Goal: Task Accomplishment & Management: Use online tool/utility

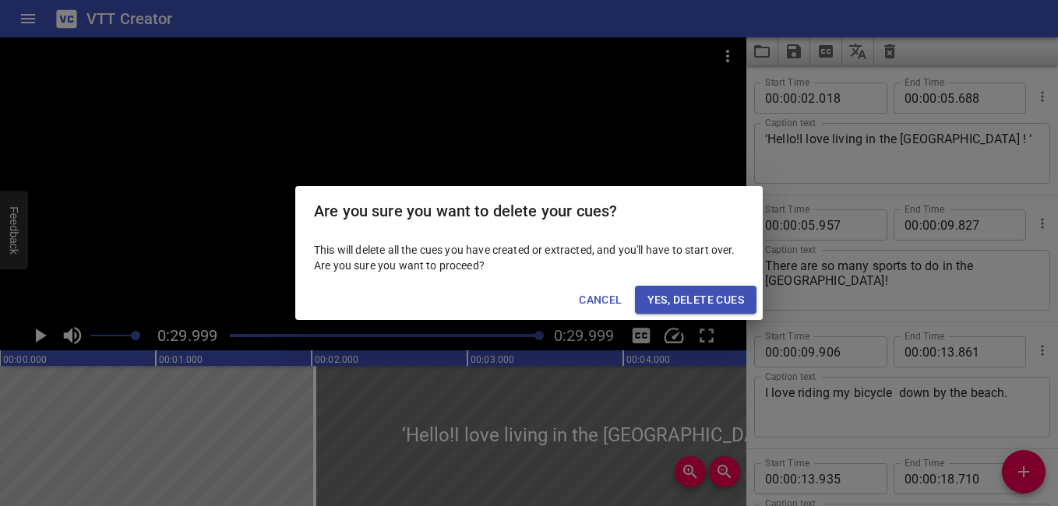
scroll to position [394, 0]
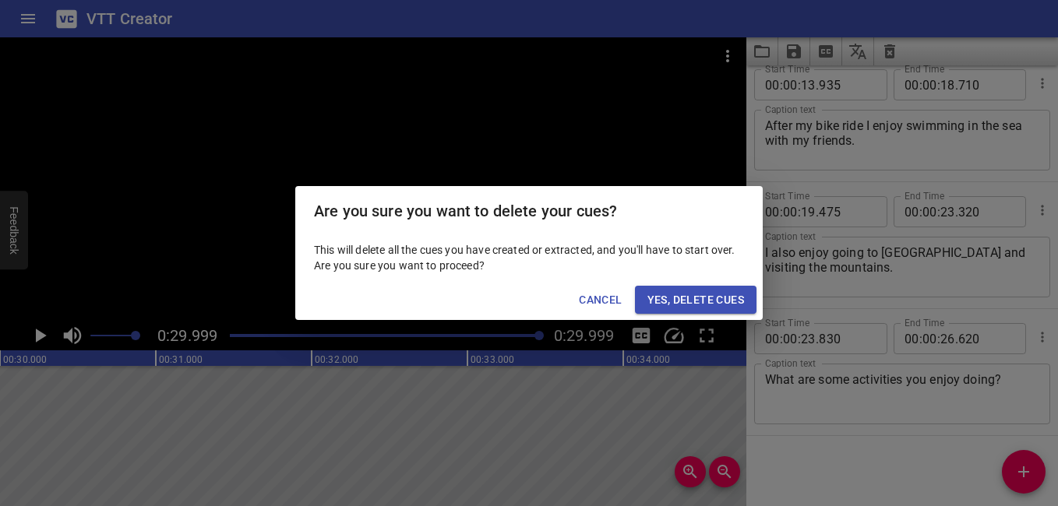
click at [693, 296] on span "Yes, Delete Cues" at bounding box center [695, 300] width 97 height 19
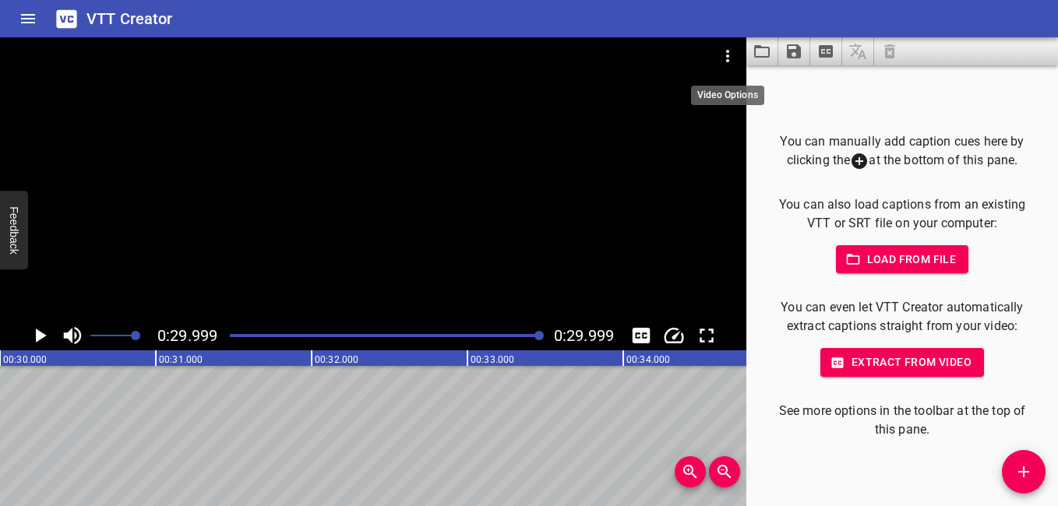
click at [725, 56] on icon "Video Options" at bounding box center [727, 56] width 19 height 19
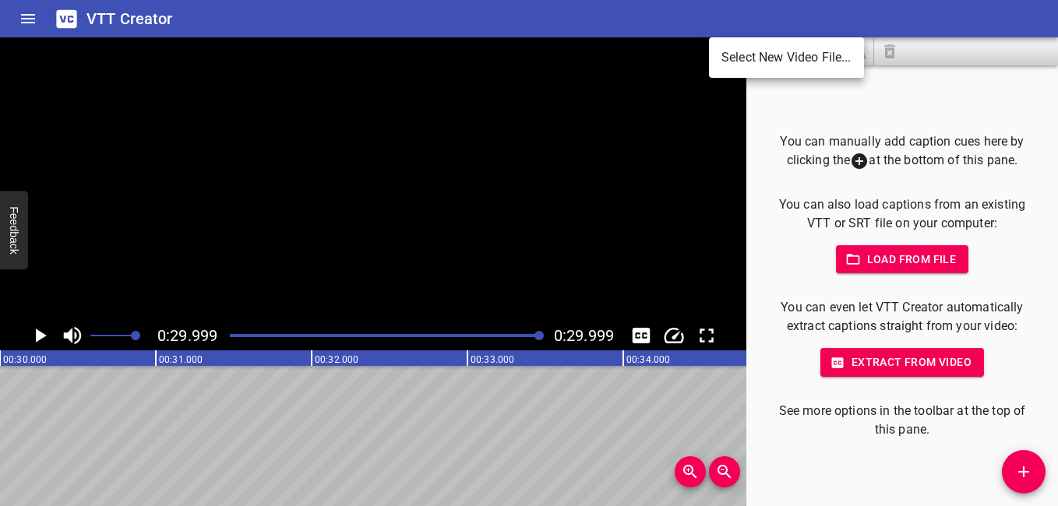
click at [743, 58] on li "Select New Video File..." at bounding box center [786, 58] width 155 height 28
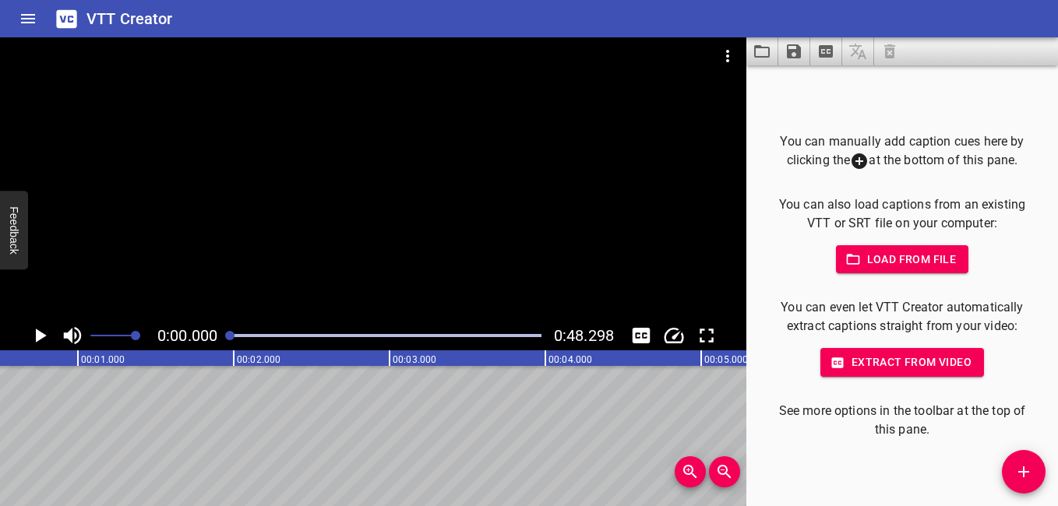
scroll to position [0, 0]
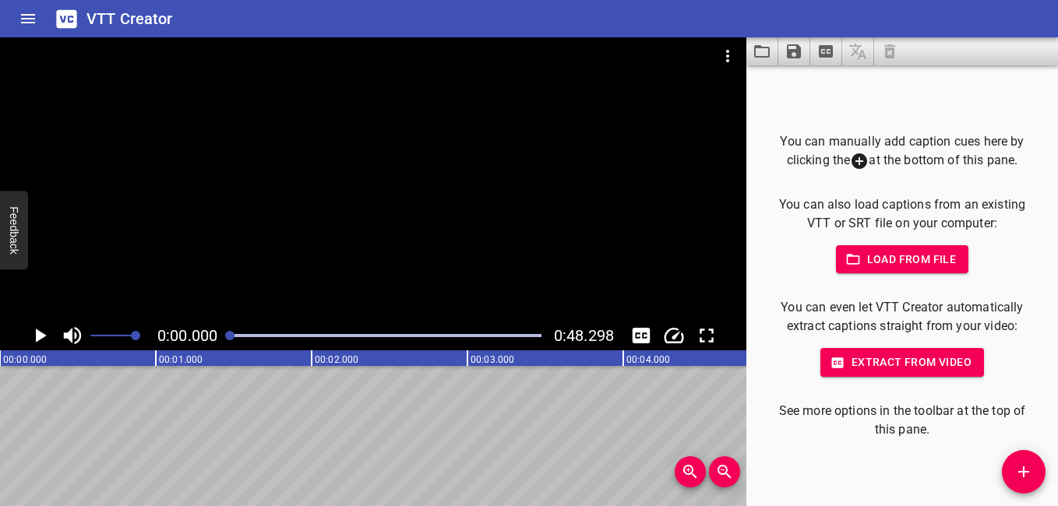
click at [43, 336] on icon "Play/Pause" at bounding box center [41, 336] width 11 height 14
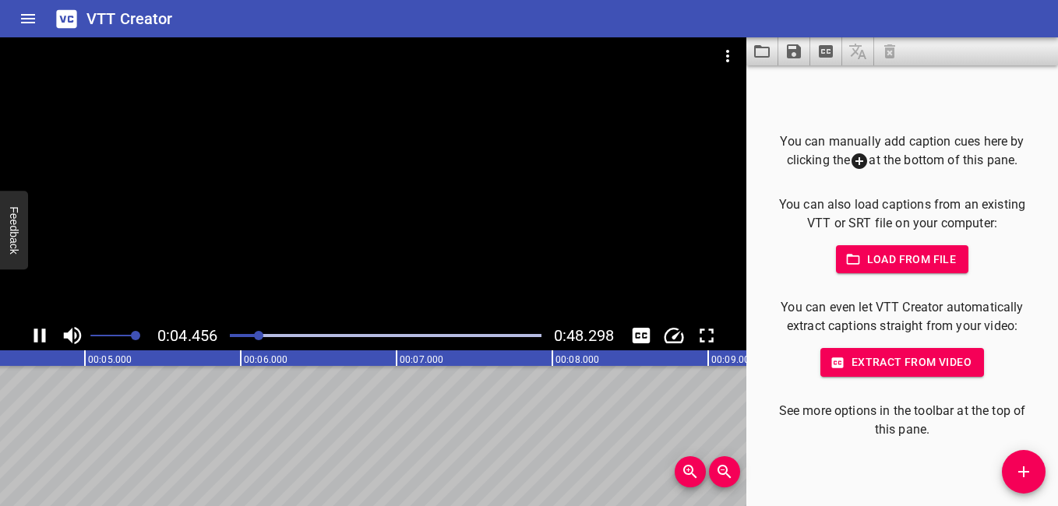
click at [38, 334] on icon "Play/Pause" at bounding box center [39, 335] width 23 height 23
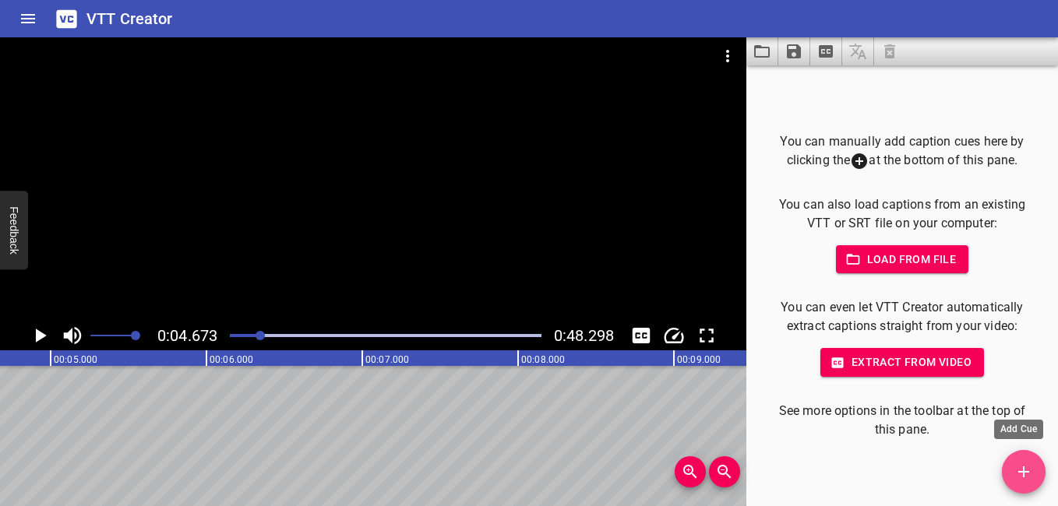
click at [1012, 470] on span "Add Cue" at bounding box center [1024, 472] width 44 height 19
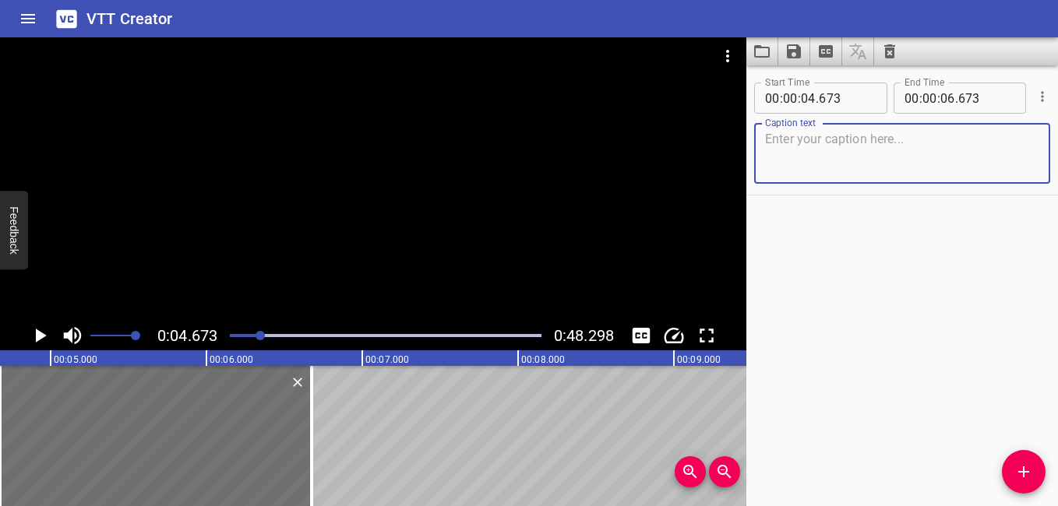
click at [869, 157] on textarea at bounding box center [902, 154] width 274 height 44
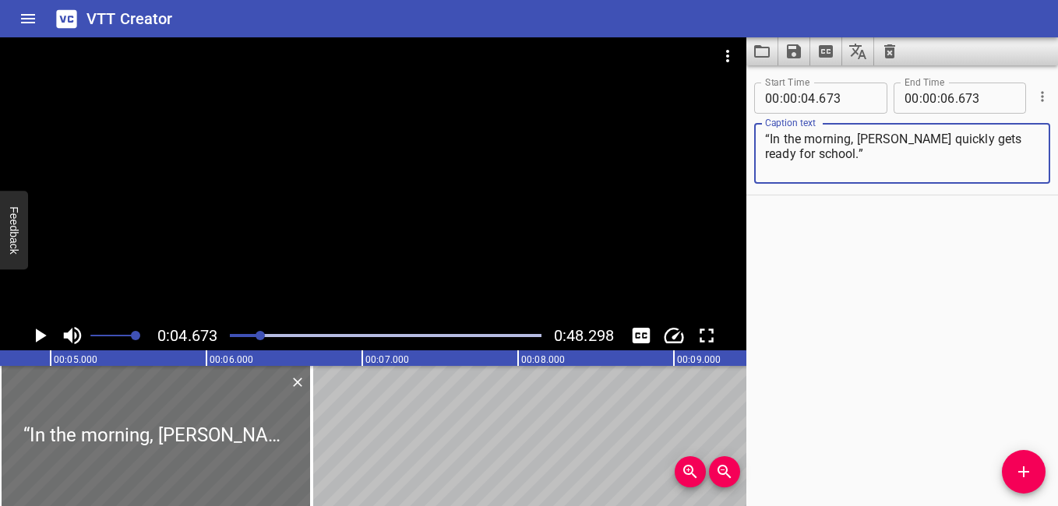
type textarea "“In the morning, [PERSON_NAME] quickly gets ready for school.”"
click at [812, 365] on div "Start Time 00 : 00 : 04 . 673 Start Time End Time 00 : 00 : 06 . 673 End Time C…" at bounding box center [902, 285] width 312 height 441
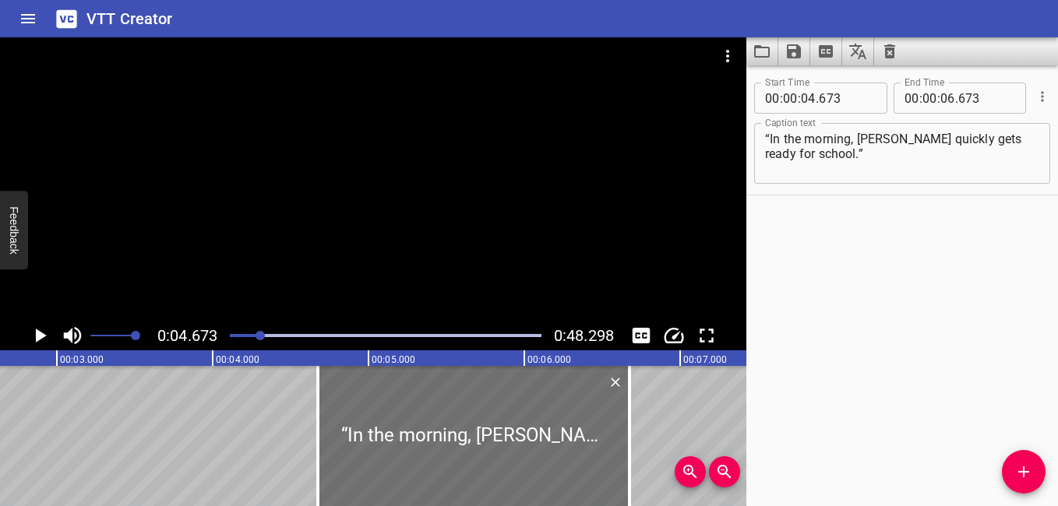
scroll to position [0, 215]
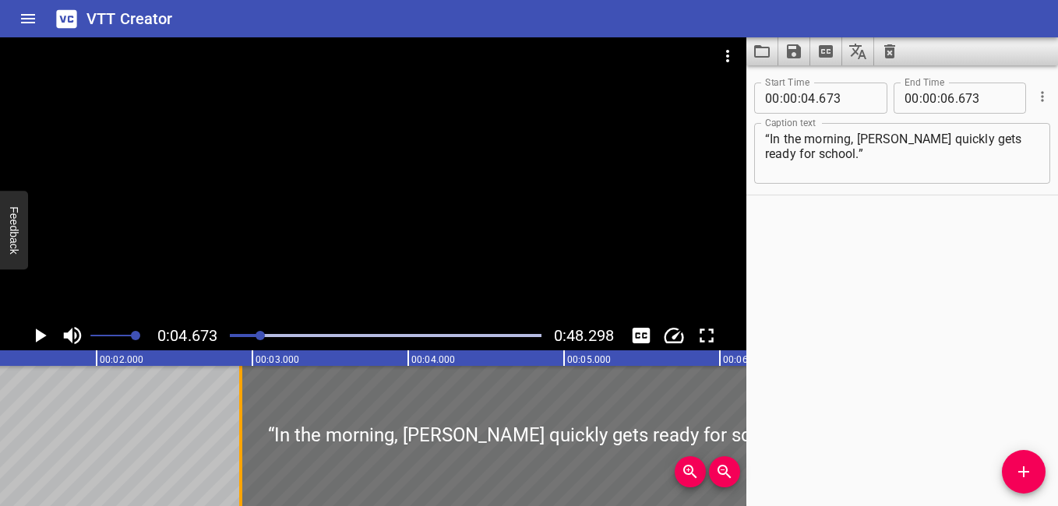
drag, startPoint x: 509, startPoint y: 418, endPoint x: 241, endPoint y: 427, distance: 267.3
click at [241, 427] on div at bounding box center [241, 436] width 16 height 140
type input "02"
type input "913"
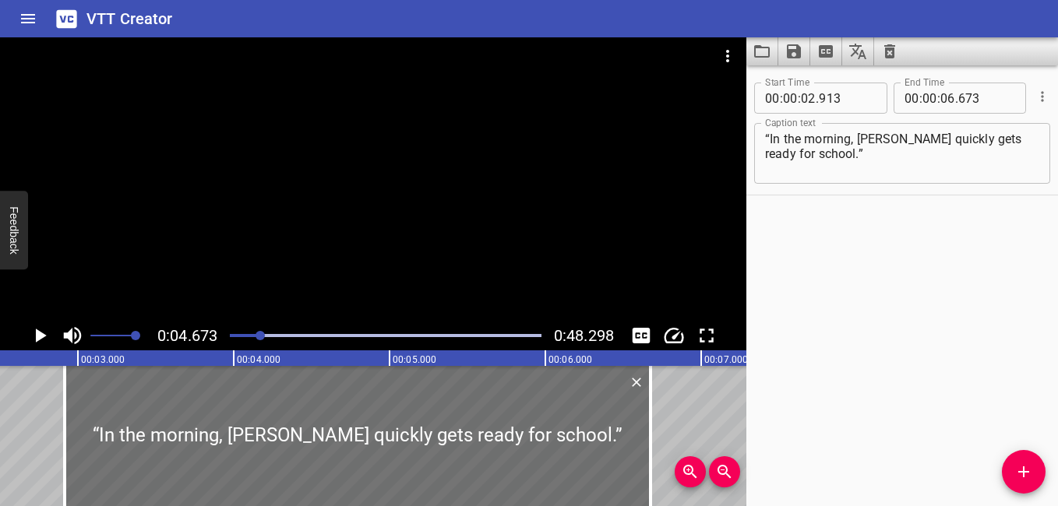
scroll to position [0, 544]
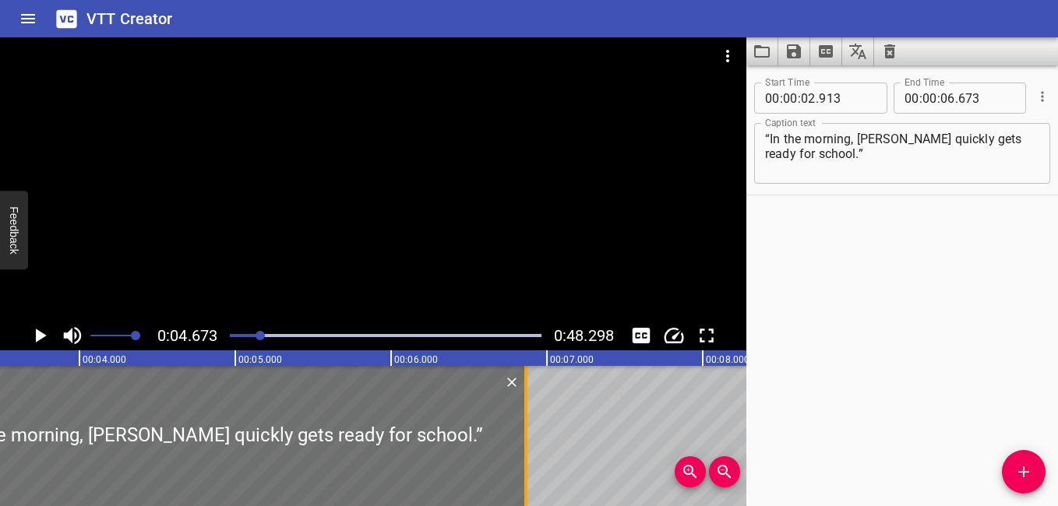
drag, startPoint x: 498, startPoint y: 435, endPoint x: 527, endPoint y: 454, distance: 35.0
click at [527, 454] on div at bounding box center [526, 436] width 16 height 140
type input "863"
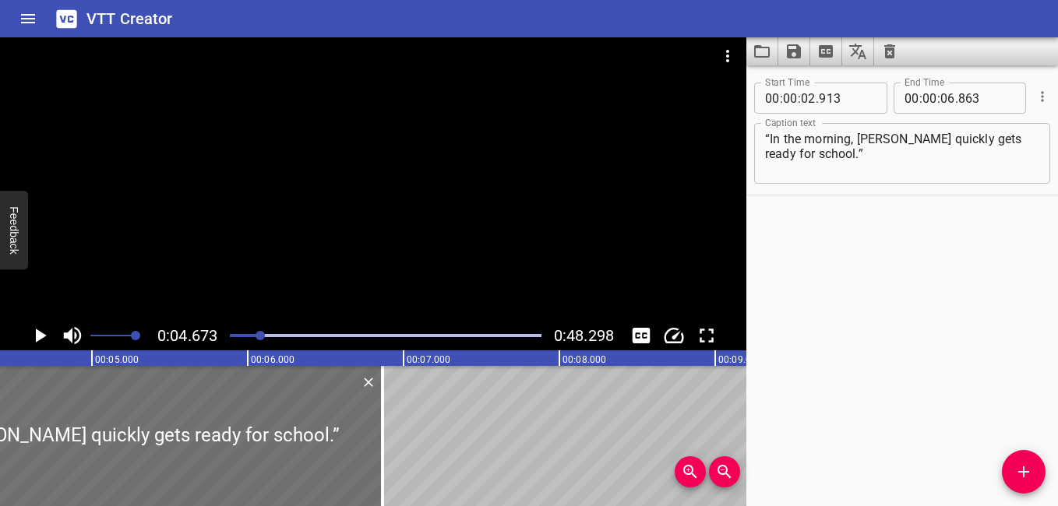
scroll to position [0, 502]
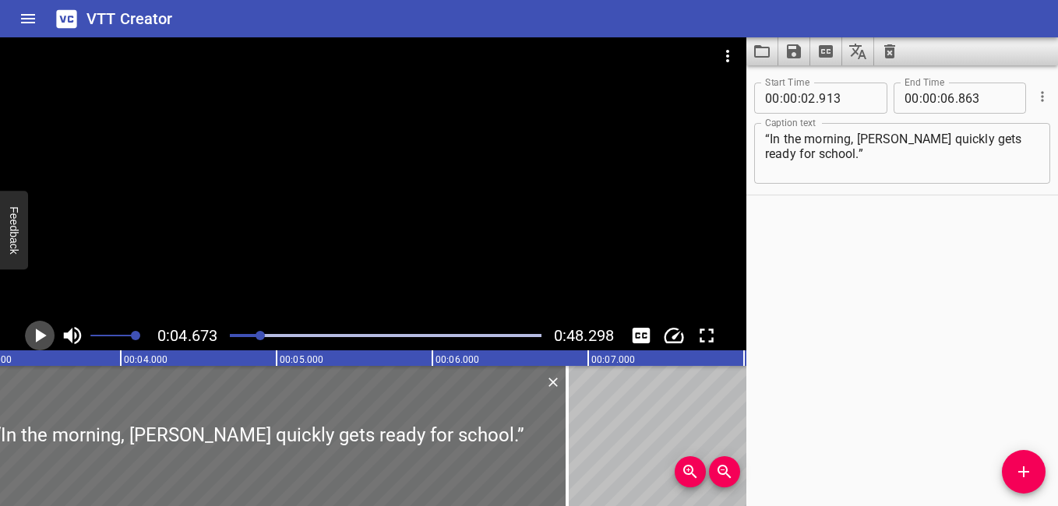
click at [41, 335] on icon "Play/Pause" at bounding box center [41, 336] width 11 height 14
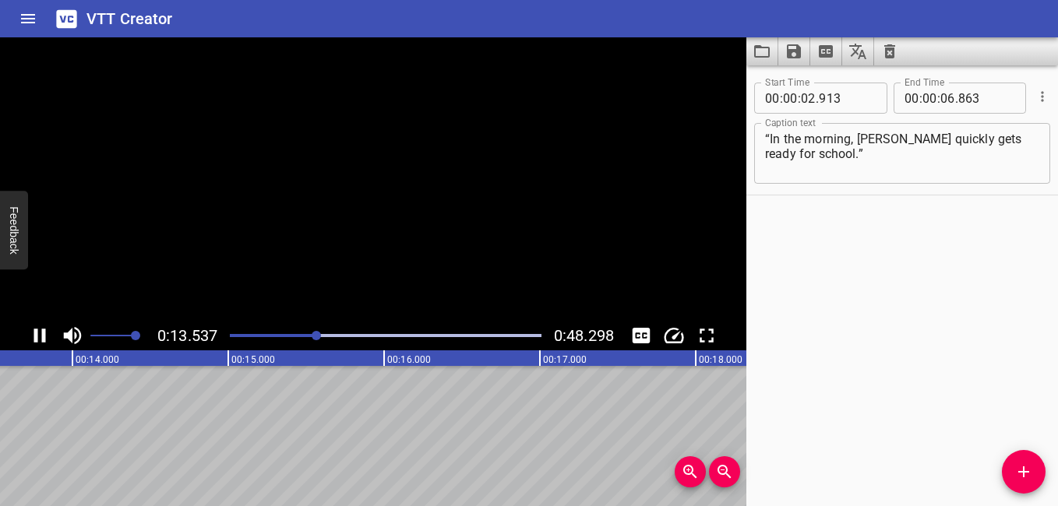
click at [39, 335] on icon "Play/Pause" at bounding box center [39, 335] width 23 height 23
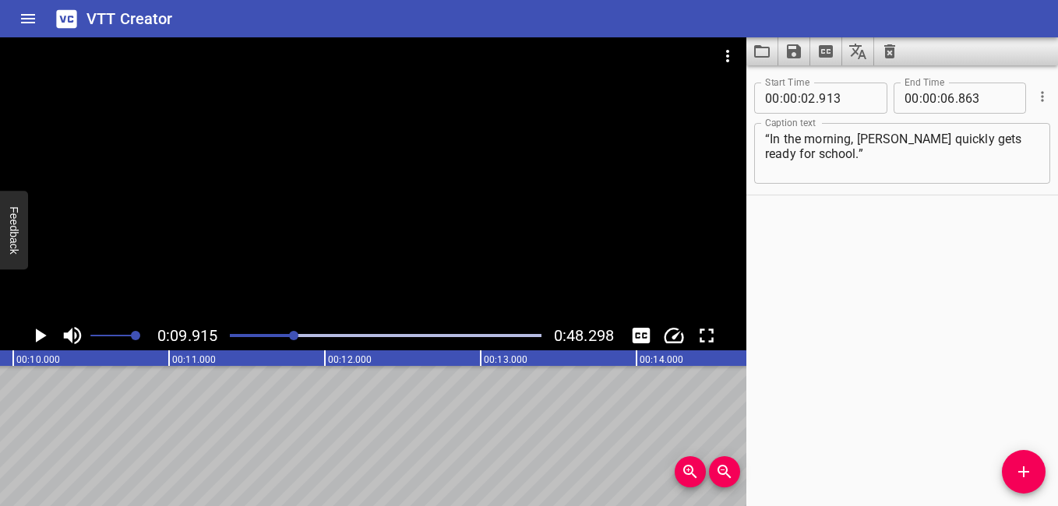
click at [263, 336] on div "Play progress" at bounding box center [139, 335] width 312 height 3
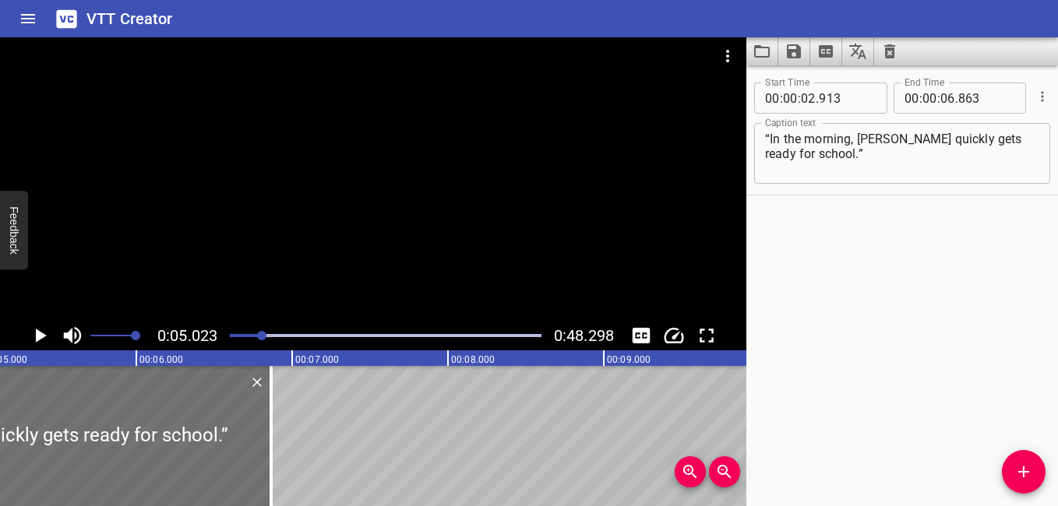
scroll to position [0, 783]
click at [273, 334] on div "Play progress" at bounding box center [386, 335] width 312 height 3
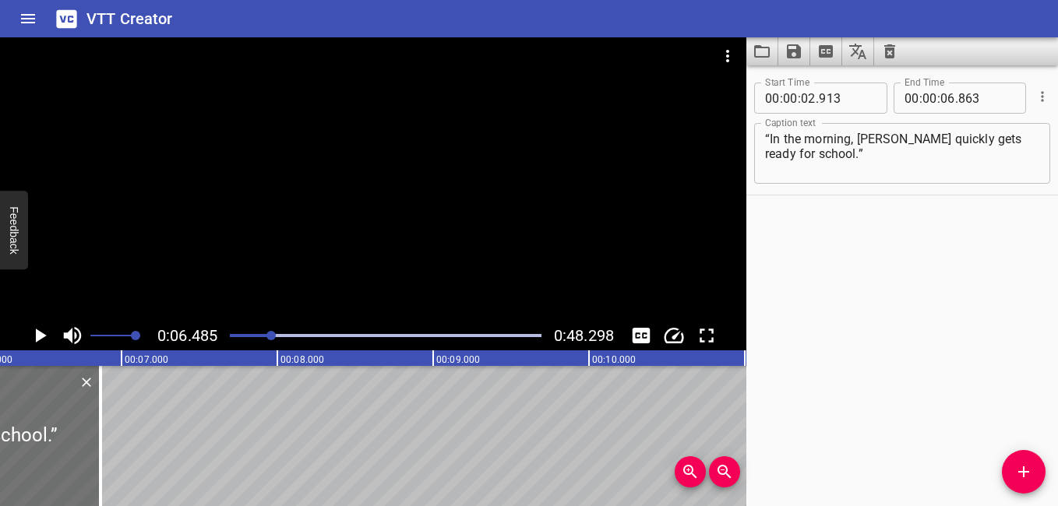
scroll to position [0, 1010]
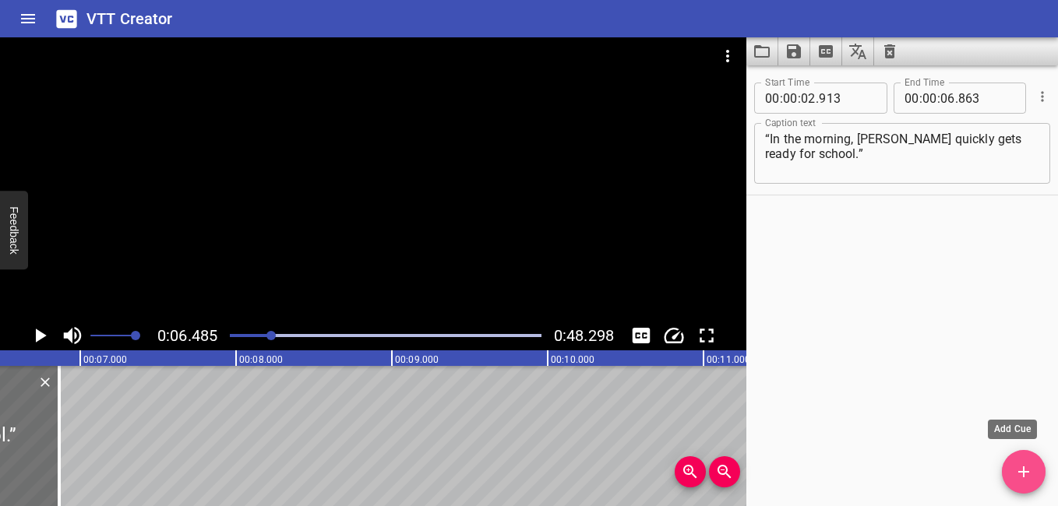
click at [1026, 468] on icon "Add Cue" at bounding box center [1023, 472] width 19 height 19
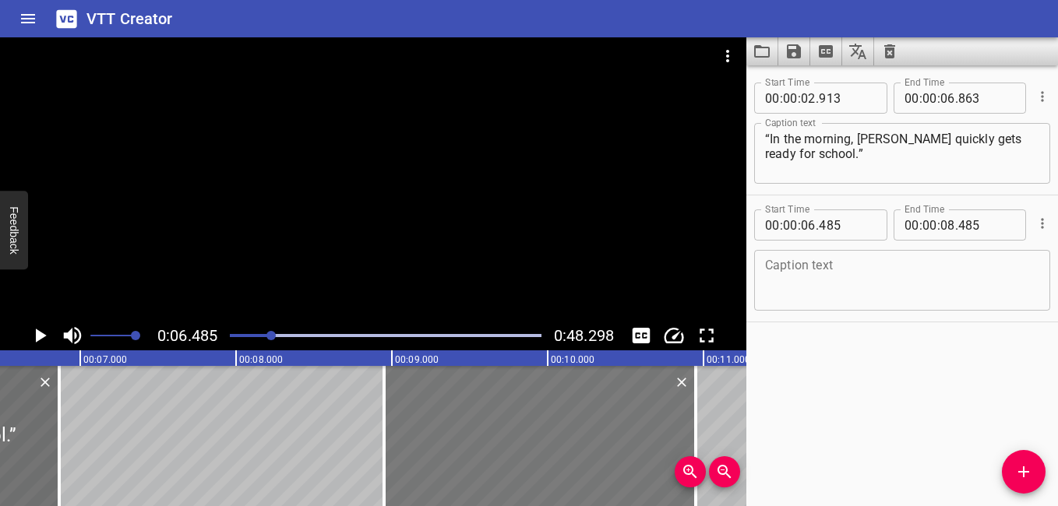
drag, startPoint x: 217, startPoint y: 417, endPoint x: 601, endPoint y: 488, distance: 390.5
click at [601, 488] on div at bounding box center [540, 436] width 312 height 140
type input "08"
type input "950"
type input "10"
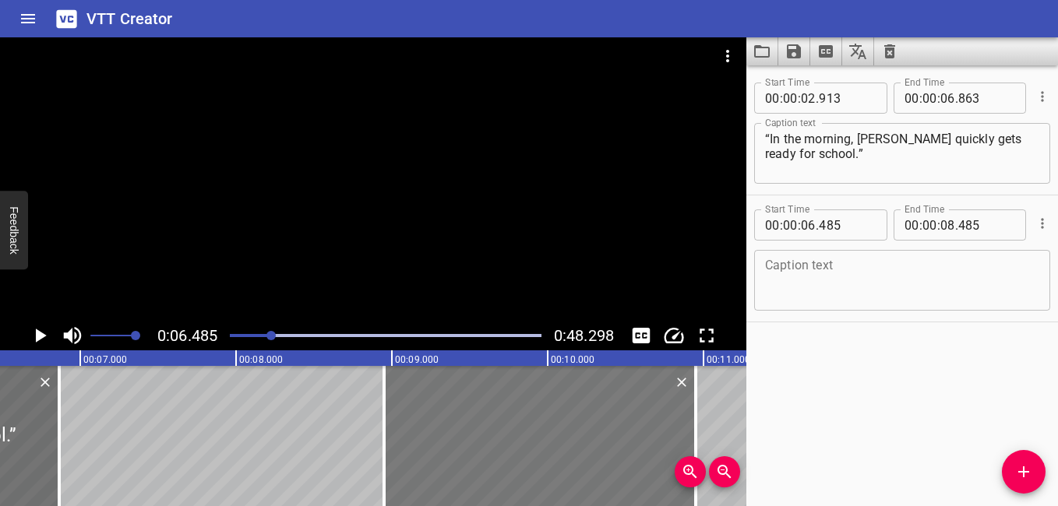
type input "950"
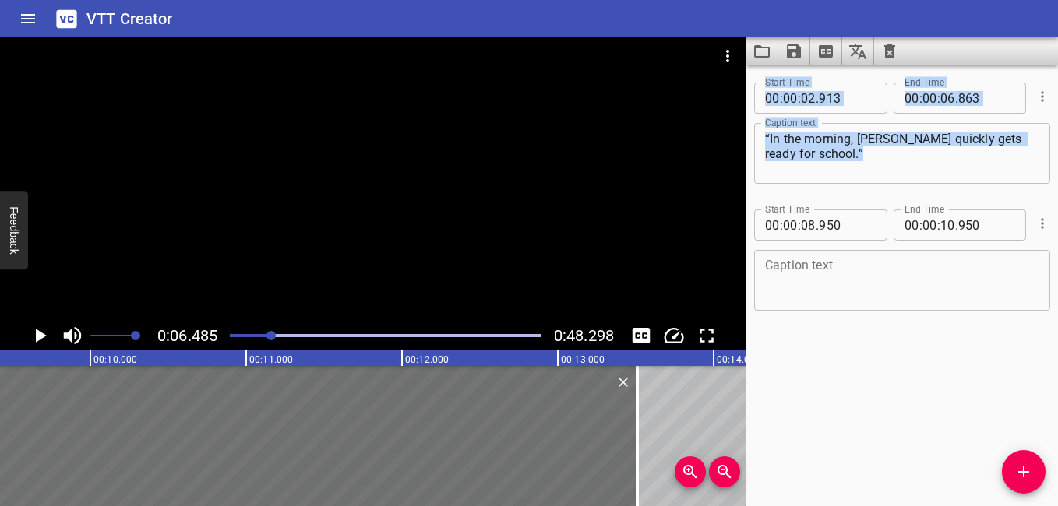
scroll to position [0, 1697]
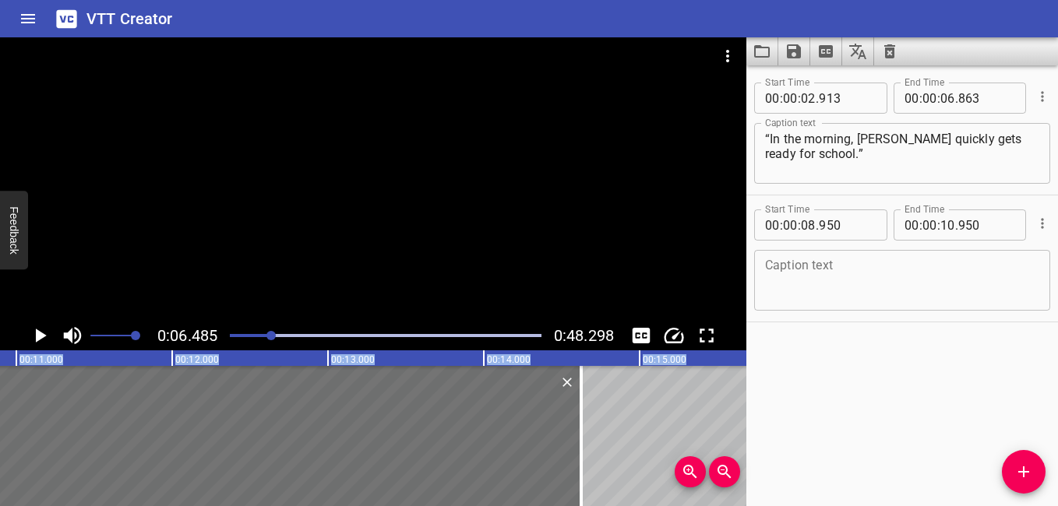
drag, startPoint x: 503, startPoint y: 441, endPoint x: 583, endPoint y: 513, distance: 107.6
click at [583, 506] on html "VTT Creator Caption Editor Batch Transcribe Login Sign Up Privacy Contact 0:06.…" at bounding box center [529, 253] width 1058 height 506
type input "14"
type input "625"
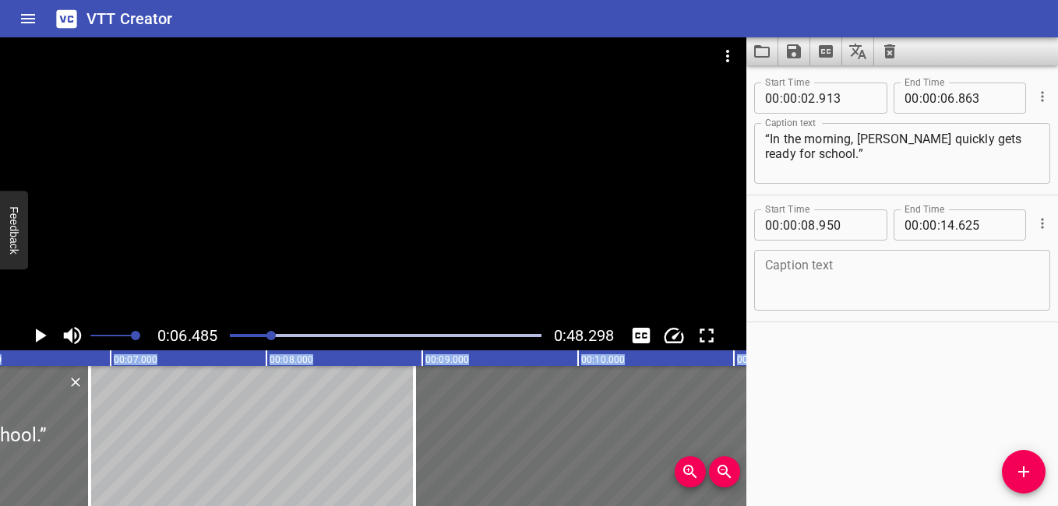
scroll to position [0, 969]
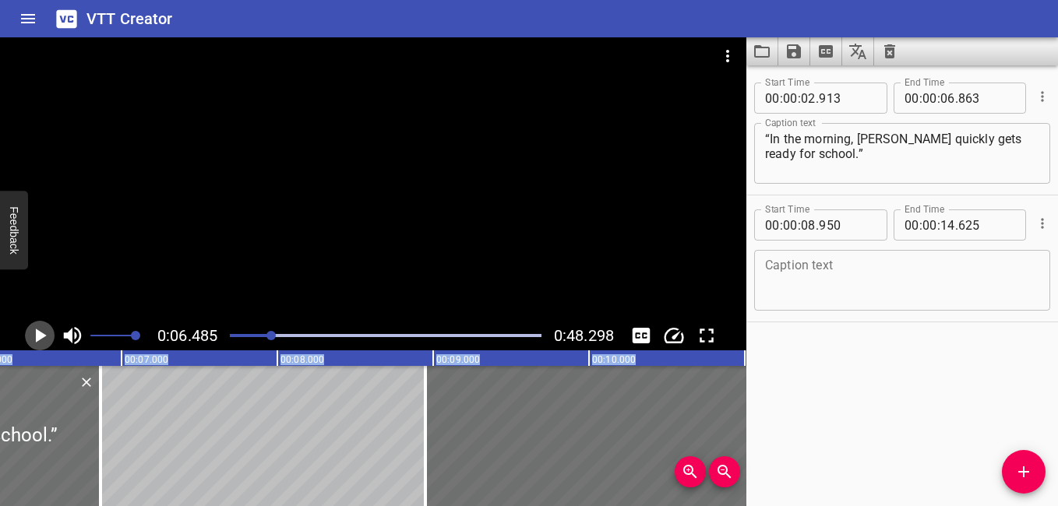
click at [38, 337] on icon "Play/Pause" at bounding box center [41, 336] width 11 height 14
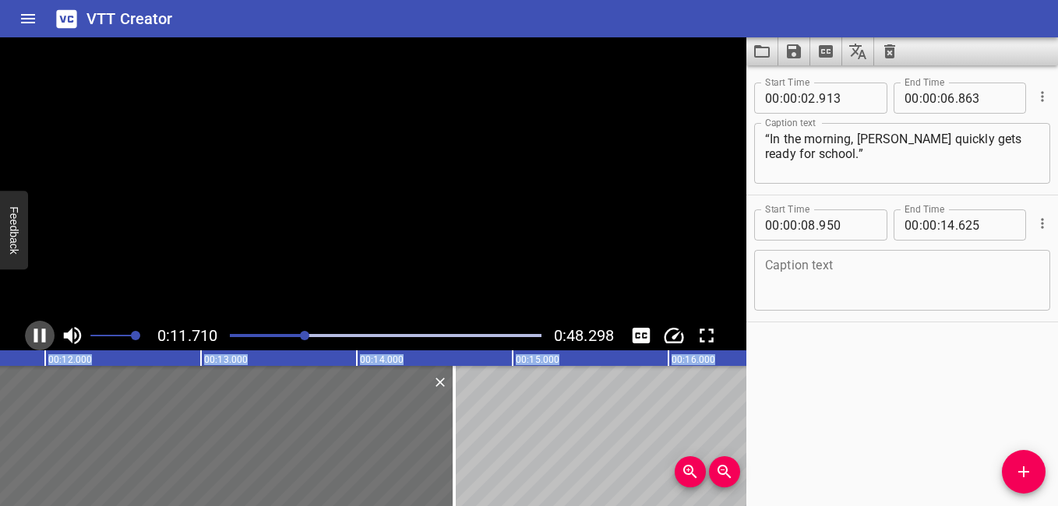
click at [38, 337] on icon "Play/Pause" at bounding box center [39, 335] width 23 height 23
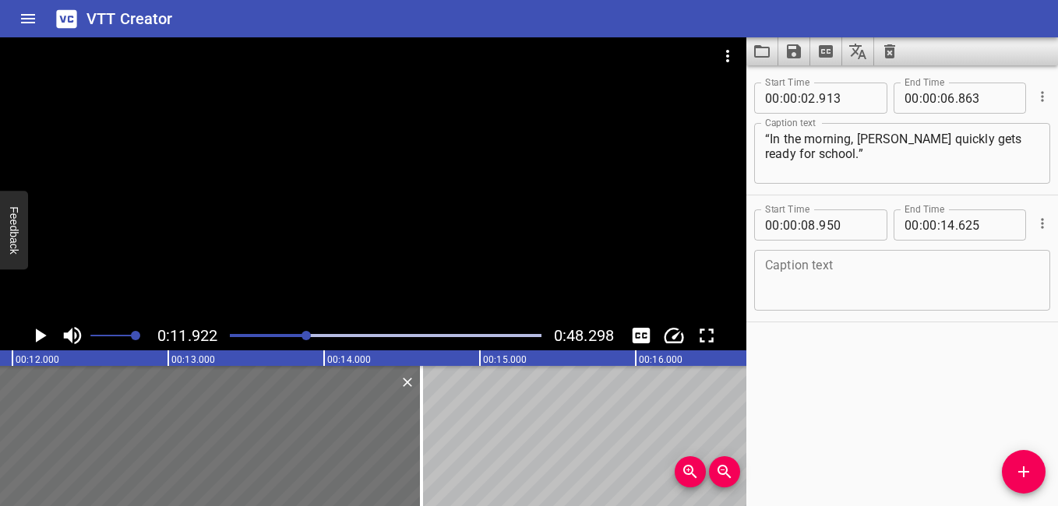
click at [873, 282] on textarea at bounding box center [902, 281] width 274 height 44
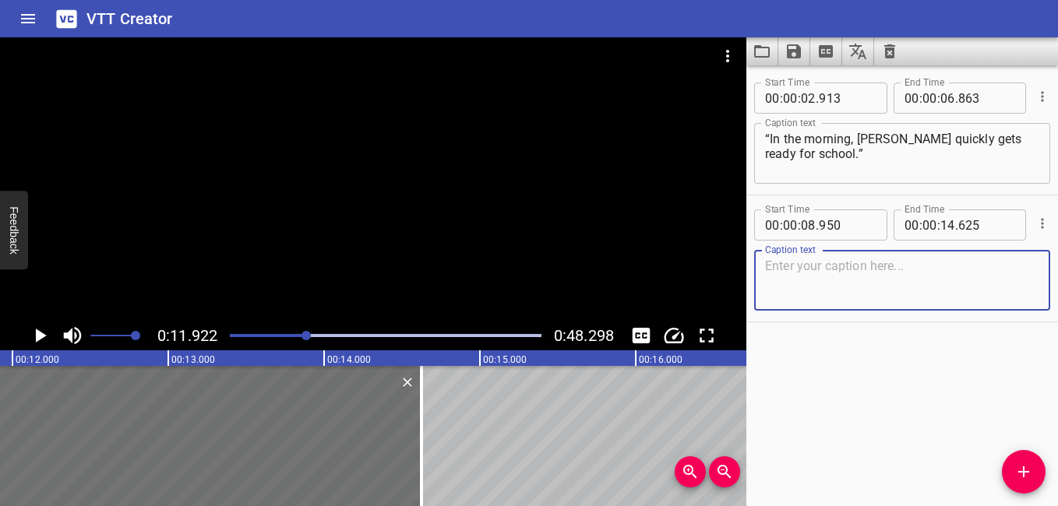
paste textarea "“The bus quietly arrives. Students are talking loudly.”"
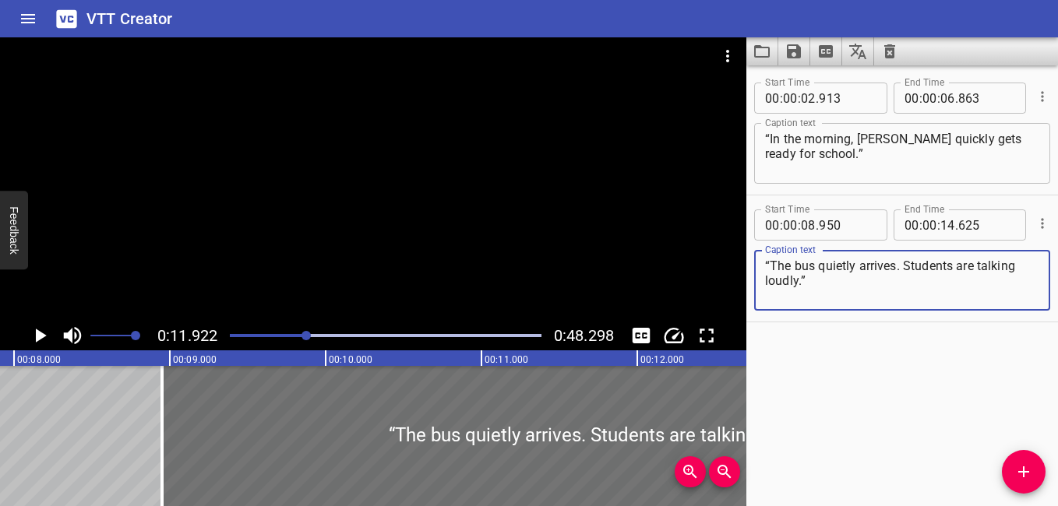
scroll to position [0, 1201]
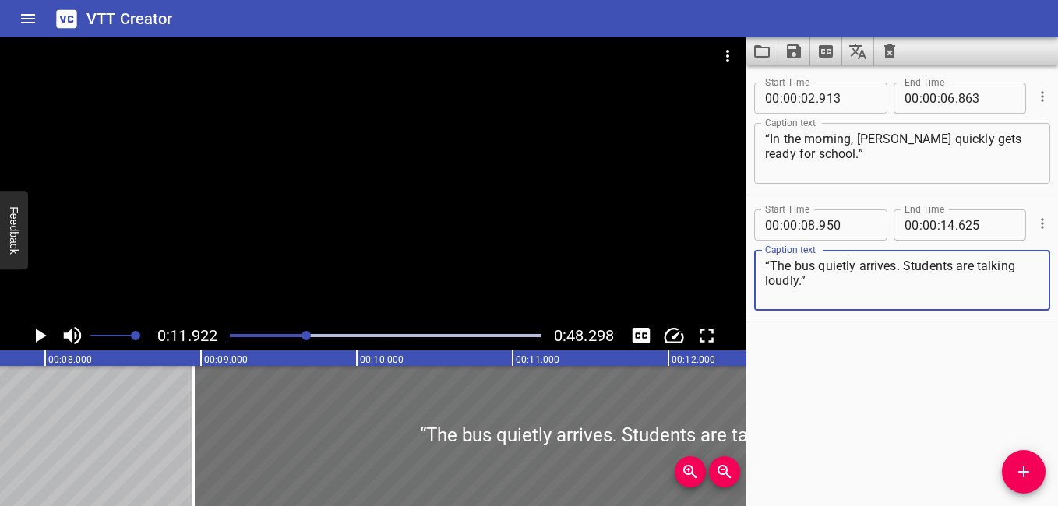
type textarea "“The bus quietly arrives. Students are talking loudly.”"
click at [278, 333] on div at bounding box center [385, 336] width 330 height 22
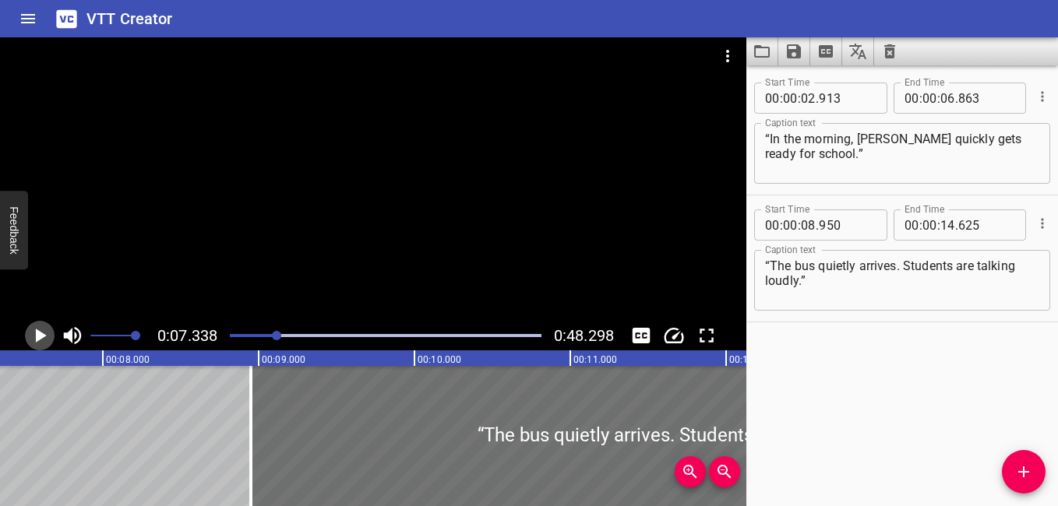
click at [33, 331] on icon "Play/Pause" at bounding box center [39, 335] width 23 height 23
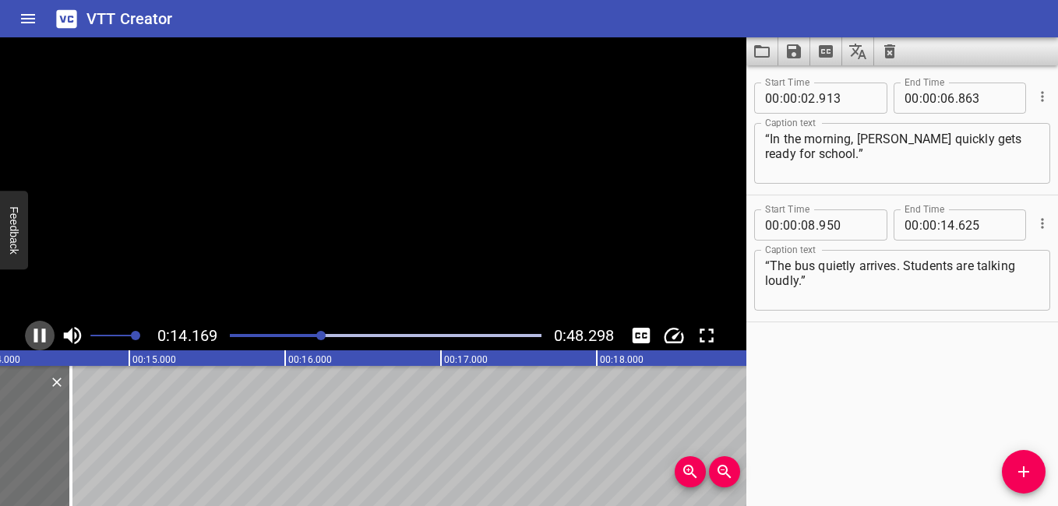
click at [40, 335] on icon "Play/Pause" at bounding box center [39, 335] width 23 height 23
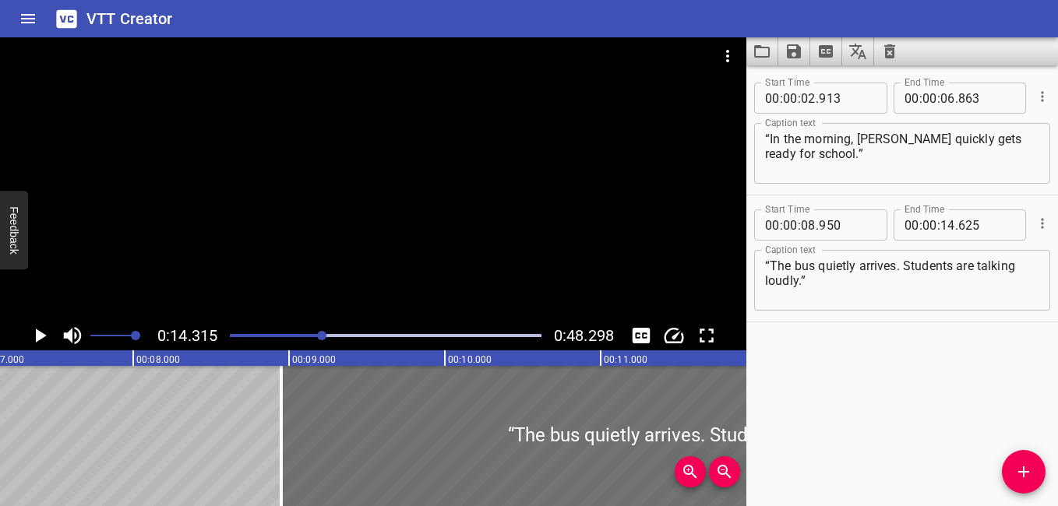
scroll to position [0, 1267]
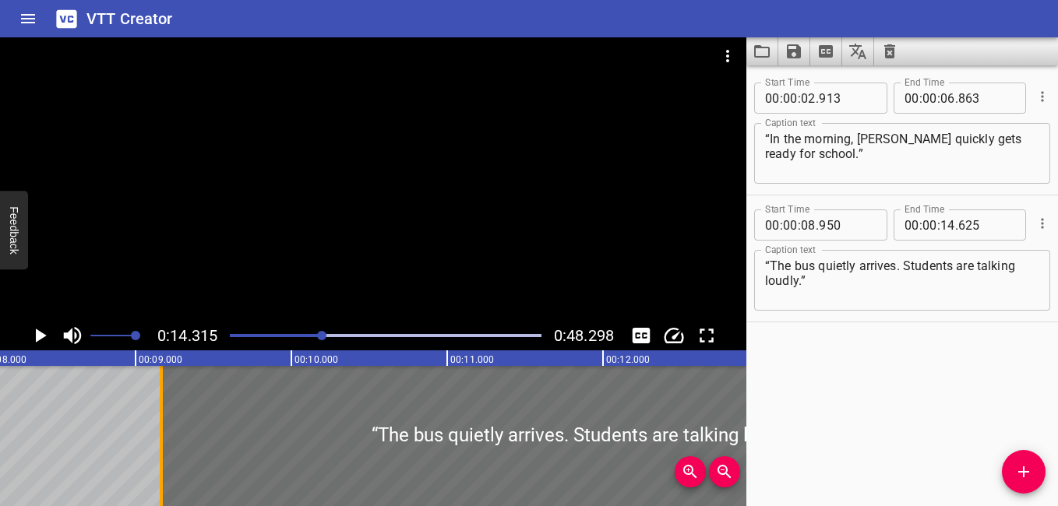
drag, startPoint x: 134, startPoint y: 443, endPoint x: 167, endPoint y: 472, distance: 44.2
click at [167, 472] on div at bounding box center [161, 436] width 16 height 140
type input "09"
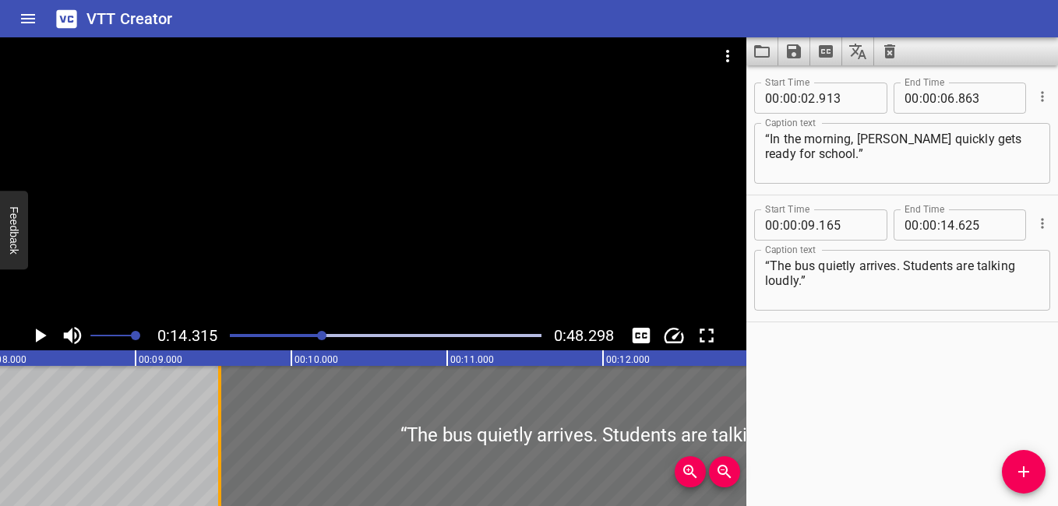
drag, startPoint x: 167, startPoint y: 454, endPoint x: 225, endPoint y: 484, distance: 65.8
click at [225, 484] on div at bounding box center [220, 436] width 16 height 140
type input "540"
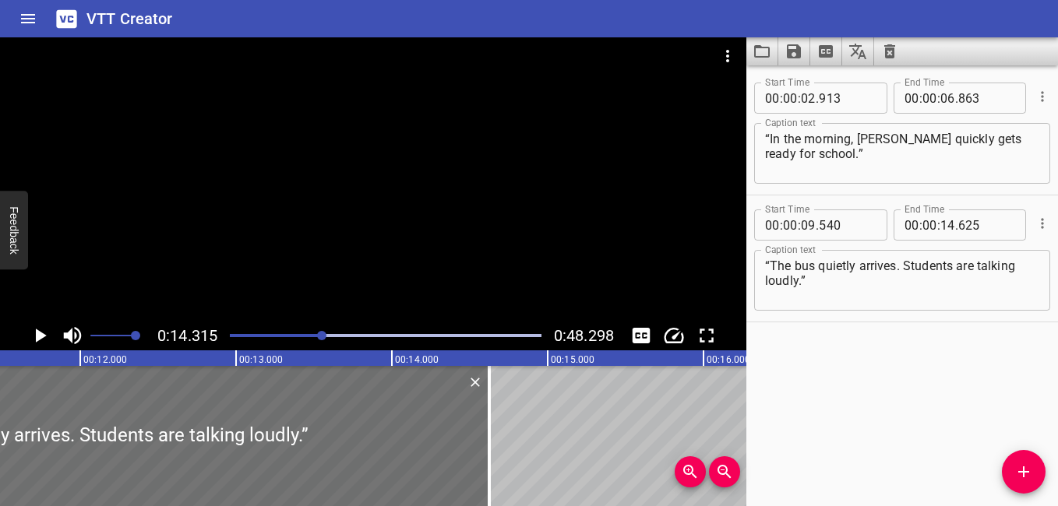
scroll to position [0, 1882]
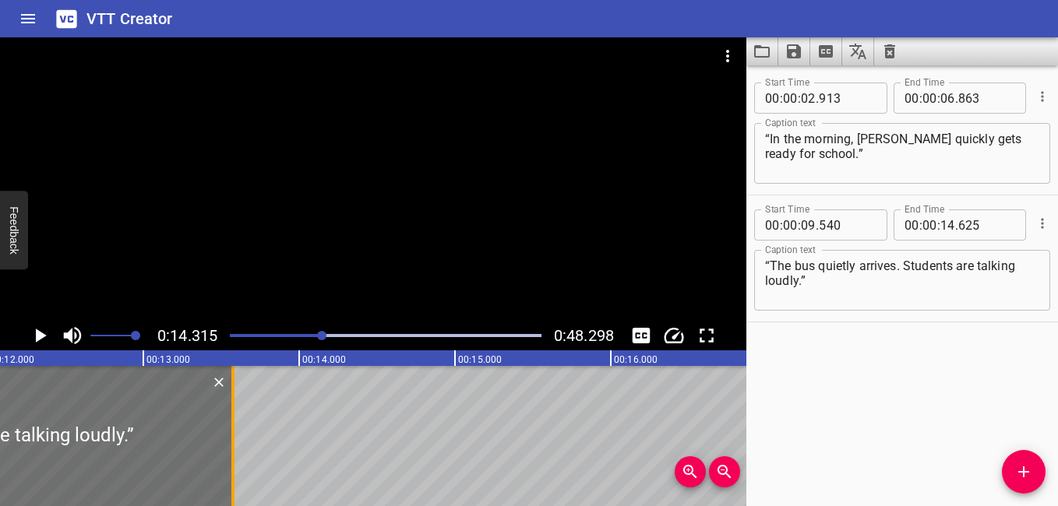
drag, startPoint x: 392, startPoint y: 449, endPoint x: 229, endPoint y: 425, distance: 164.7
click at [229, 425] on div at bounding box center [233, 436] width 16 height 140
type input "13"
type input "575"
drag, startPoint x: 301, startPoint y: 333, endPoint x: 291, endPoint y: 336, distance: 9.6
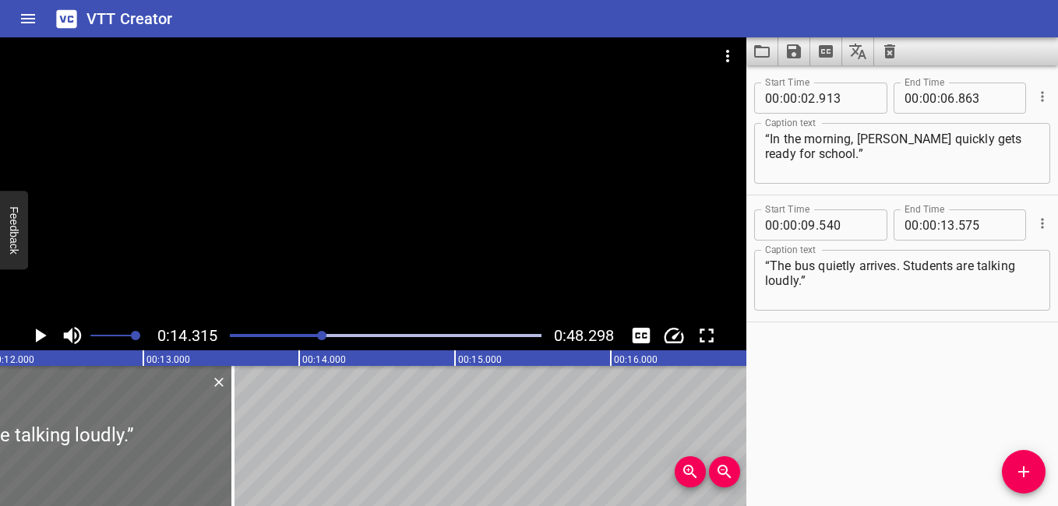
click at [301, 334] on div at bounding box center [385, 336] width 330 height 22
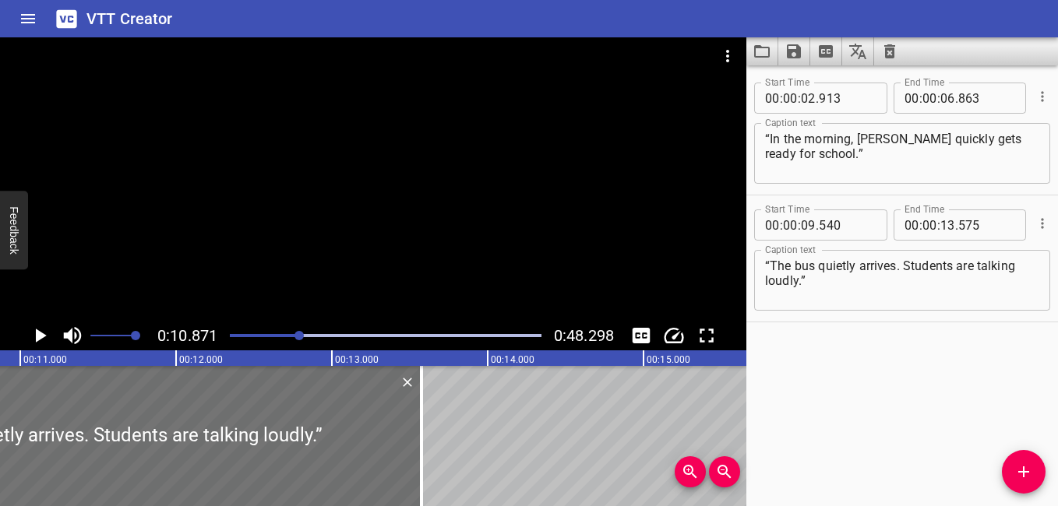
click at [37, 332] on icon "Play/Pause" at bounding box center [41, 336] width 11 height 14
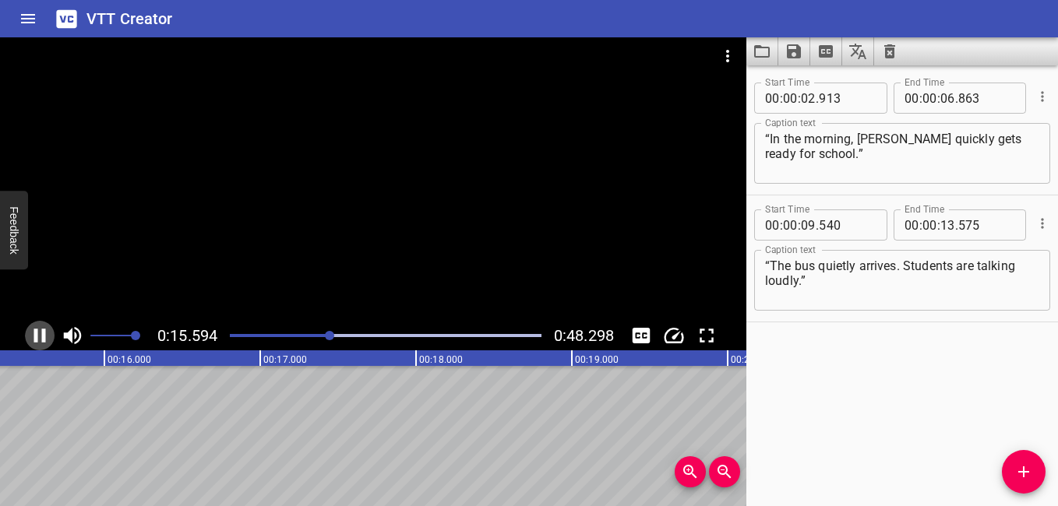
click at [39, 332] on icon "Play/Pause" at bounding box center [39, 335] width 23 height 23
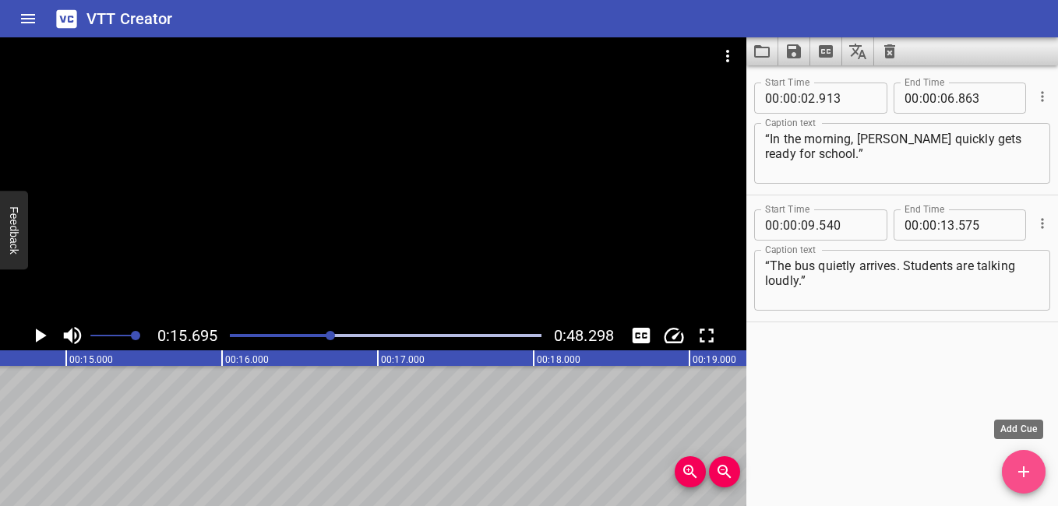
drag, startPoint x: 1023, startPoint y: 469, endPoint x: 967, endPoint y: 474, distance: 56.3
click at [1023, 470] on icon "Add Cue" at bounding box center [1023, 472] width 11 height 11
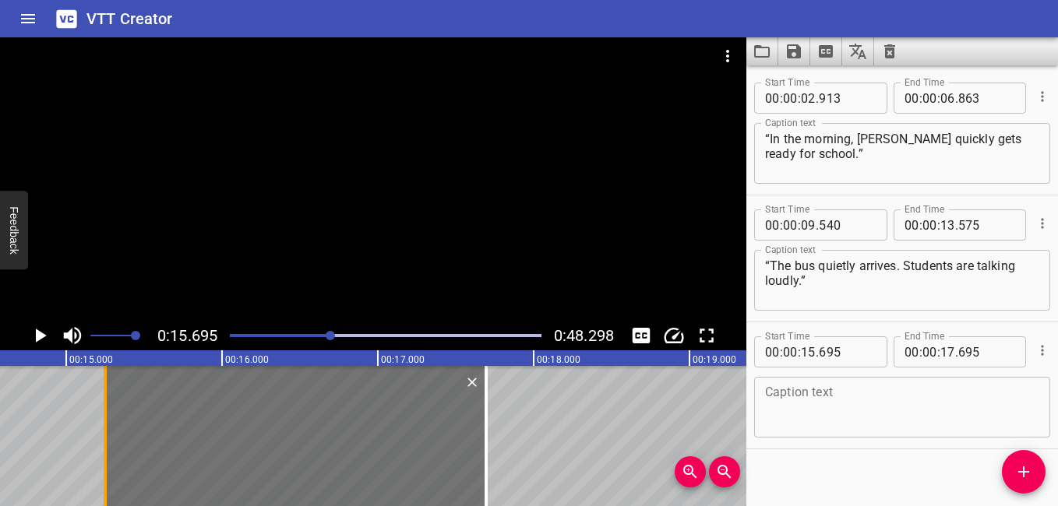
drag, startPoint x: 169, startPoint y: 446, endPoint x: 100, endPoint y: 445, distance: 69.3
click at [100, 445] on div at bounding box center [105, 436] width 16 height 140
type input "250"
click at [37, 333] on icon "Play/Pause" at bounding box center [41, 336] width 11 height 14
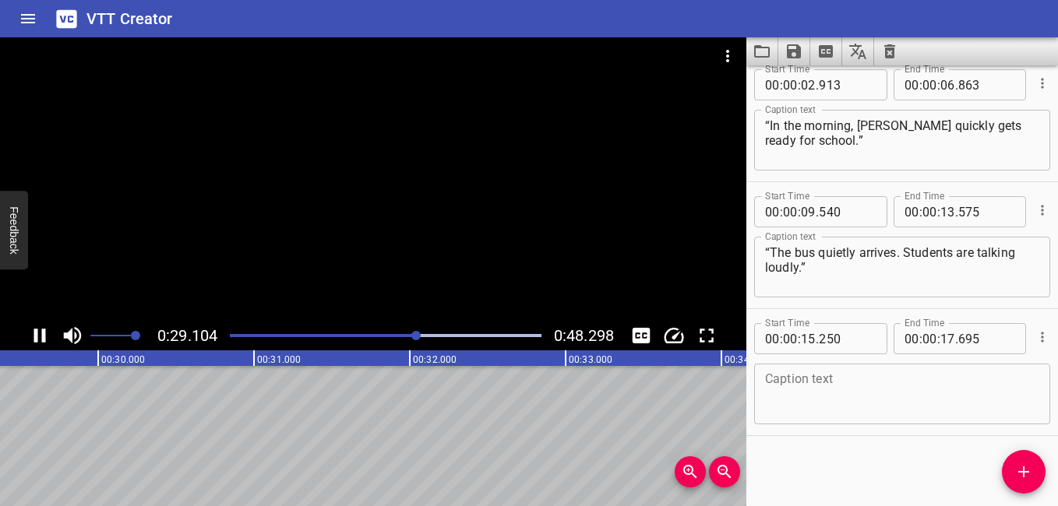
click at [33, 326] on icon "Play/Pause" at bounding box center [39, 335] width 23 height 23
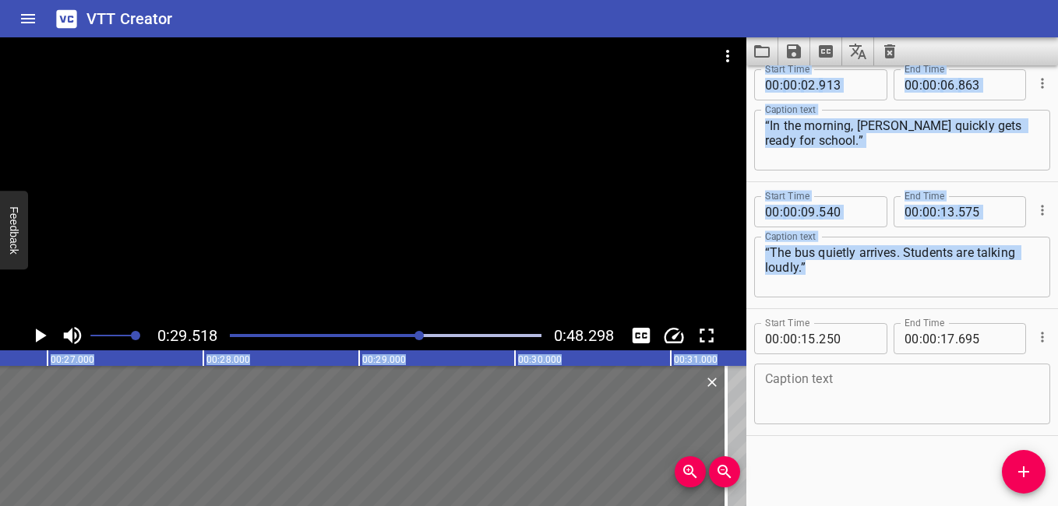
scroll to position [0, 4162]
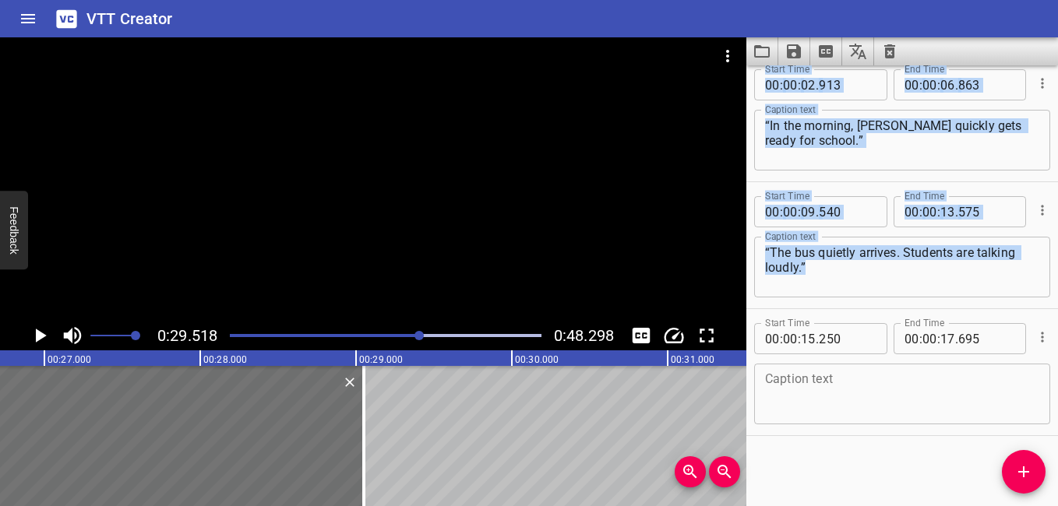
drag, startPoint x: 181, startPoint y: 447, endPoint x: 368, endPoint y: 496, distance: 192.5
click at [368, 496] on div "00:00.000 00:01.000 00:02.000 00:03.000 00:04.000 00:05.000 00:06.000 00:07.000…" at bounding box center [373, 429] width 746 height 156
type input "29"
type input "050"
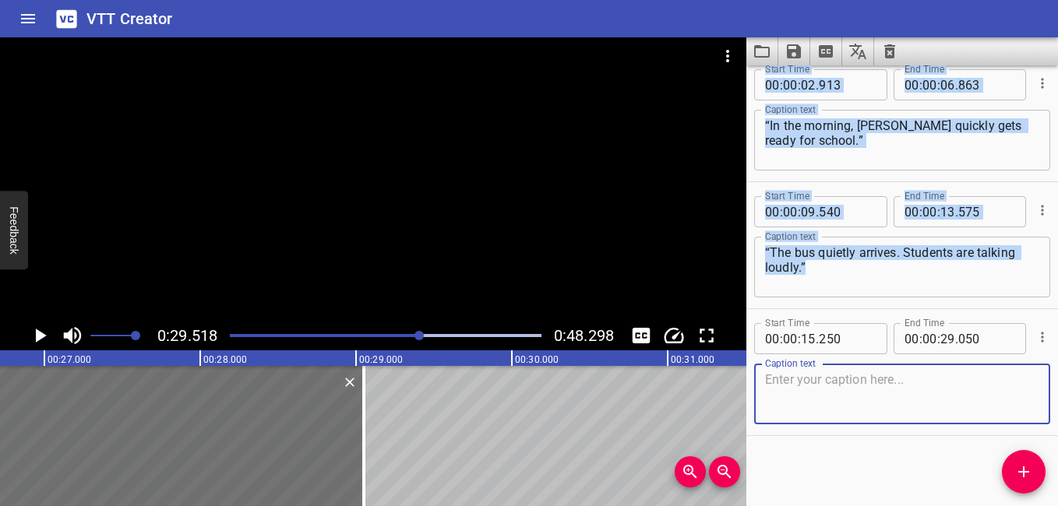
click at [858, 395] on textarea at bounding box center [902, 394] width 274 height 44
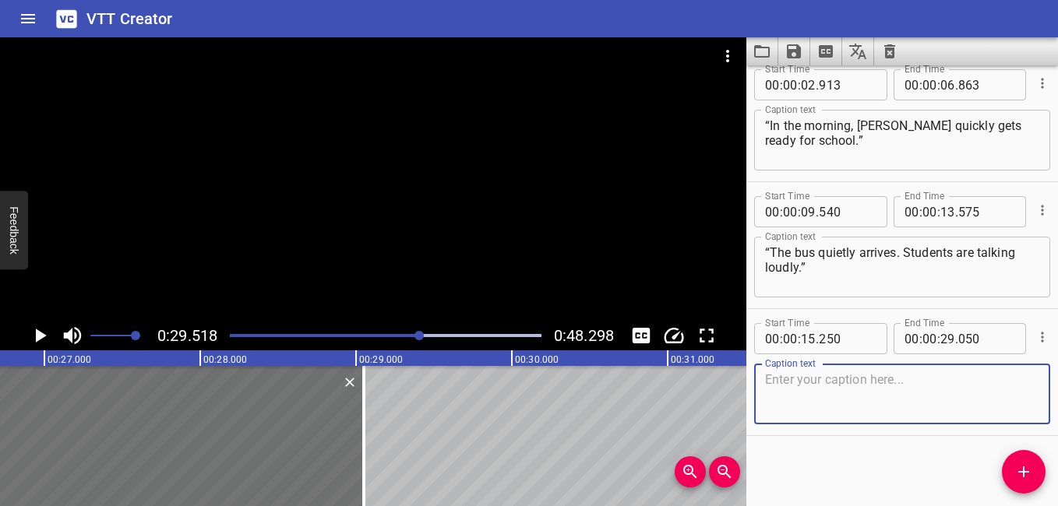
paste textarea "“At 7:30 am, school starts. When I hear the bell ring loudly I quickly enter th…"
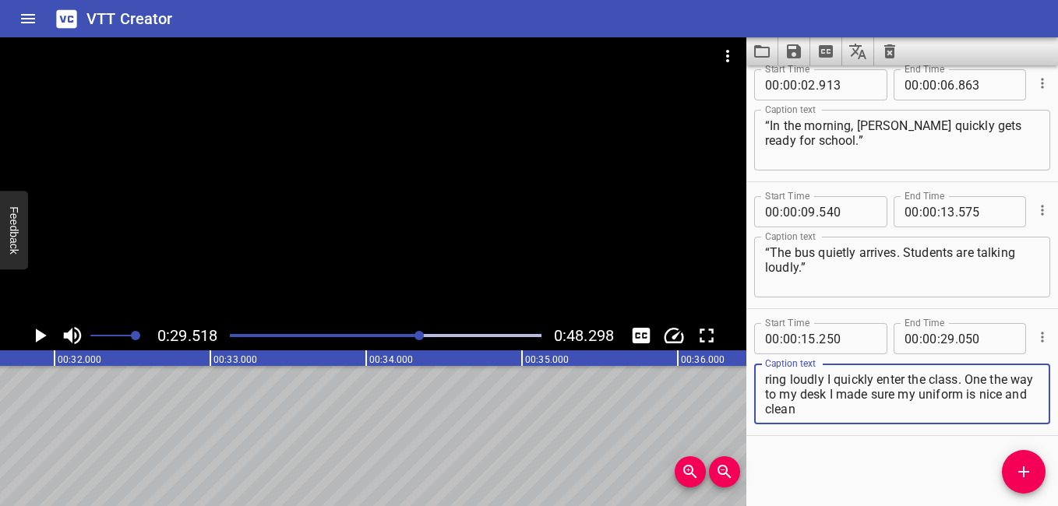
scroll to position [0, 4910]
type textarea "“At 7:30 am, school starts. When I hear the bell ring loudly I quickly enter th…"
click at [37, 335] on icon "Play/Pause" at bounding box center [41, 336] width 11 height 14
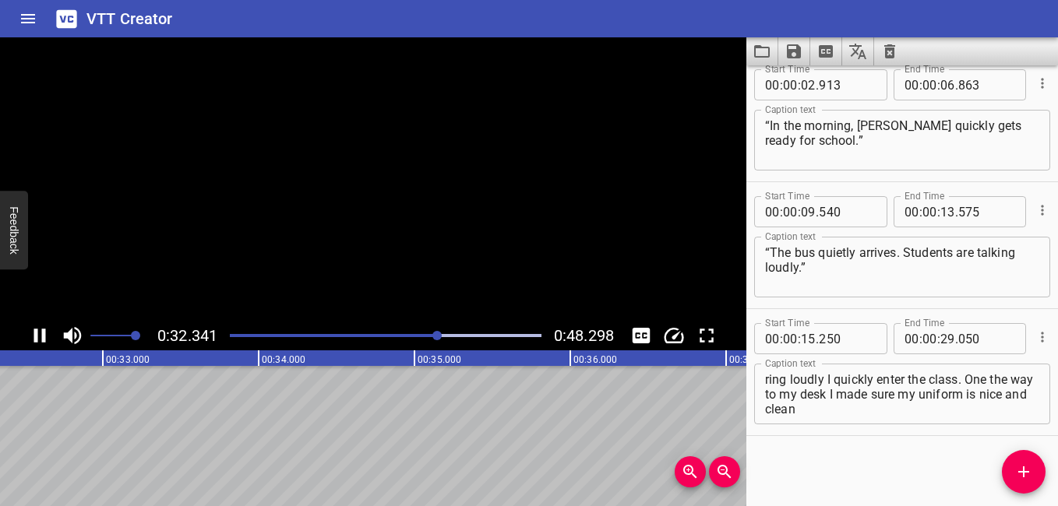
click at [37, 335] on icon "Play/Pause" at bounding box center [40, 336] width 12 height 14
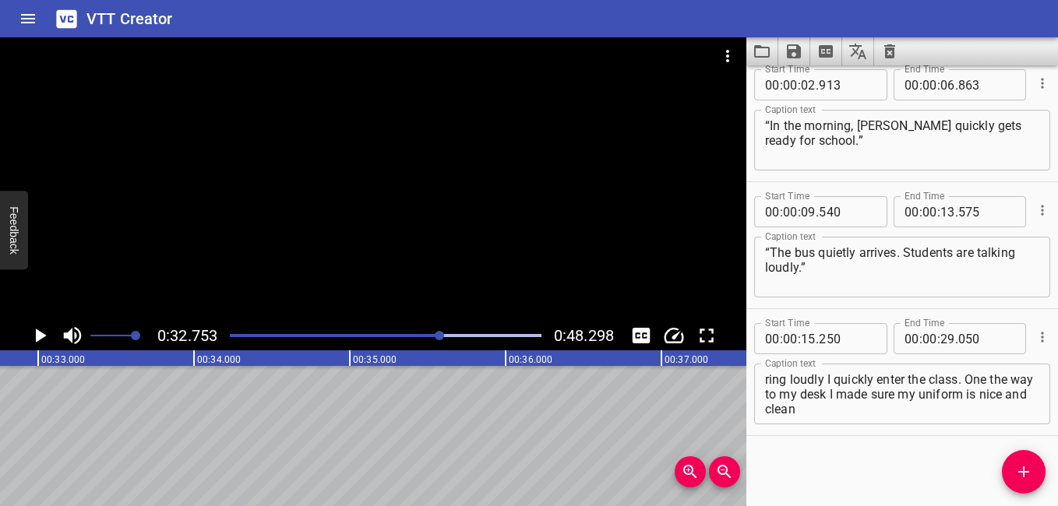
click at [43, 331] on icon "Play/Pause" at bounding box center [39, 335] width 23 height 23
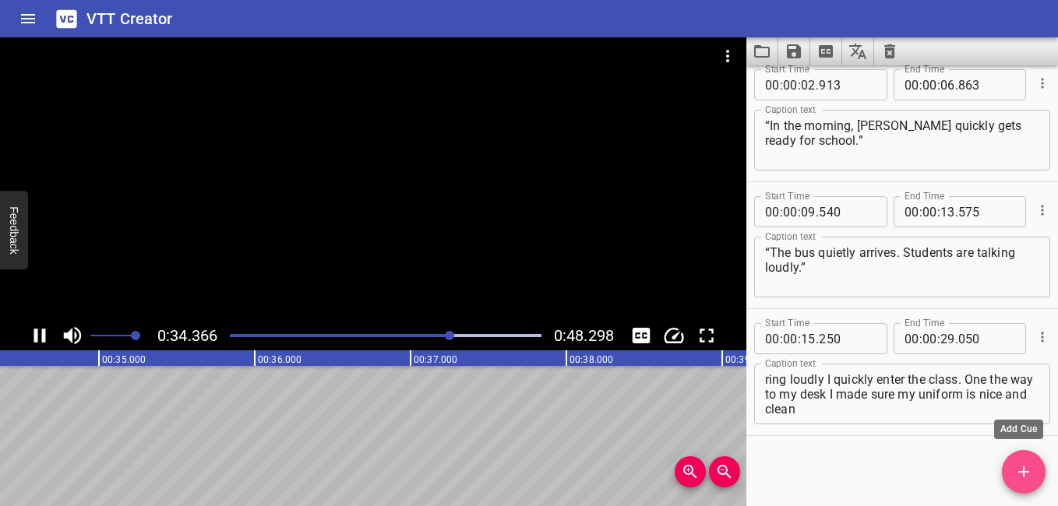
click at [1030, 475] on icon "Add Cue" at bounding box center [1023, 472] width 19 height 19
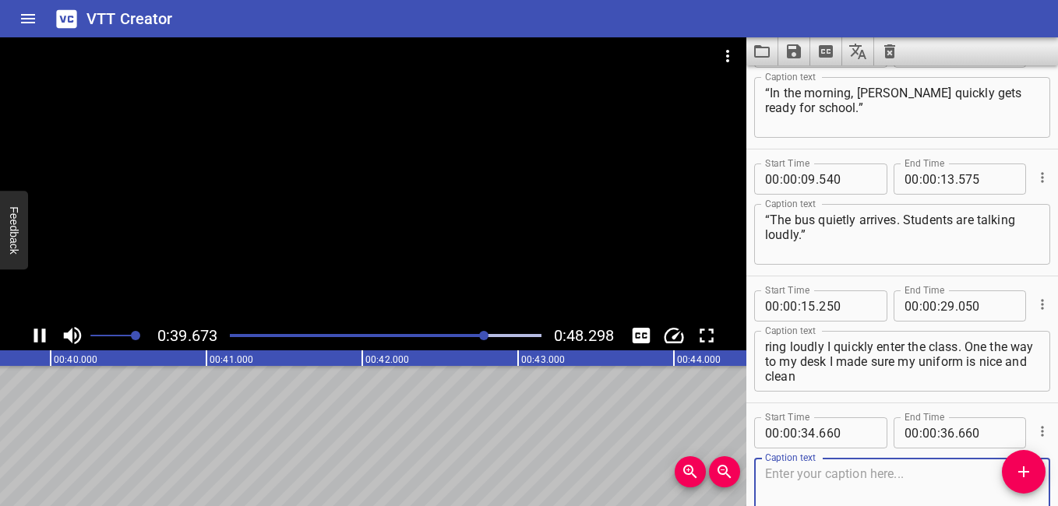
scroll to position [140, 0]
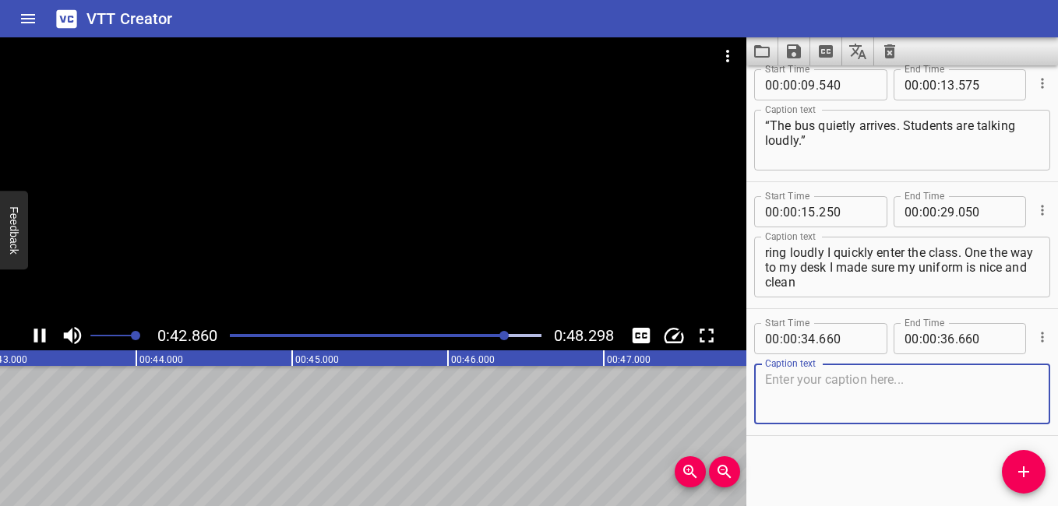
click at [39, 340] on icon "Play/Pause" at bounding box center [39, 335] width 23 height 23
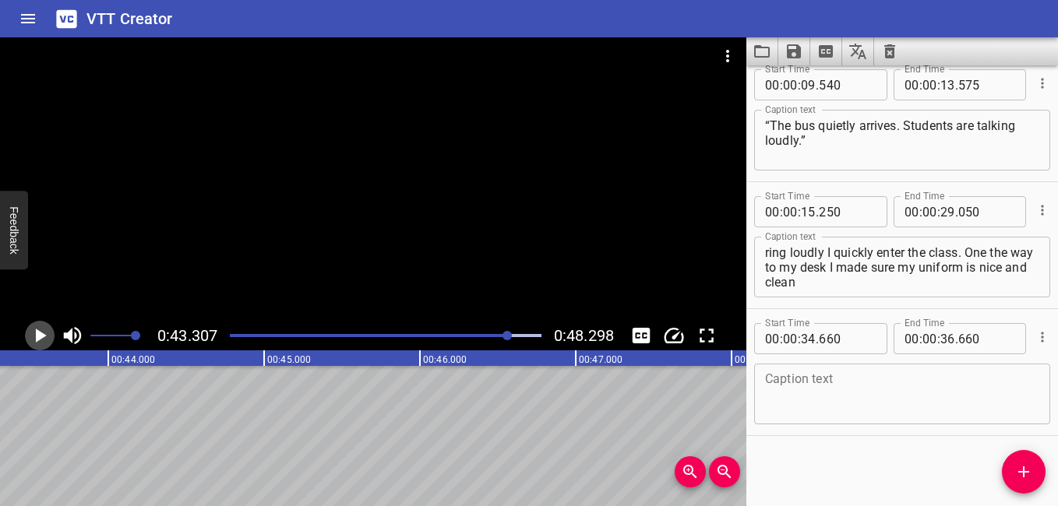
click at [39, 340] on icon "Play/Pause" at bounding box center [41, 336] width 11 height 14
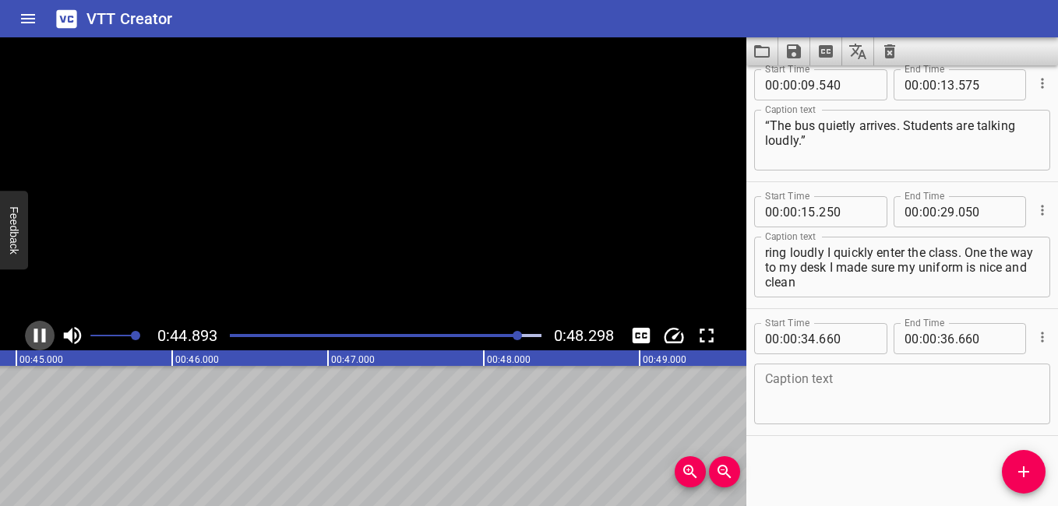
click at [39, 340] on icon "Play/Pause" at bounding box center [39, 335] width 23 height 23
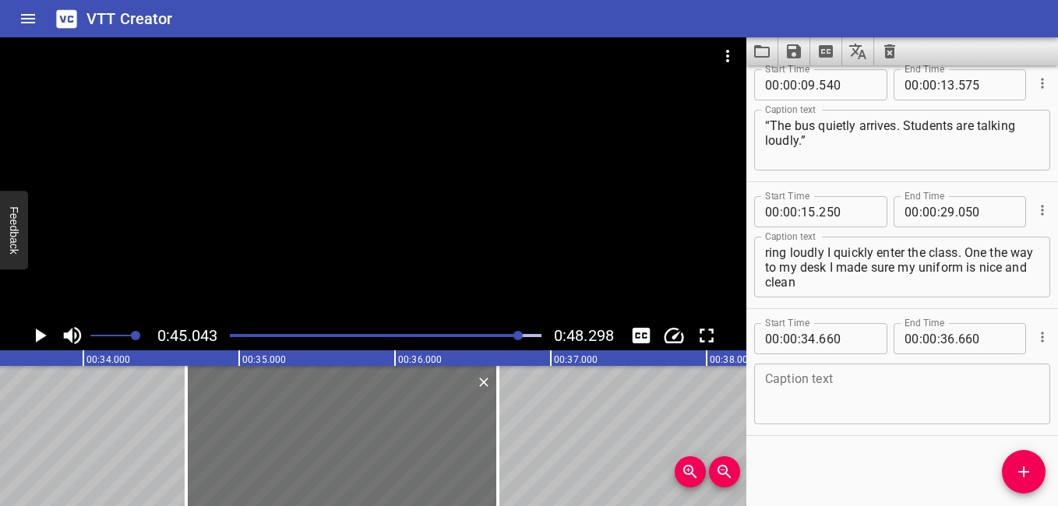
scroll to position [0, 5325]
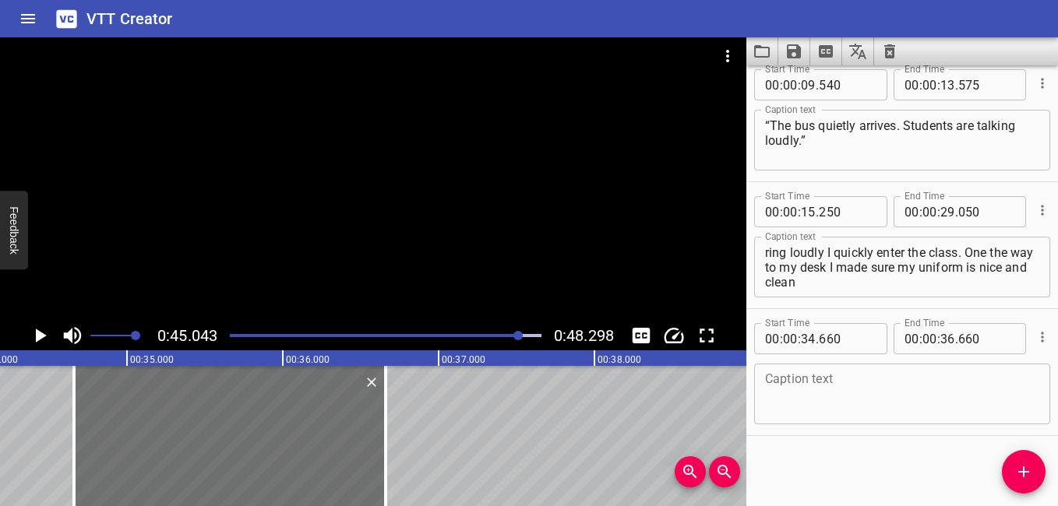
click at [469, 328] on div at bounding box center [385, 336] width 330 height 22
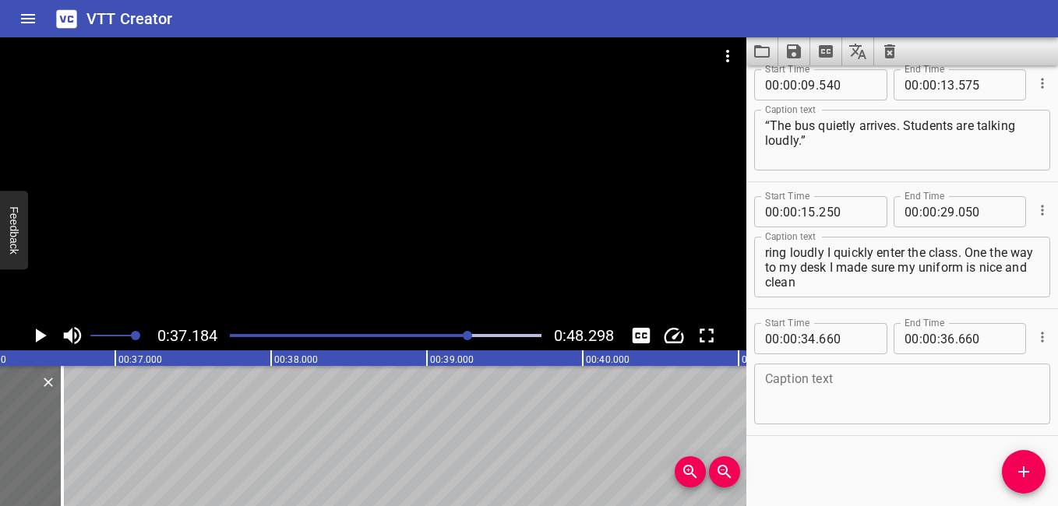
scroll to position [0, 5793]
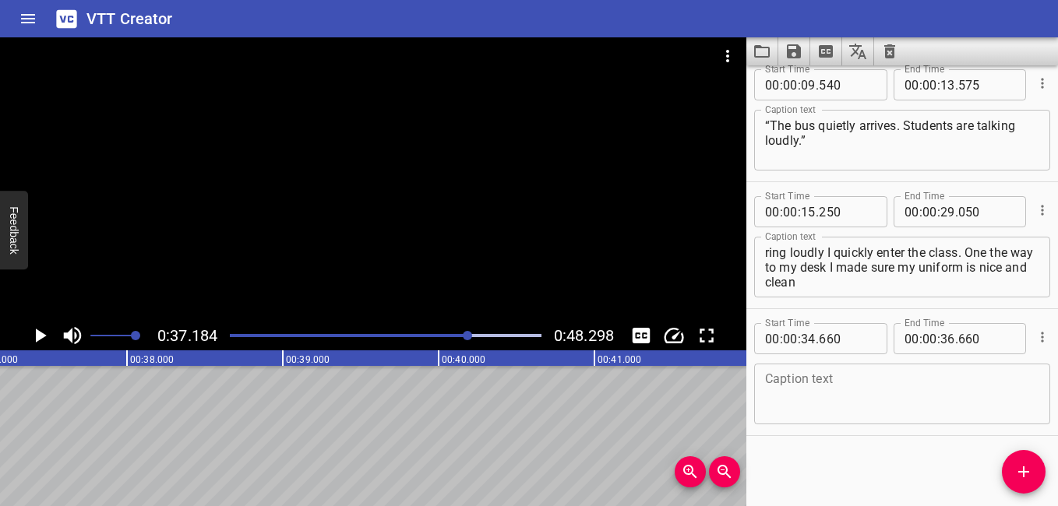
click at [41, 331] on icon "Play/Pause" at bounding box center [39, 335] width 23 height 23
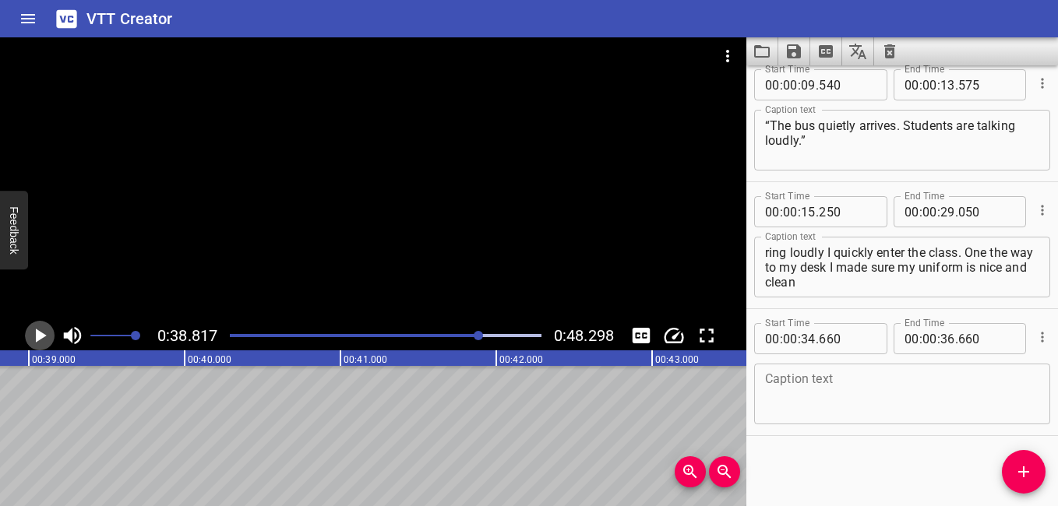
click at [41, 333] on icon "Play/Pause" at bounding box center [41, 336] width 11 height 14
click at [41, 333] on icon "Play/Pause" at bounding box center [39, 335] width 23 height 23
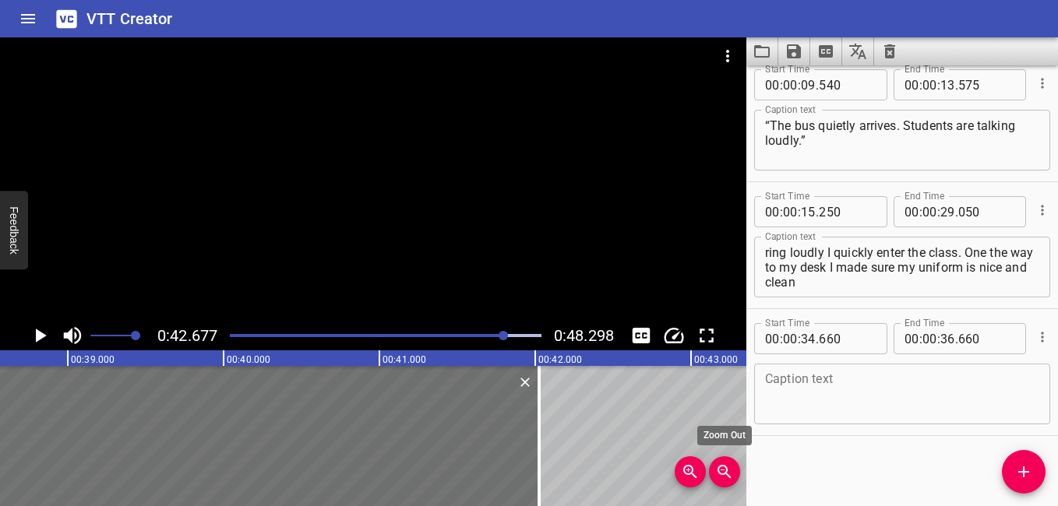
scroll to position [0, 6033]
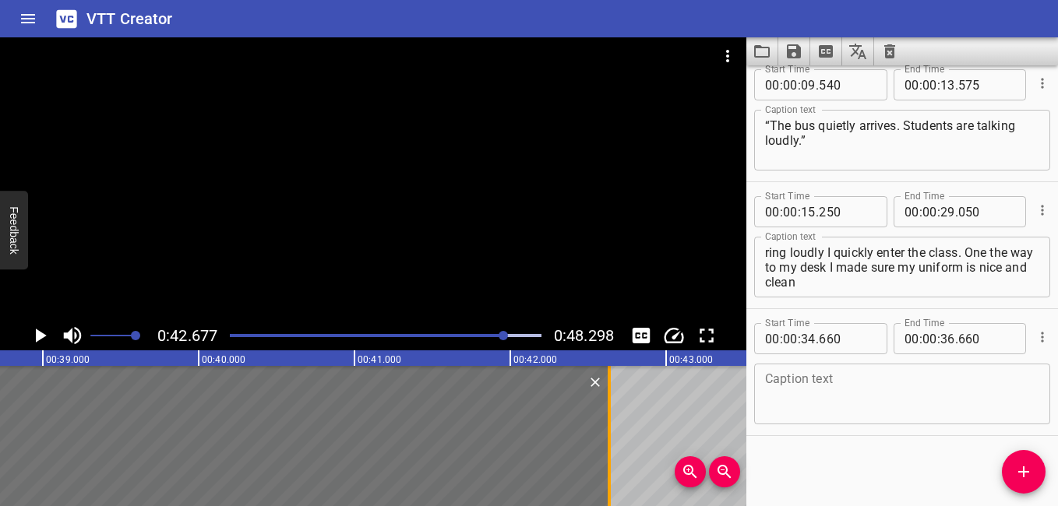
drag, startPoint x: 112, startPoint y: 437, endPoint x: 613, endPoint y: 460, distance: 501.4
click at [613, 460] on div at bounding box center [609, 436] width 16 height 140
type input "42"
type input "635"
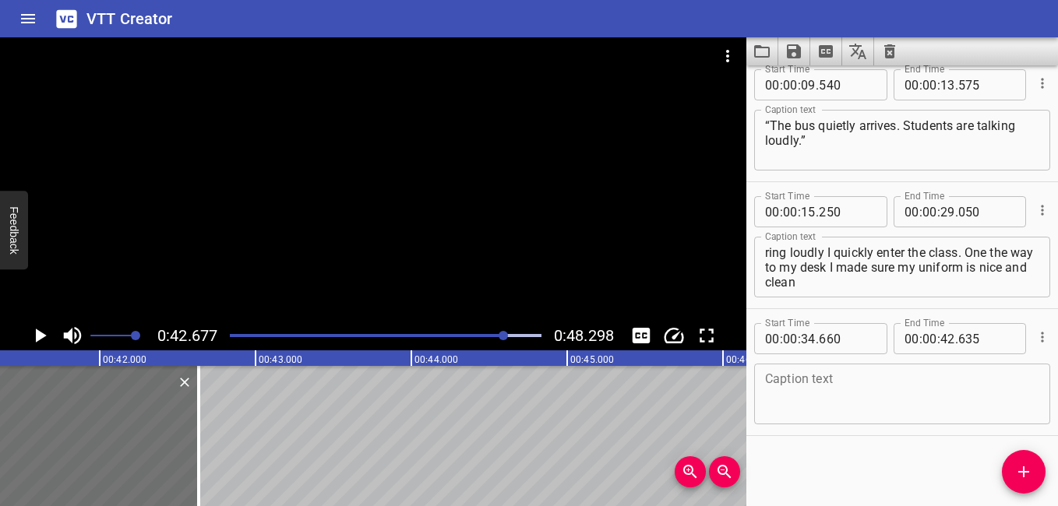
scroll to position [0, 6432]
click at [465, 335] on div "Play progress" at bounding box center [350, 335] width 312 height 3
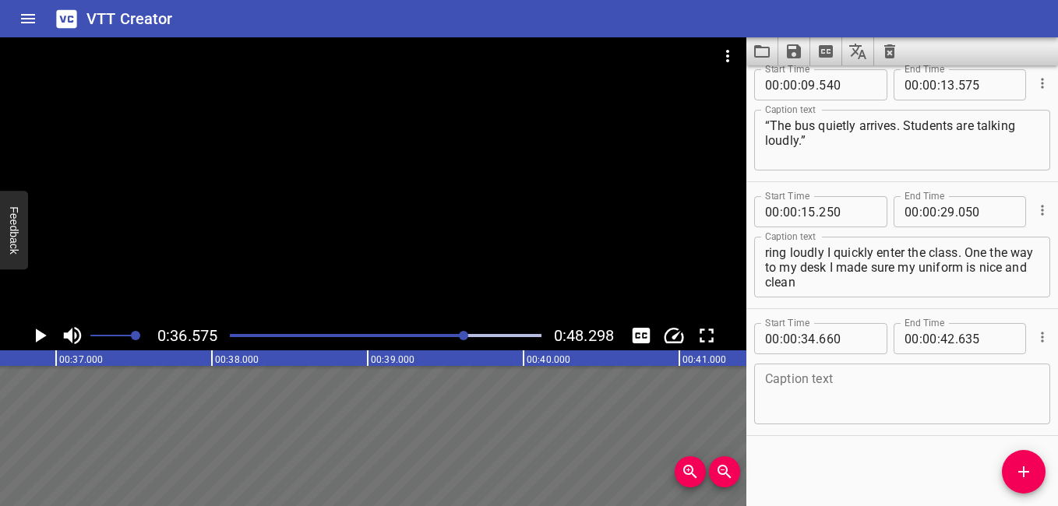
scroll to position [0, 5698]
click at [37, 341] on icon "Play/Pause" at bounding box center [41, 336] width 11 height 14
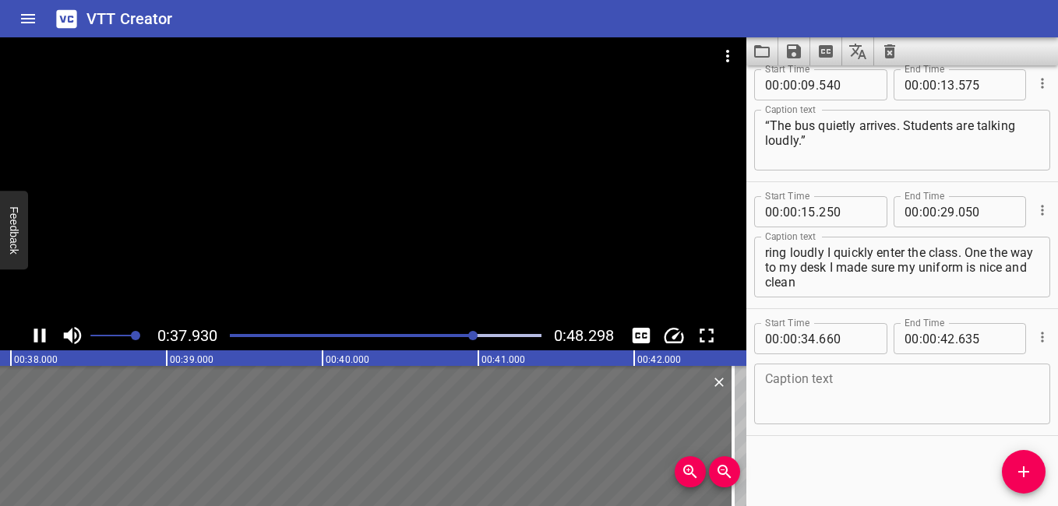
click at [824, 389] on textarea at bounding box center [902, 394] width 274 height 44
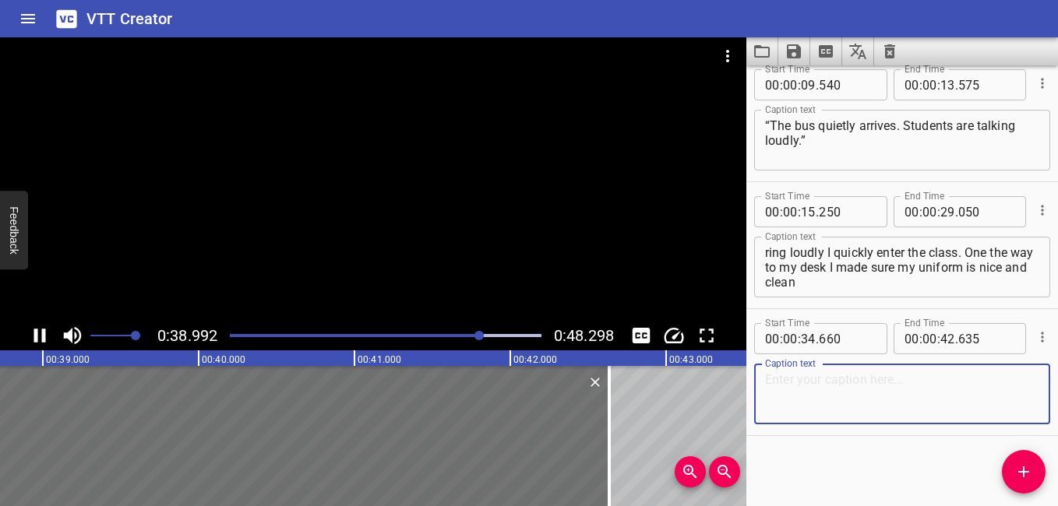
paste textarea "“School finishes at 3 pm. It was a long day but I got to see my friends. That w…"
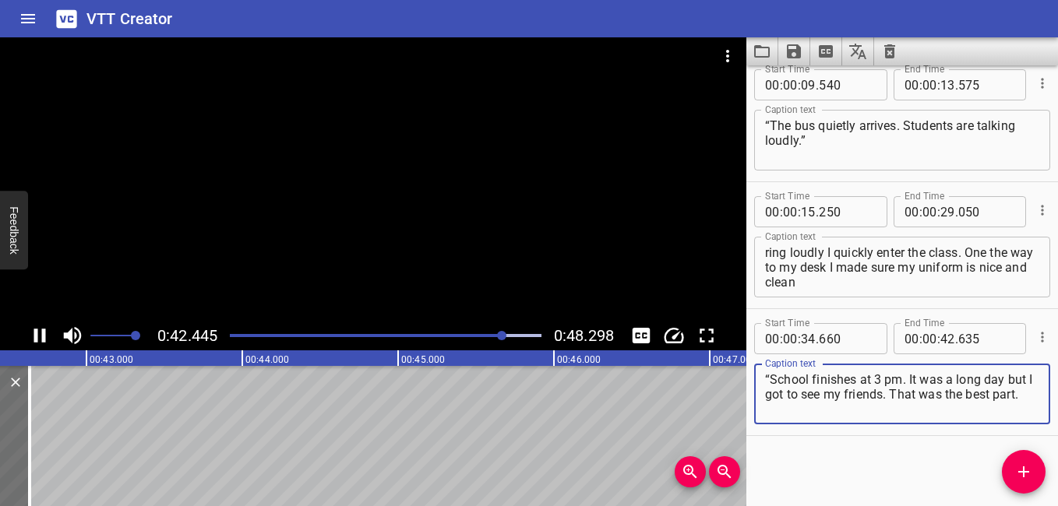
type textarea "“School finishes at 3 pm. It was a long day but I got to see my friends. That w…"
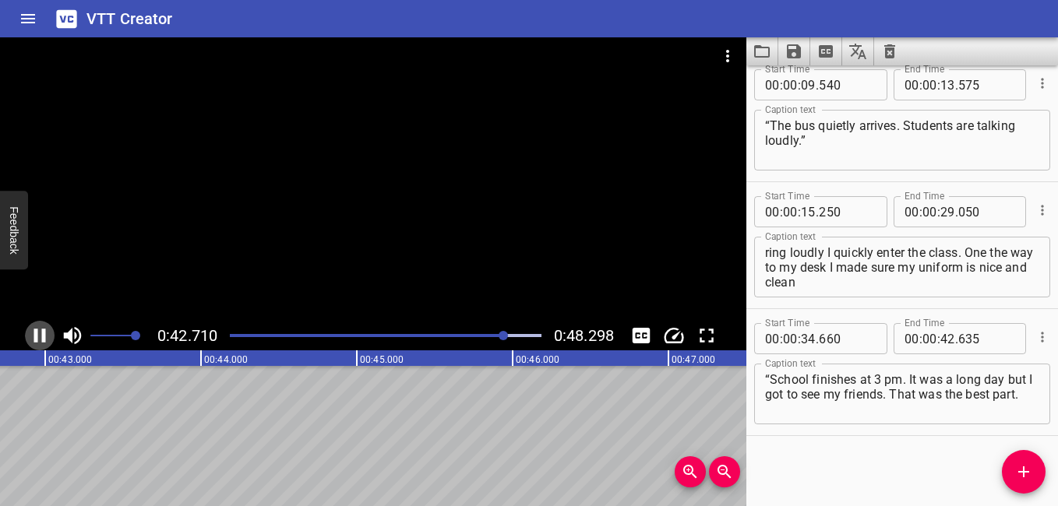
click at [34, 336] on icon "Play/Pause" at bounding box center [40, 336] width 12 height 14
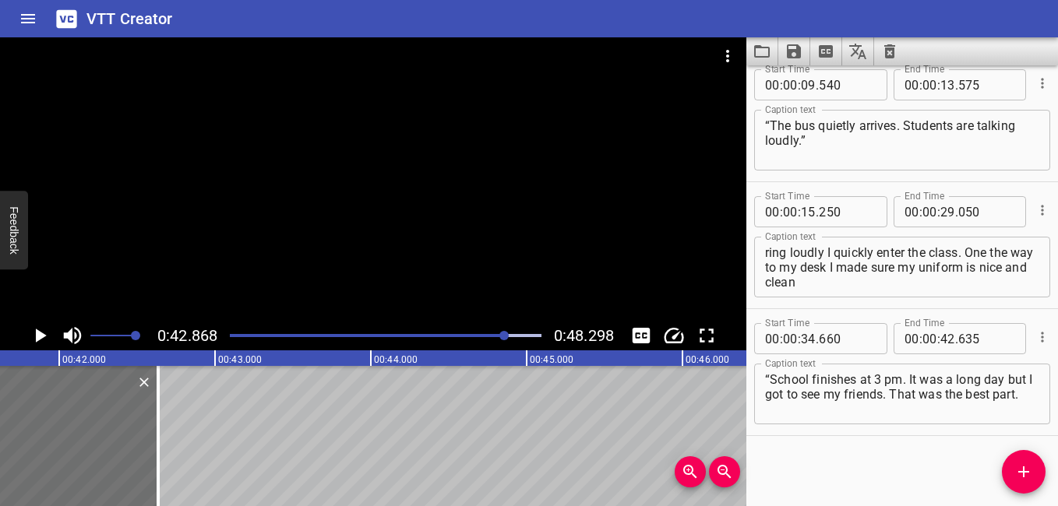
scroll to position [0, 6474]
click at [38, 339] on icon "Play/Pause" at bounding box center [41, 336] width 11 height 14
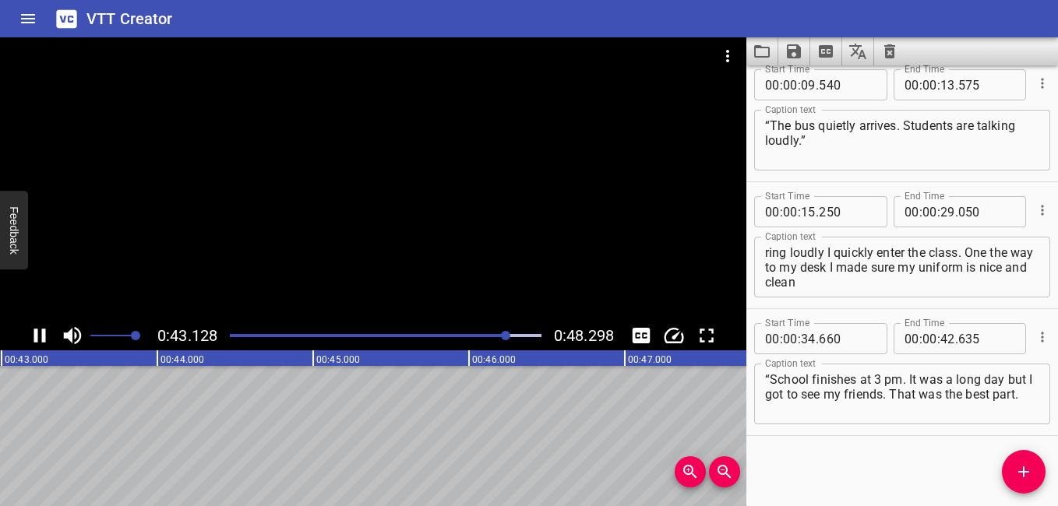
click at [38, 339] on icon "Play/Pause" at bounding box center [39, 335] width 23 height 23
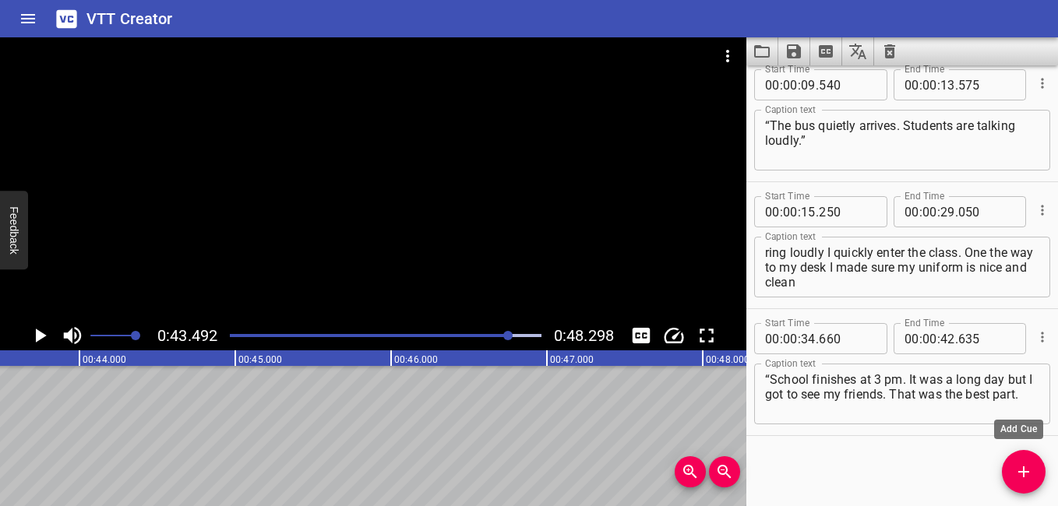
click at [1016, 468] on icon "Add Cue" at bounding box center [1023, 472] width 19 height 19
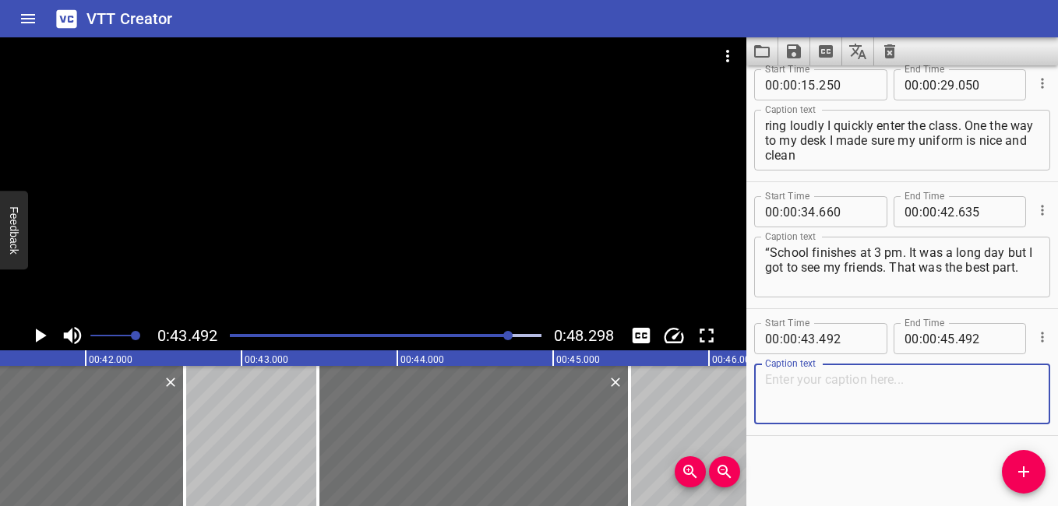
scroll to position [0, 6467]
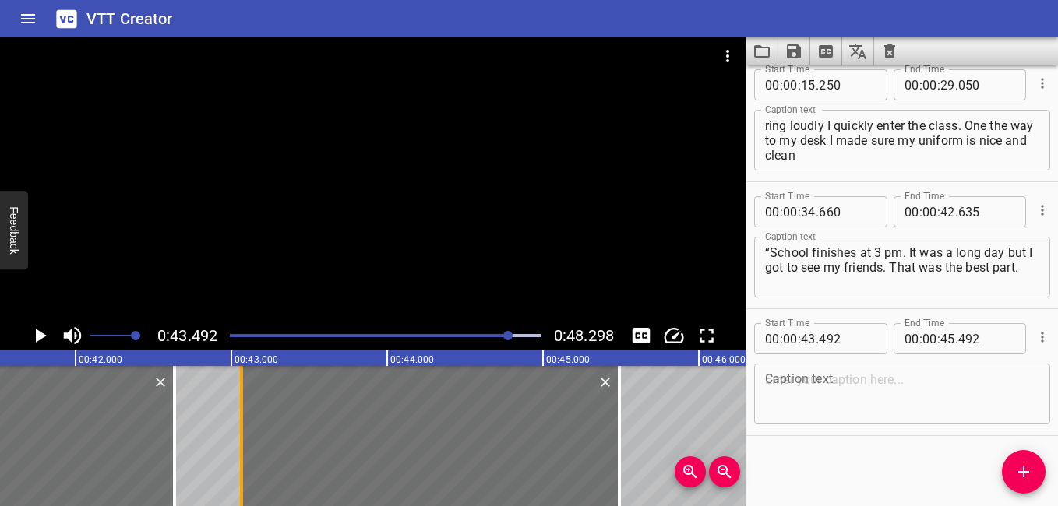
drag, startPoint x: 308, startPoint y: 444, endPoint x: 242, endPoint y: 436, distance: 66.7
click at [242, 436] on div at bounding box center [241, 436] width 3 height 140
type input "067"
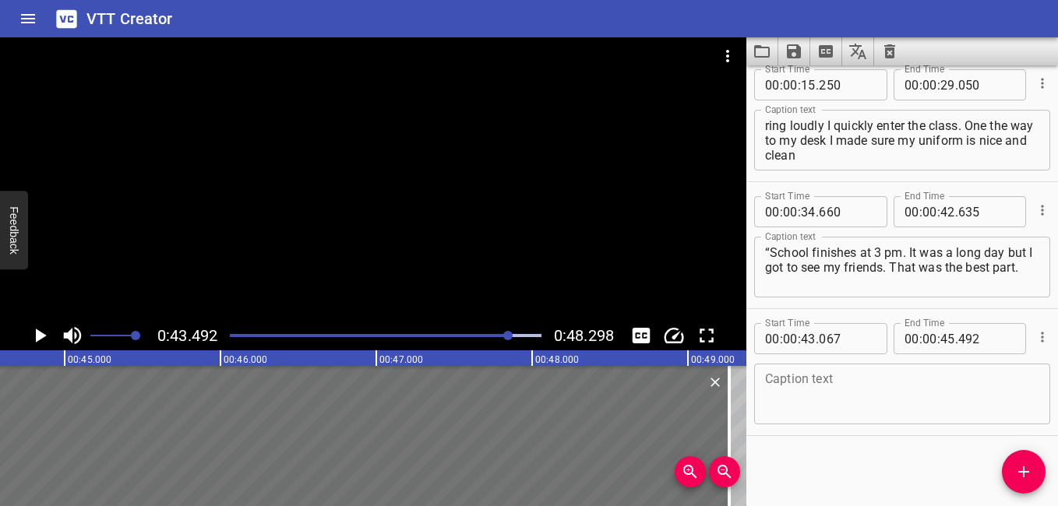
scroll to position [0, 7069]
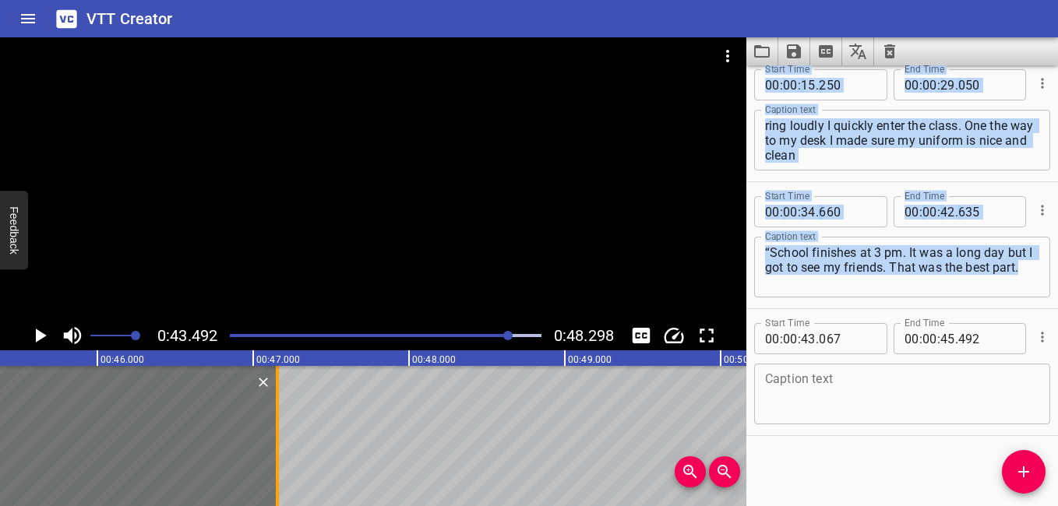
drag, startPoint x: 620, startPoint y: 436, endPoint x: 278, endPoint y: 468, distance: 343.4
click at [278, 468] on div at bounding box center [277, 436] width 3 height 140
type input "47"
type input "157"
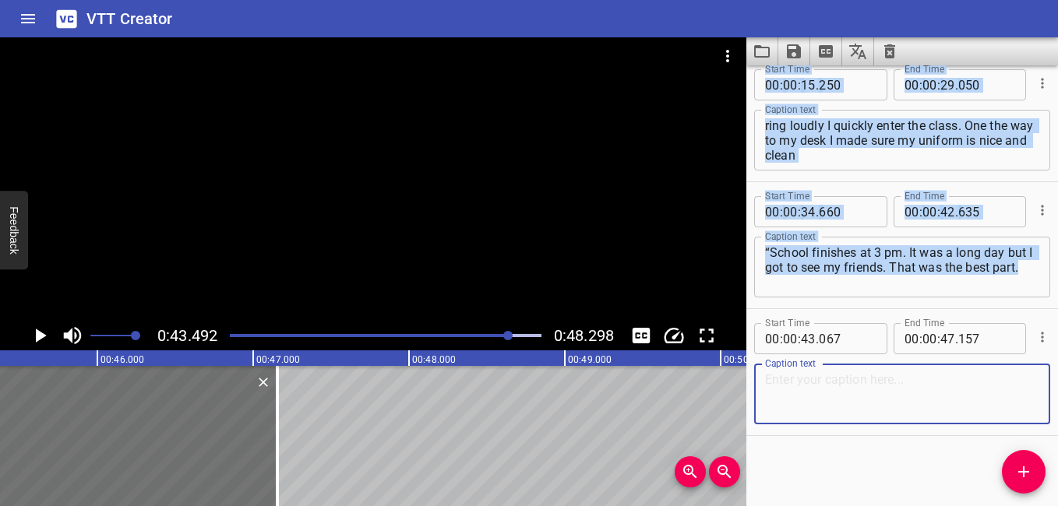
click at [853, 389] on textarea at bounding box center [902, 394] width 274 height 44
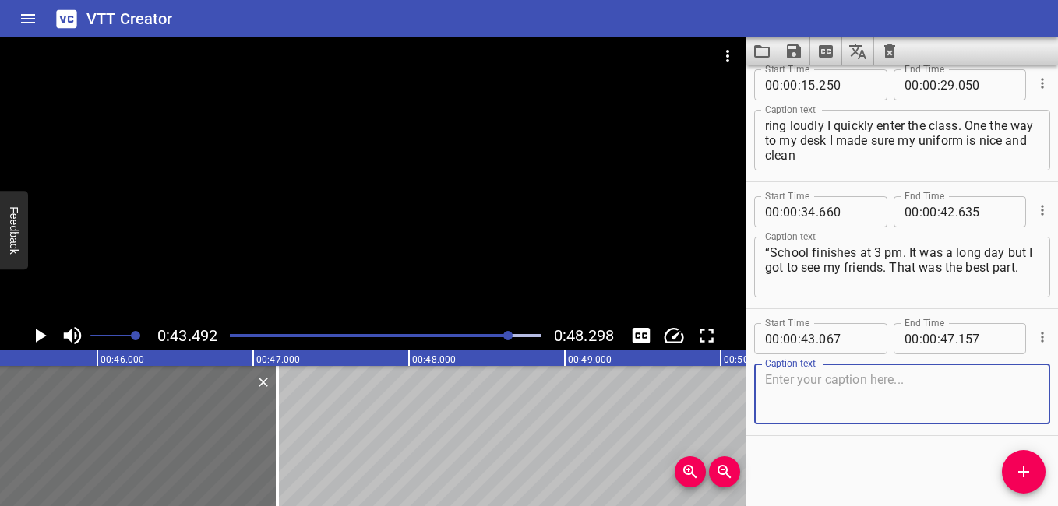
paste textarea "What’s the best part of your day?"
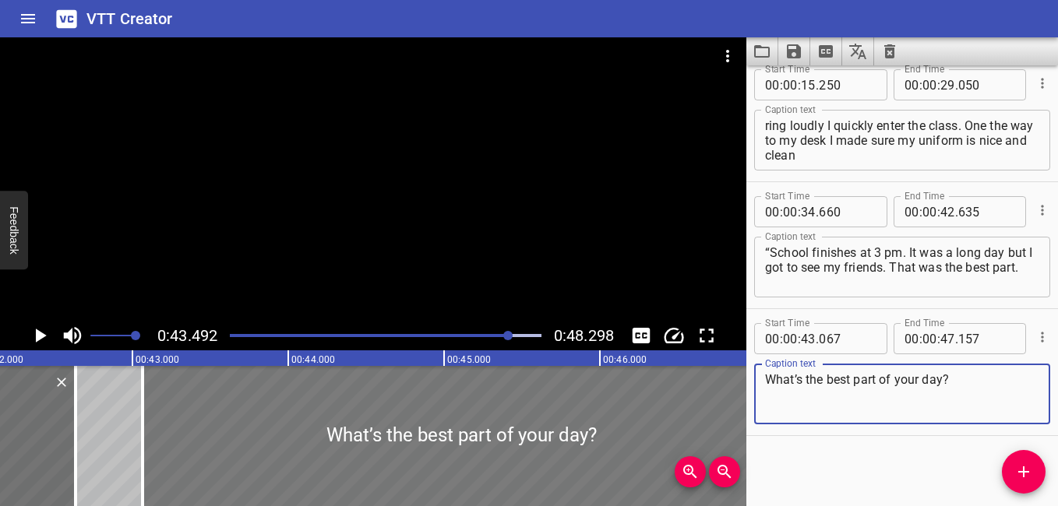
scroll to position [0, 6372]
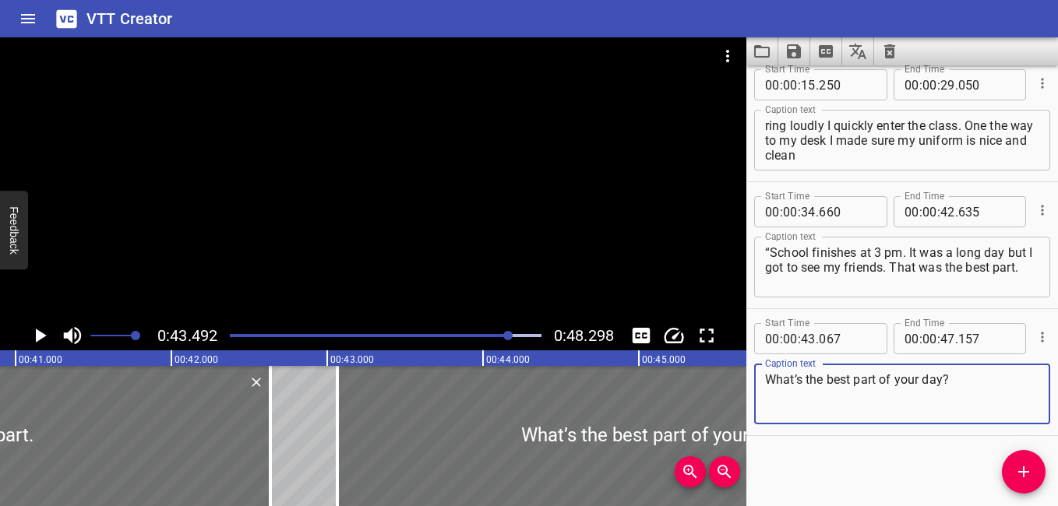
type textarea "What’s the best part of your day?"
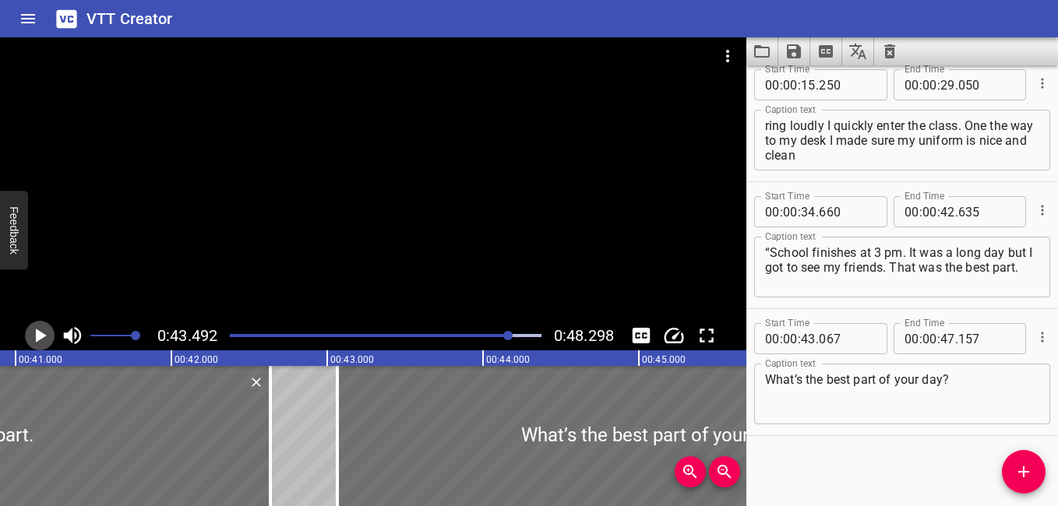
click at [44, 328] on icon "Play/Pause" at bounding box center [39, 335] width 23 height 23
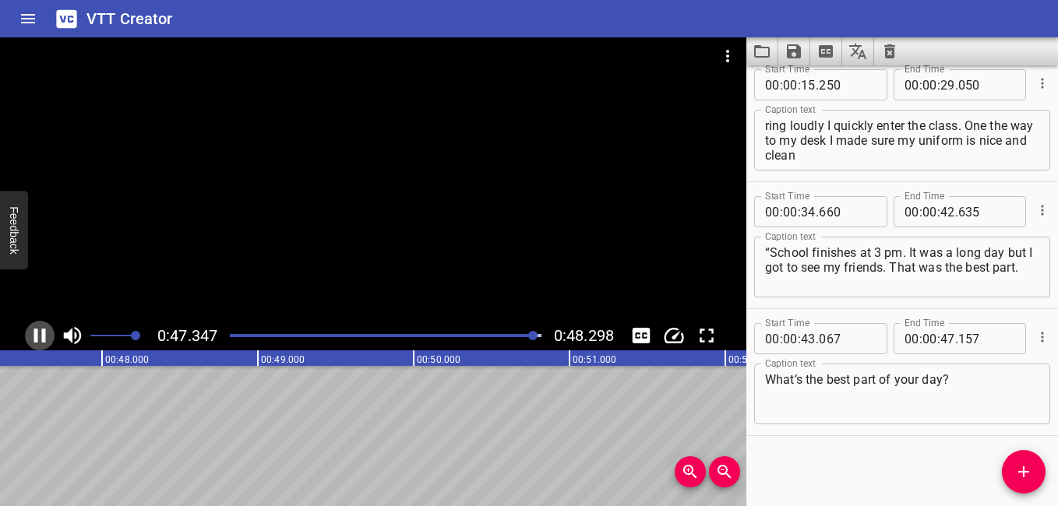
click at [36, 332] on icon "Play/Pause" at bounding box center [40, 336] width 12 height 14
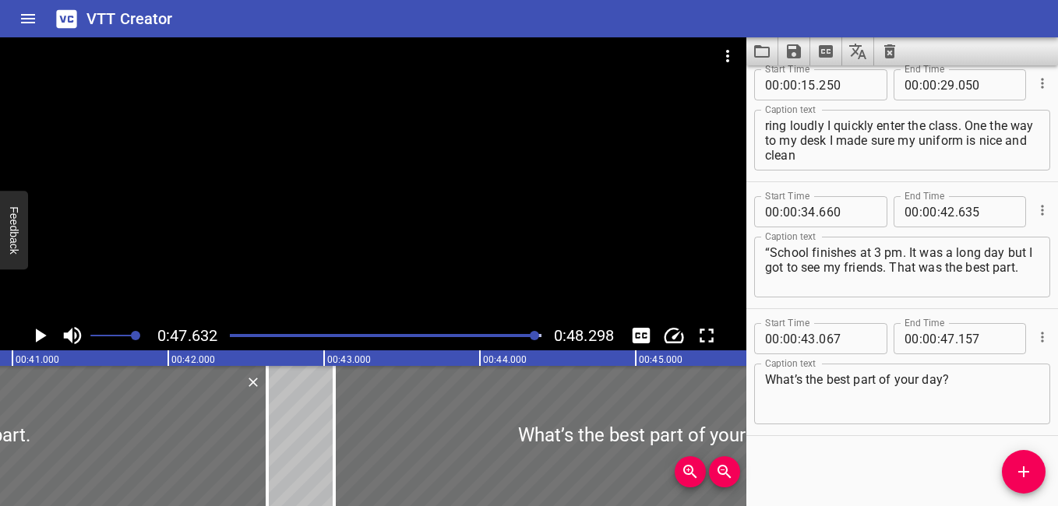
scroll to position [0, 6416]
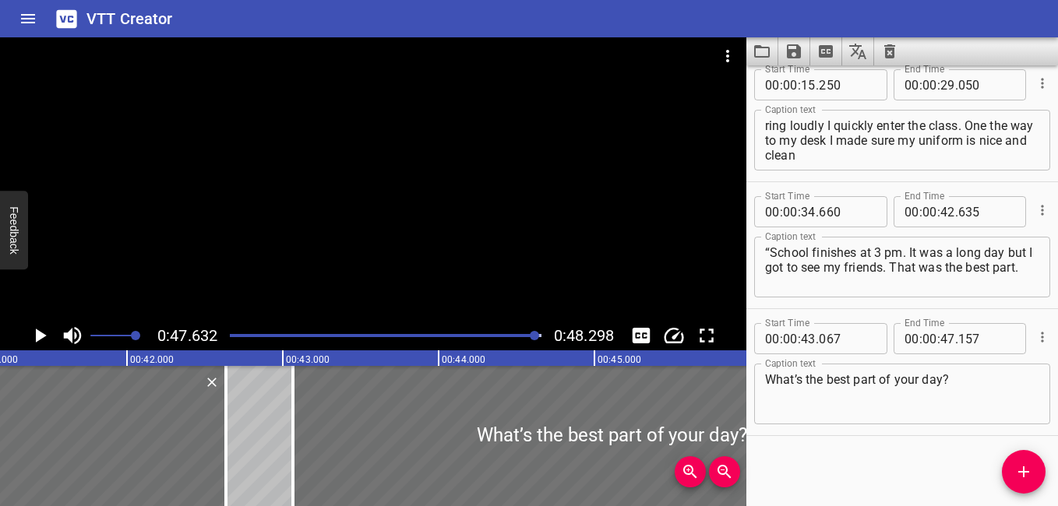
click at [460, 331] on div at bounding box center [385, 336] width 330 height 22
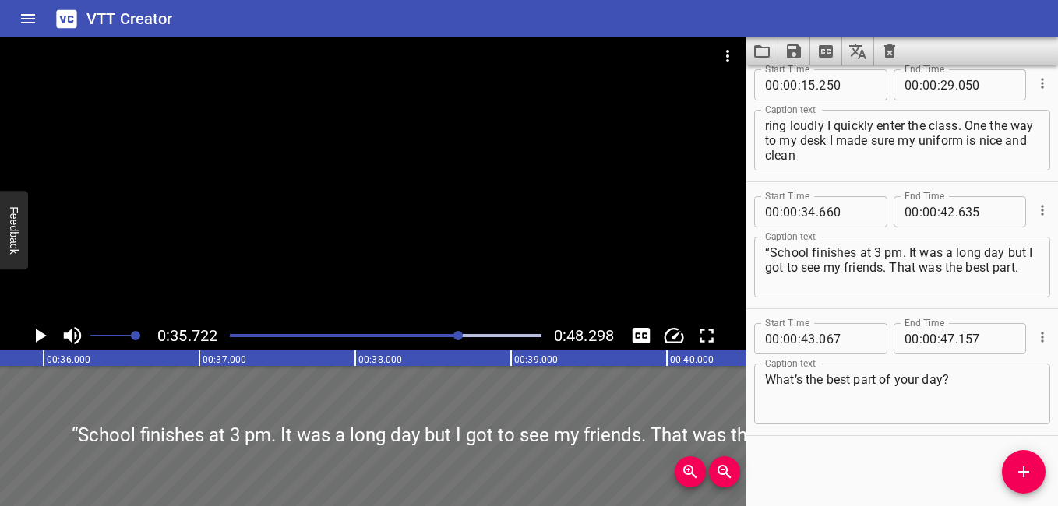
click at [40, 331] on icon "Play/Pause" at bounding box center [39, 335] width 23 height 23
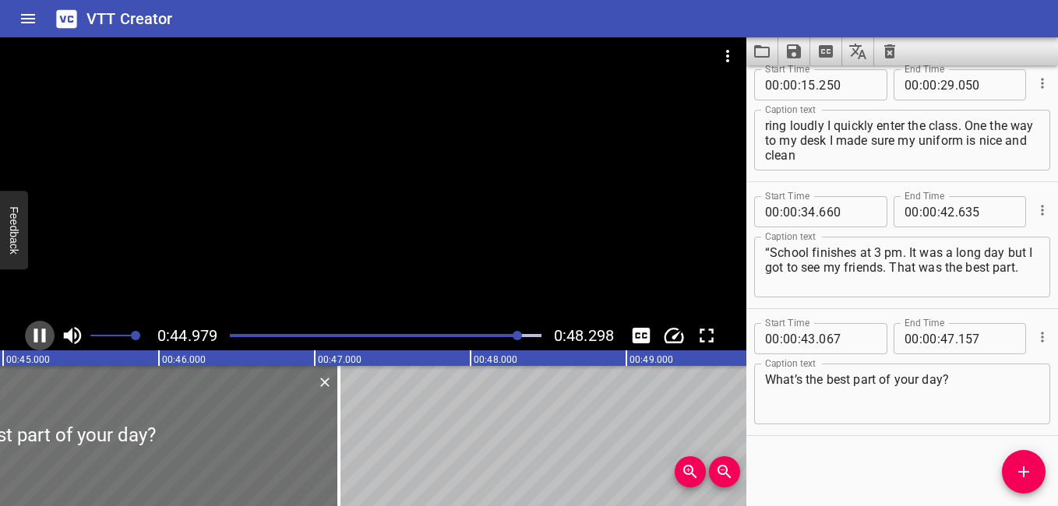
click at [41, 333] on icon "Play/Pause" at bounding box center [39, 335] width 23 height 23
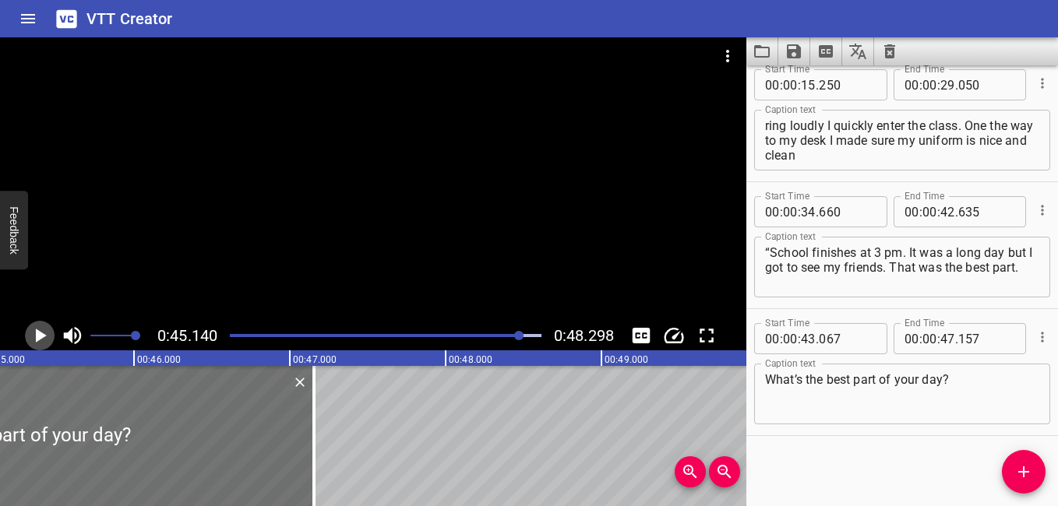
click at [48, 330] on icon "Play/Pause" at bounding box center [39, 335] width 23 height 23
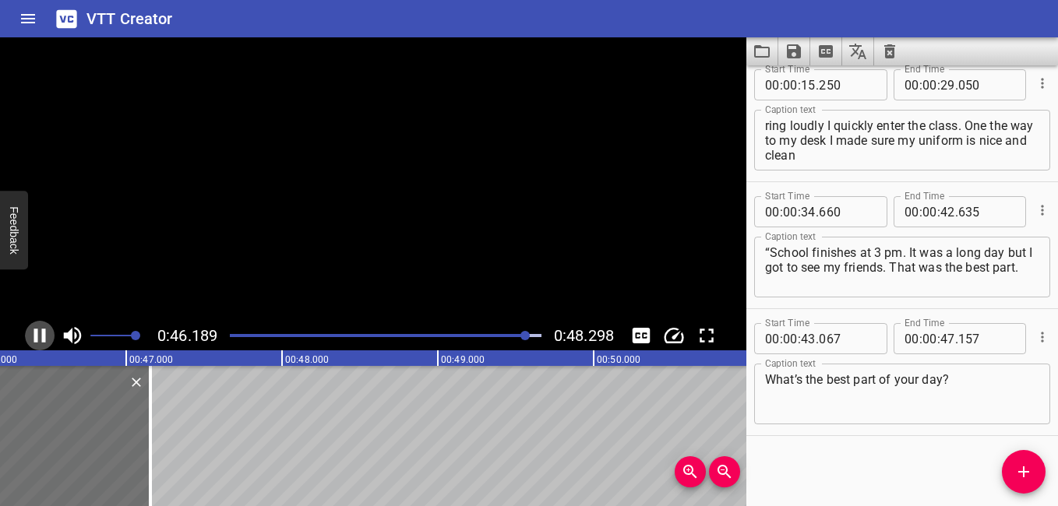
click at [48, 330] on icon "Play/Pause" at bounding box center [39, 335] width 23 height 23
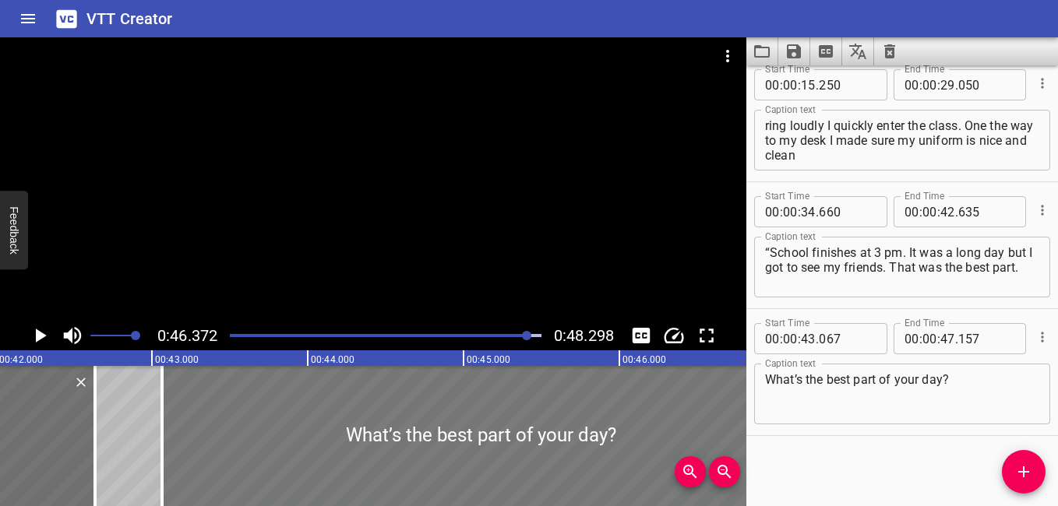
click at [673, 424] on div at bounding box center [480, 436] width 637 height 140
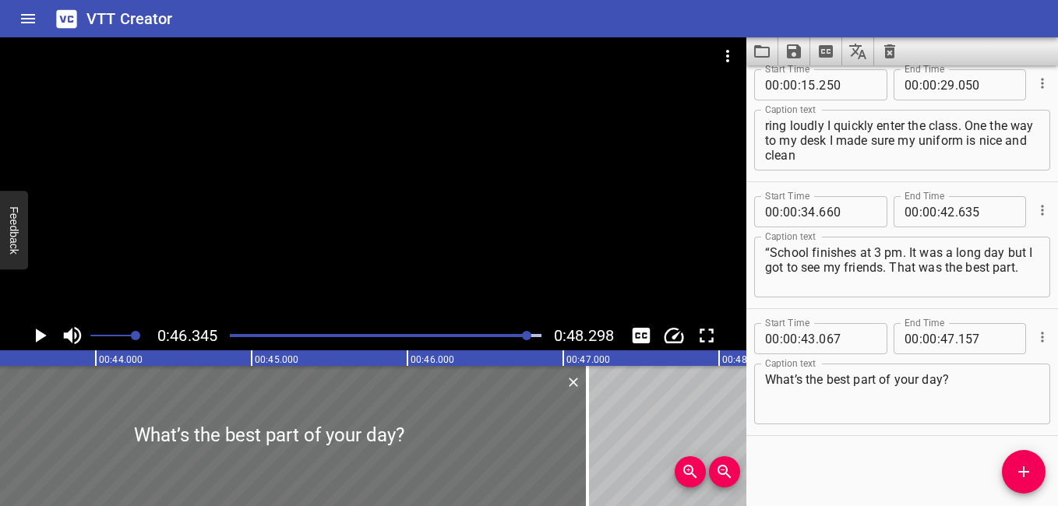
scroll to position [0, 6676]
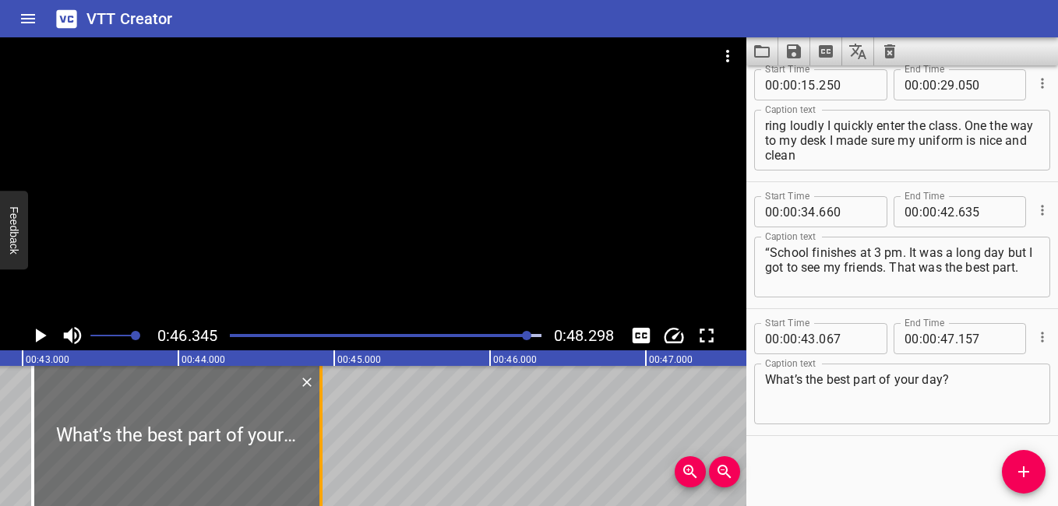
drag, startPoint x: 671, startPoint y: 422, endPoint x: 322, endPoint y: 415, distance: 349.0
click at [322, 415] on div at bounding box center [320, 436] width 3 height 140
type input "44"
type input "917"
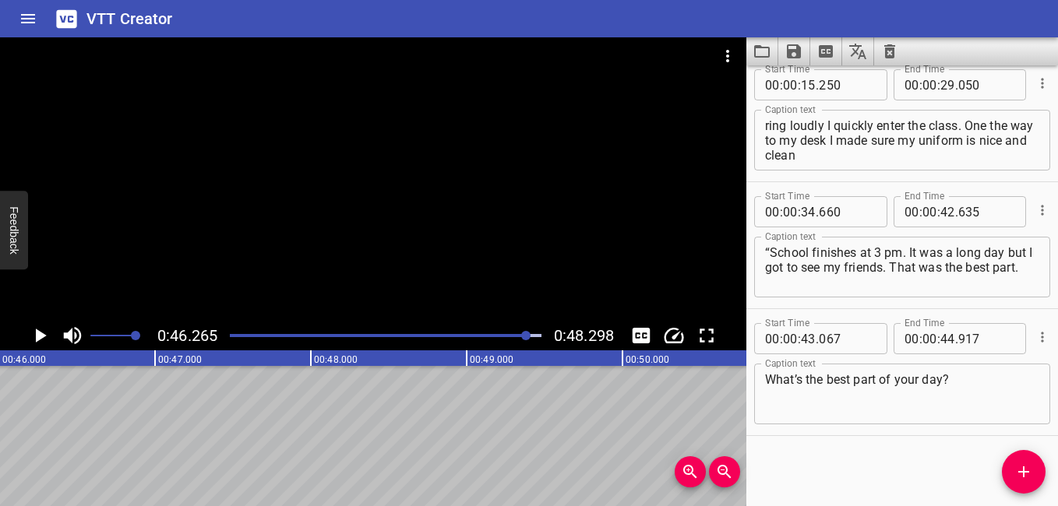
scroll to position [0, 7207]
click at [520, 336] on div "Play progress" at bounding box center [373, 335] width 312 height 3
click at [1013, 473] on span "Add Cue" at bounding box center [1024, 472] width 44 height 19
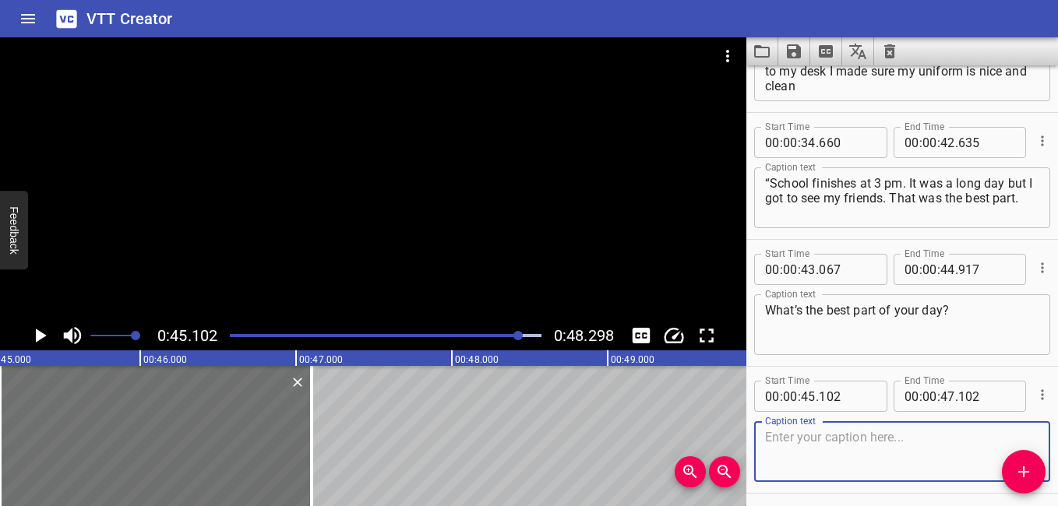
scroll to position [394, 0]
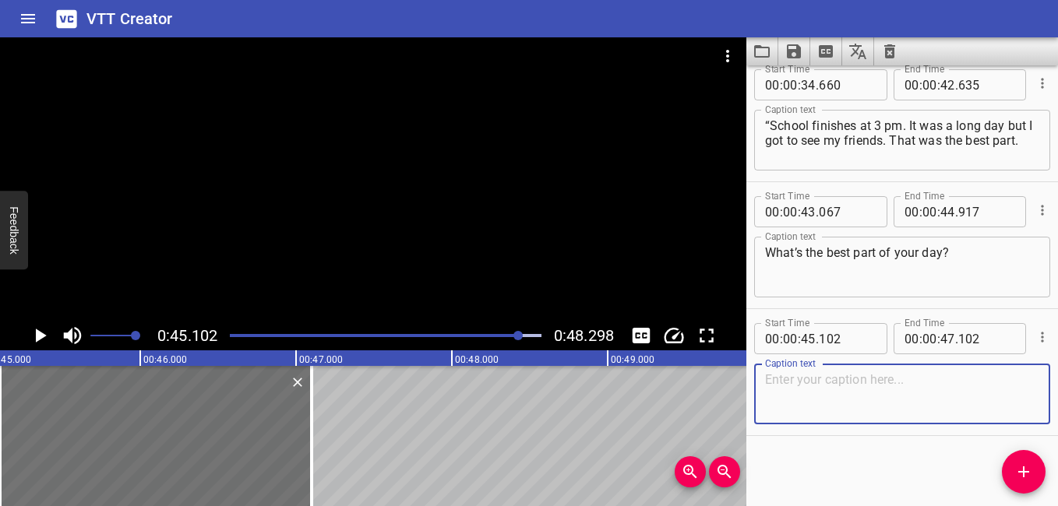
paste textarea "It was a full [DATE]."
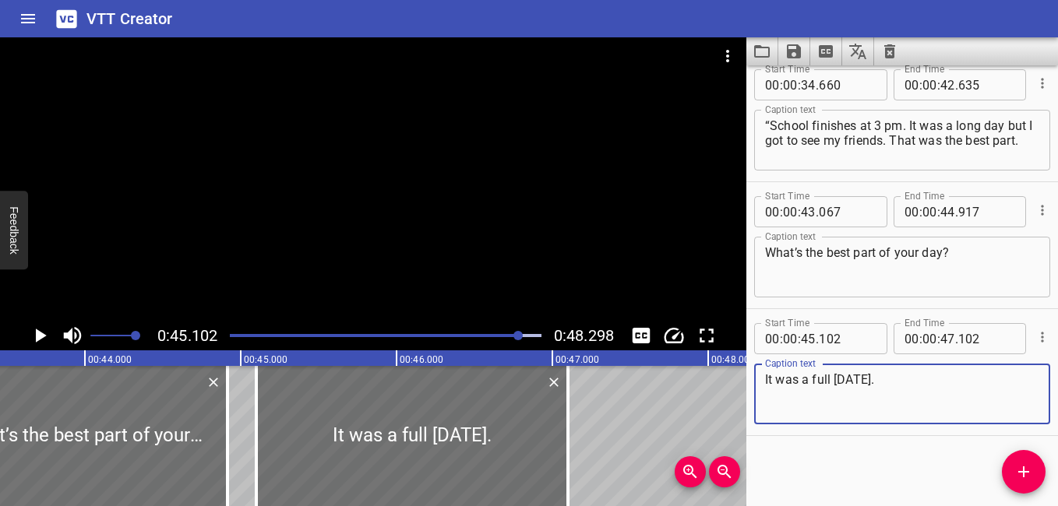
scroll to position [0, 6708]
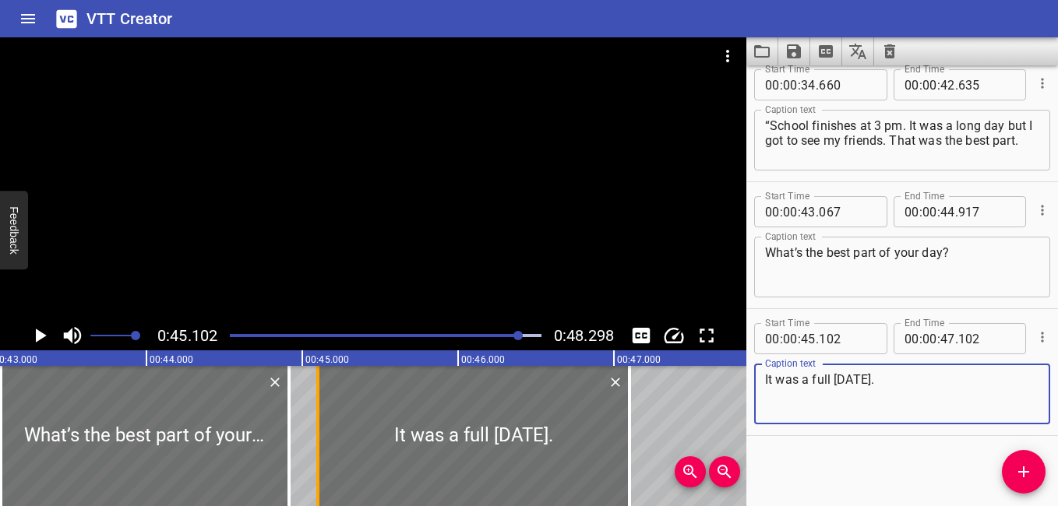
type textarea "It was a full [DATE]."
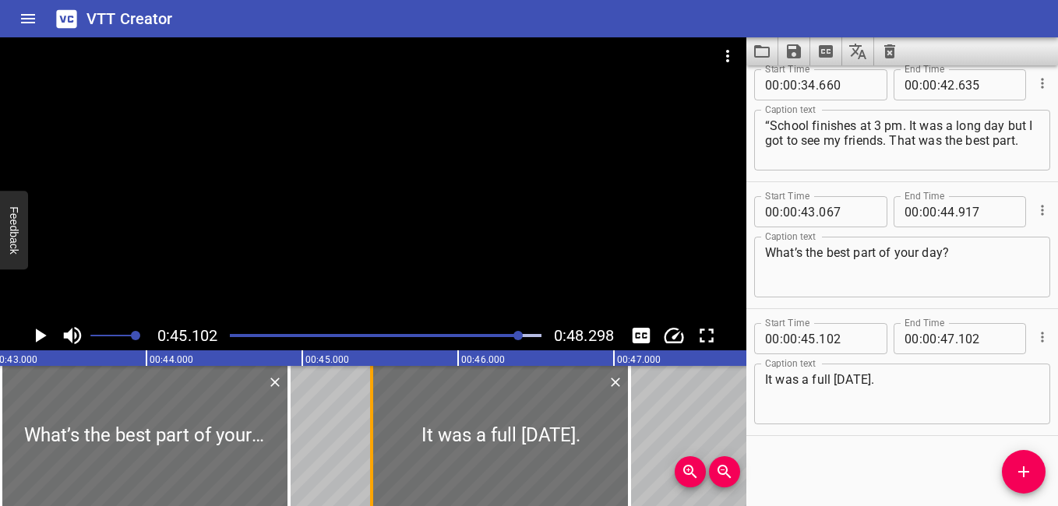
drag, startPoint x: 322, startPoint y: 439, endPoint x: 376, endPoint y: 459, distance: 57.4
click at [376, 459] on div at bounding box center [372, 436] width 16 height 140
type input "447"
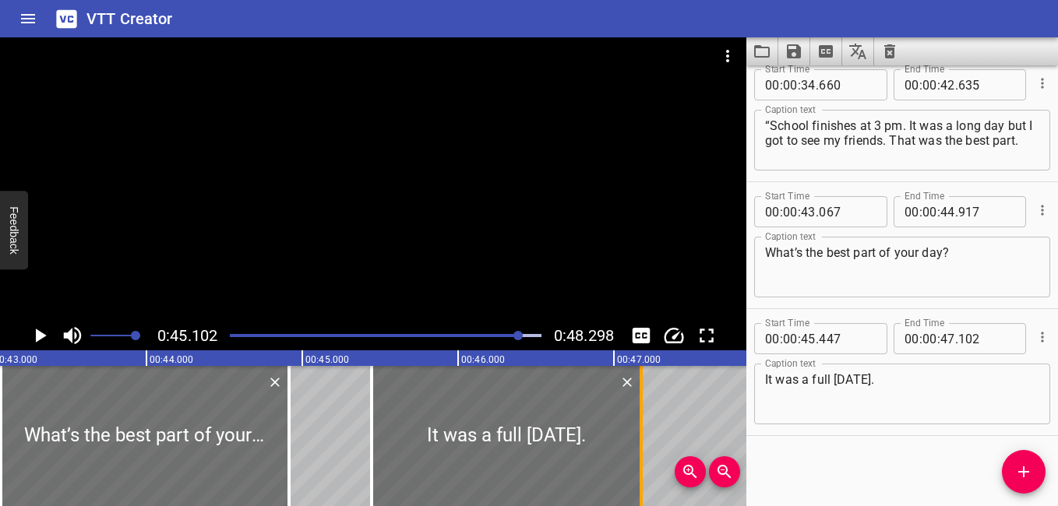
drag, startPoint x: 629, startPoint y: 425, endPoint x: 641, endPoint y: 430, distance: 12.9
click at [641, 430] on div at bounding box center [640, 436] width 3 height 140
type input "177"
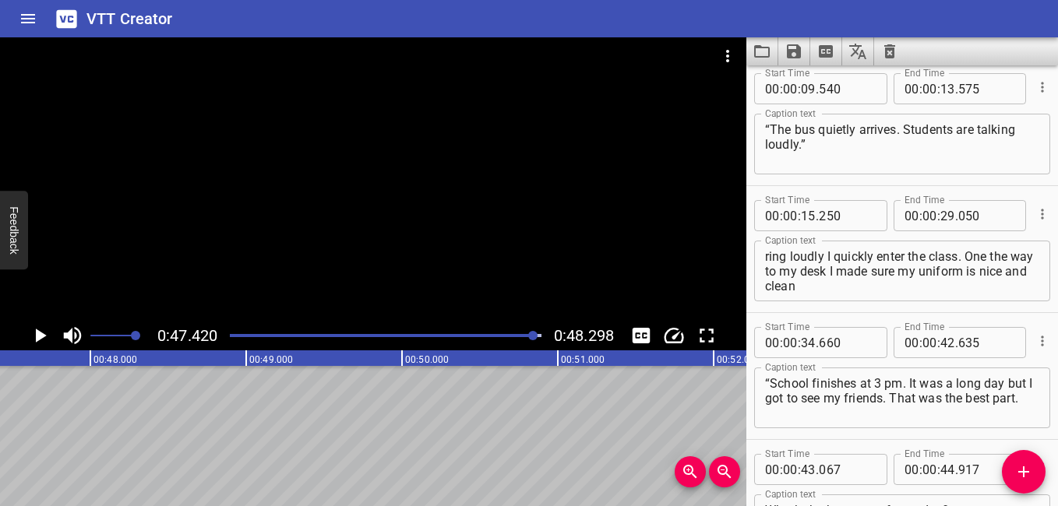
scroll to position [5, 0]
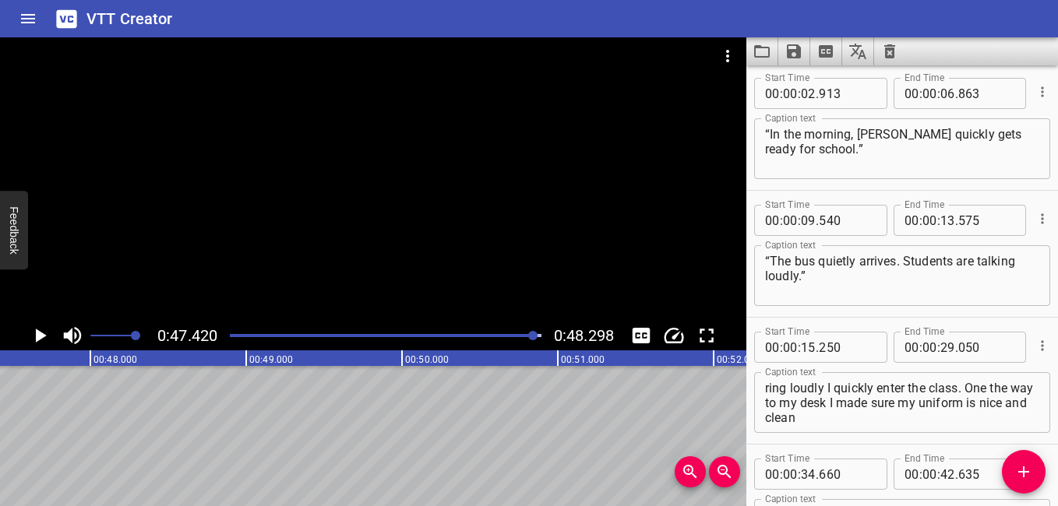
click at [232, 335] on div "Play progress" at bounding box center [380, 335] width 312 height 3
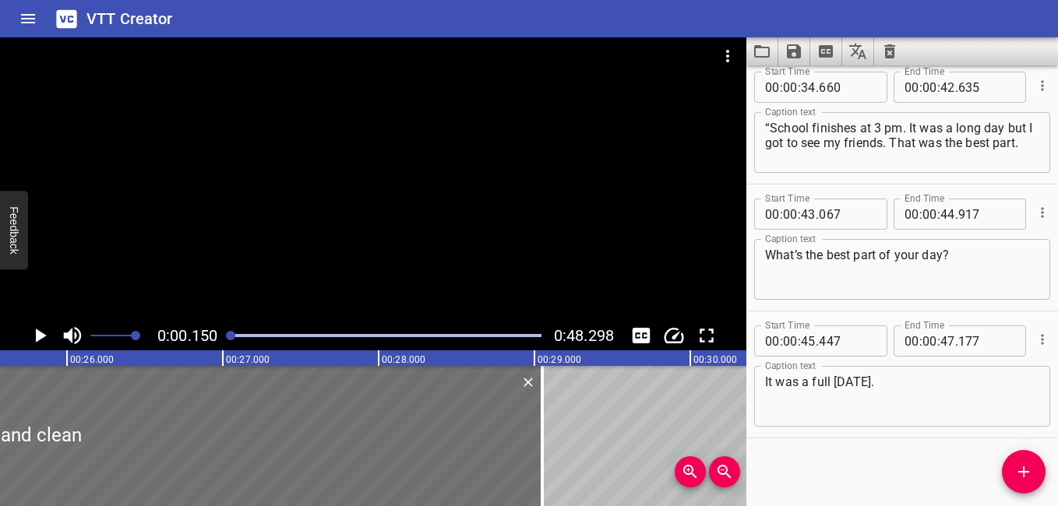
scroll to position [394, 0]
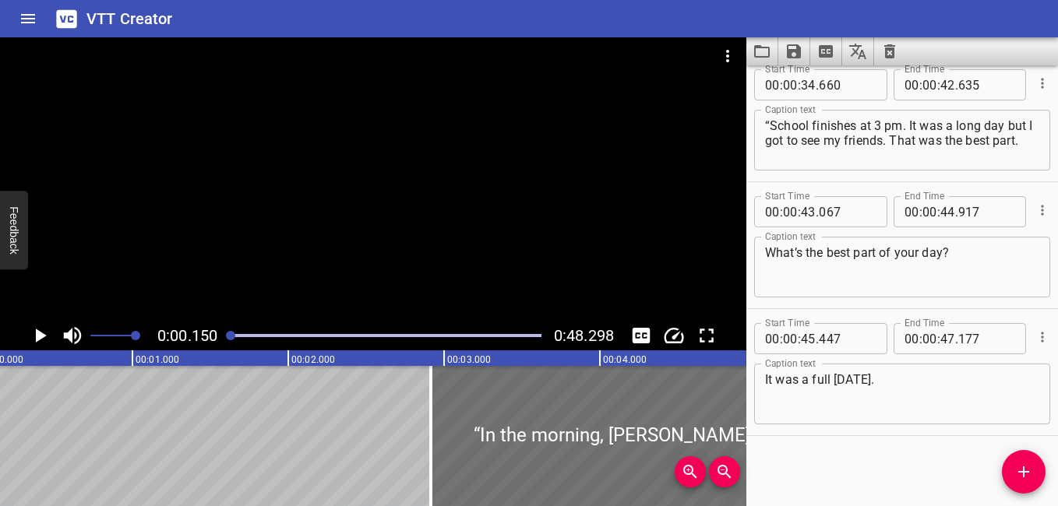
click at [36, 333] on icon "Play/Pause" at bounding box center [41, 336] width 11 height 14
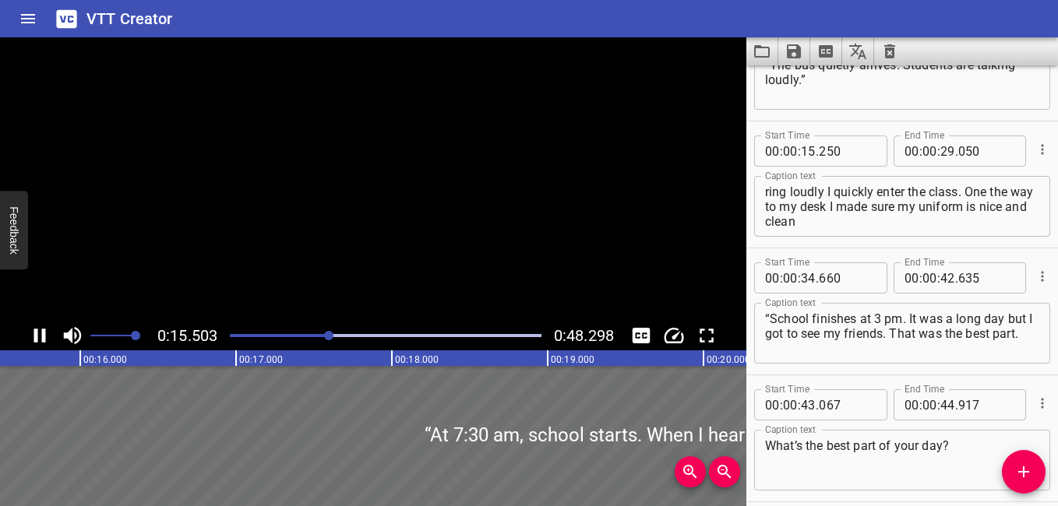
scroll to position [254, 0]
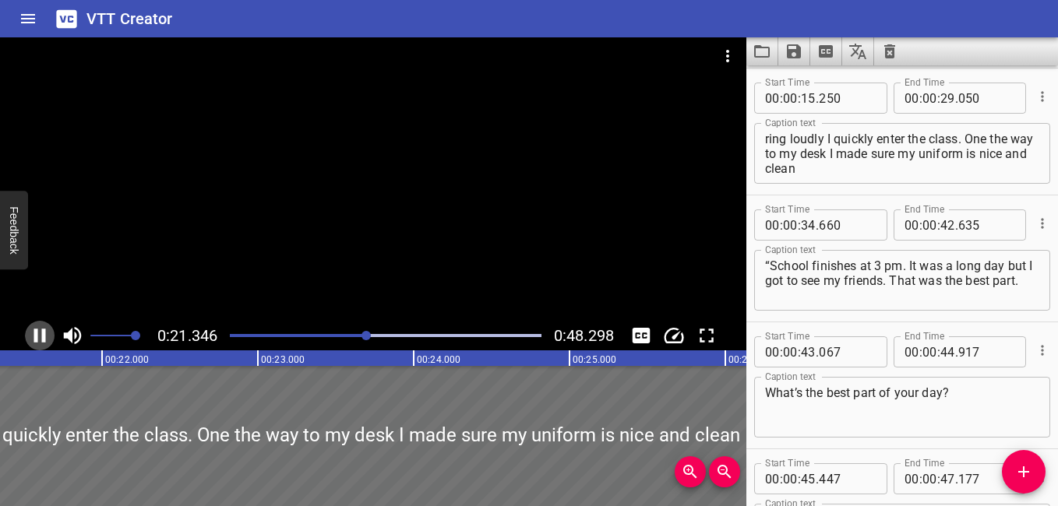
click at [28, 339] on icon "Play/Pause" at bounding box center [39, 335] width 23 height 23
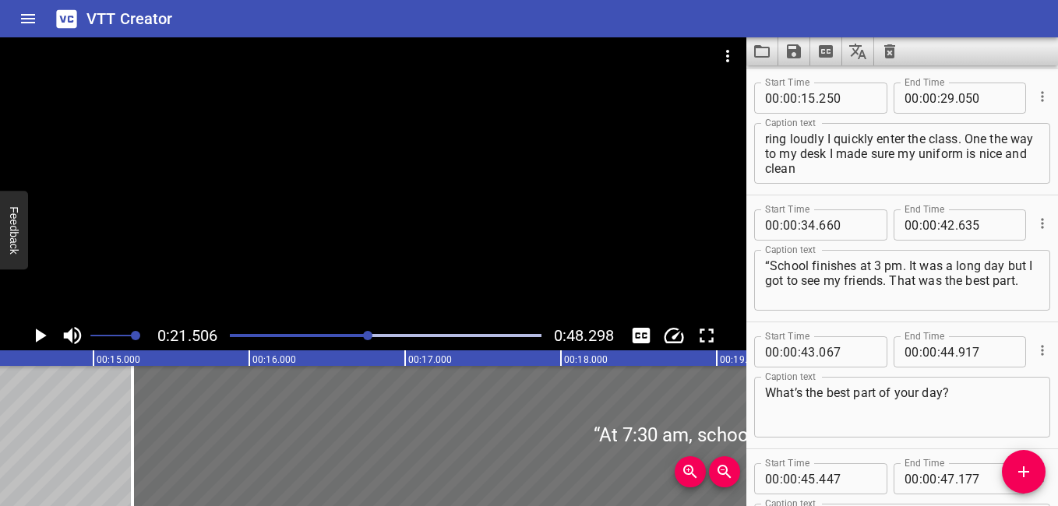
scroll to position [0, 2233]
click at [329, 331] on div at bounding box center [385, 336] width 330 height 22
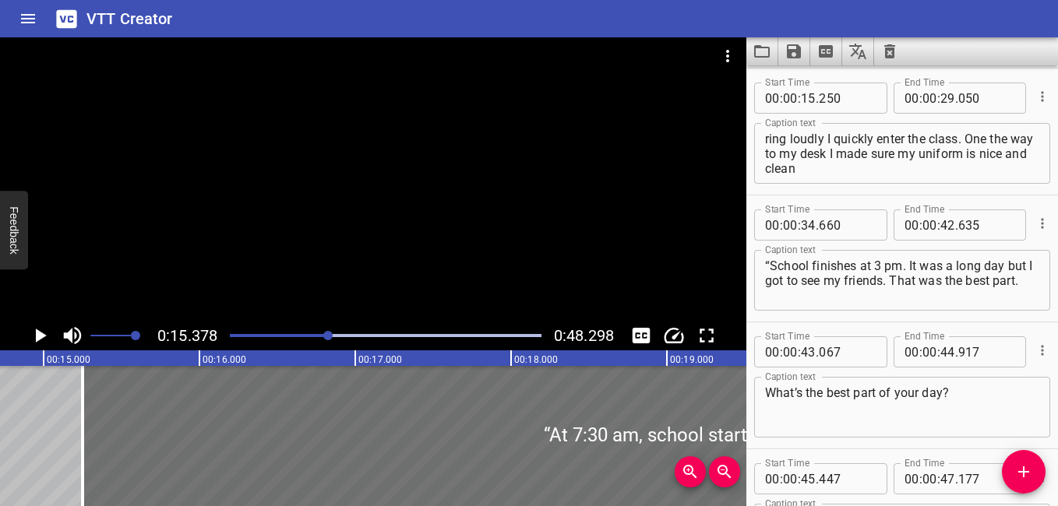
scroll to position [0, 2283]
click at [83, 222] on div at bounding box center [373, 179] width 746 height 284
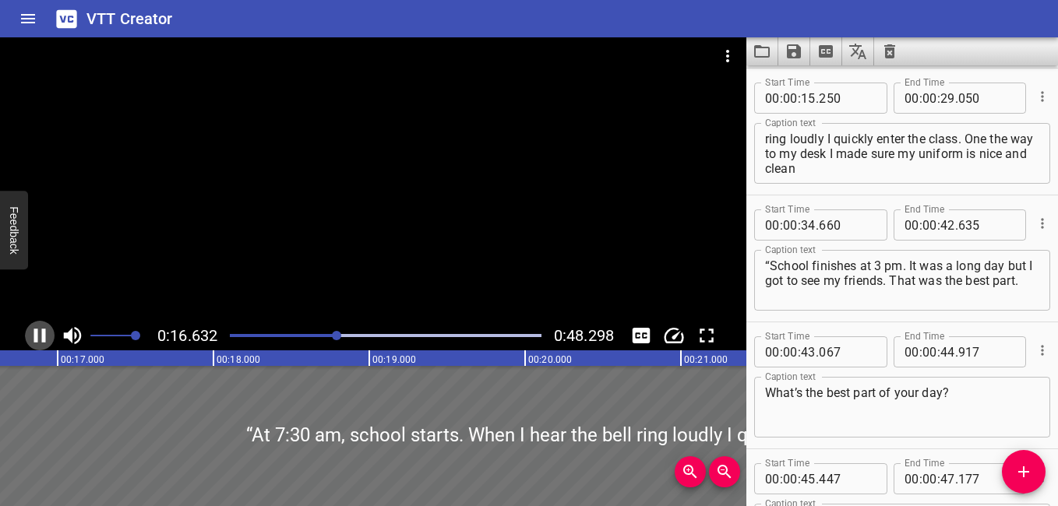
click at [46, 332] on icon "Play/Pause" at bounding box center [39, 335] width 23 height 23
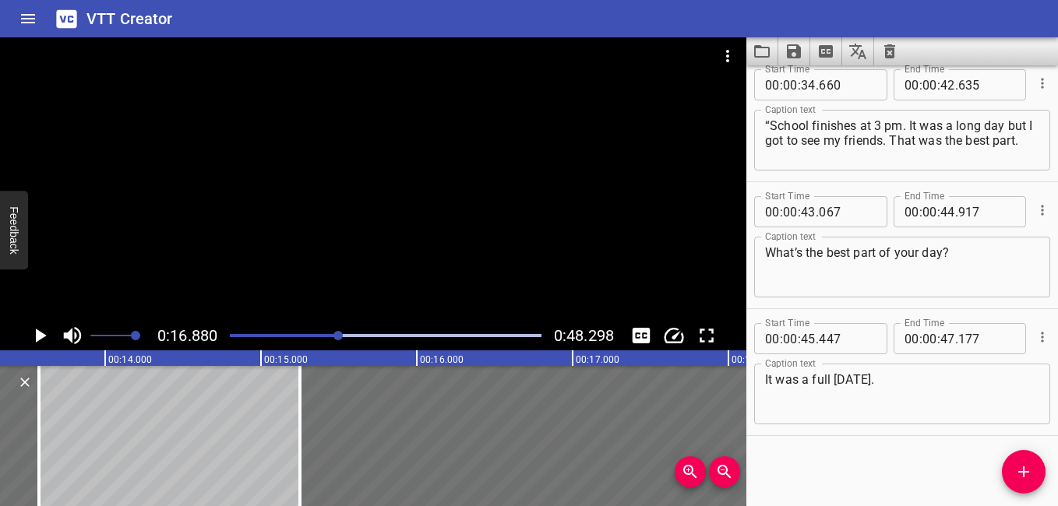
scroll to position [0, 2056]
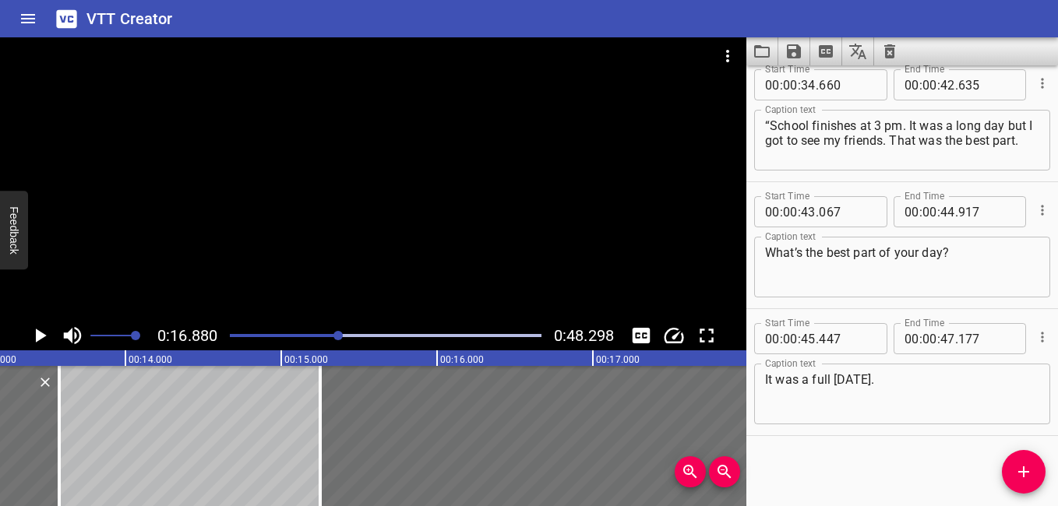
click at [322, 332] on div at bounding box center [385, 336] width 330 height 22
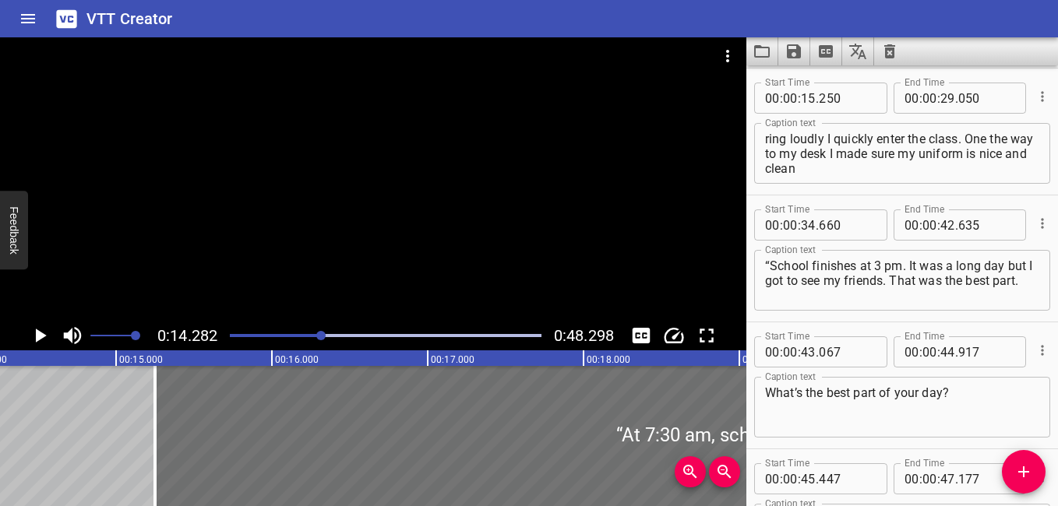
scroll to position [0, 2225]
click at [30, 334] on icon "Play/Pause" at bounding box center [39, 335] width 23 height 23
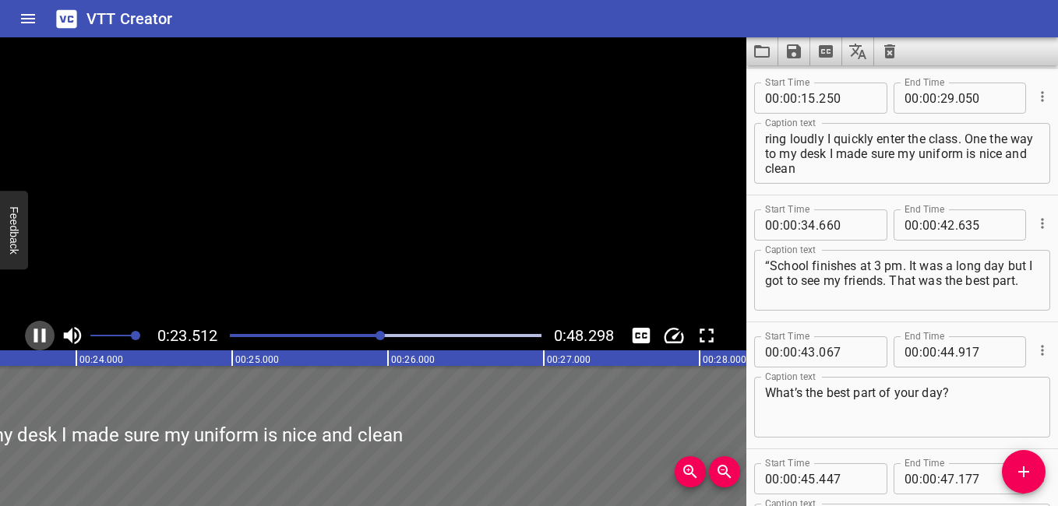
click at [40, 333] on icon "Play/Pause" at bounding box center [39, 335] width 23 height 23
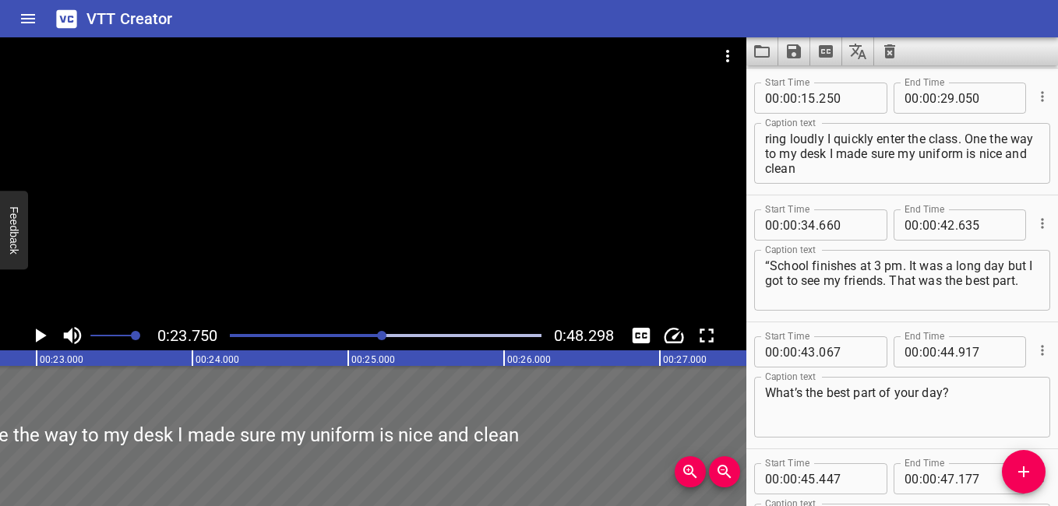
scroll to position [176, 0]
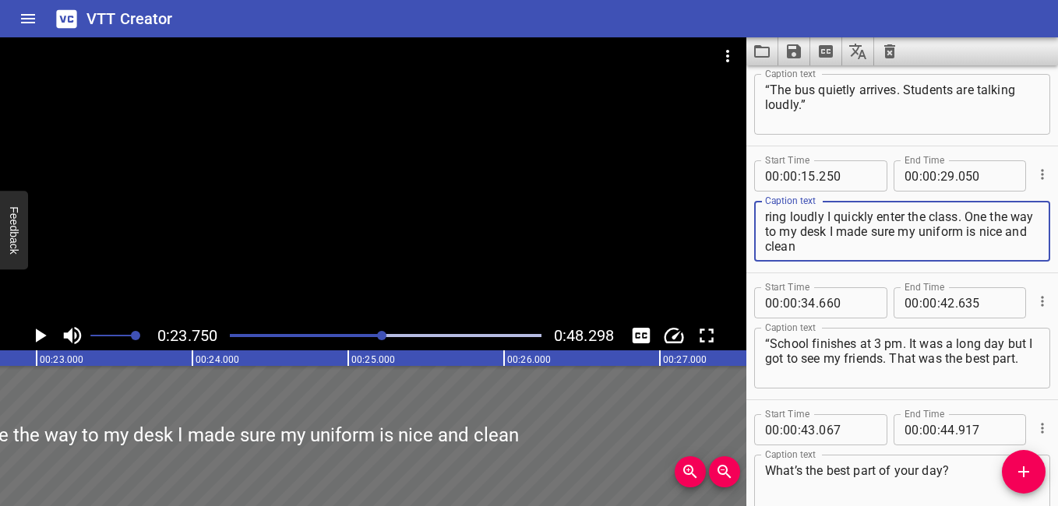
drag, startPoint x: 985, startPoint y: 217, endPoint x: 865, endPoint y: 254, distance: 125.4
click at [865, 254] on div "“At 7:30 am, school starts. When I hear the bell ring loudly I quickly enter th…" at bounding box center [902, 231] width 296 height 61
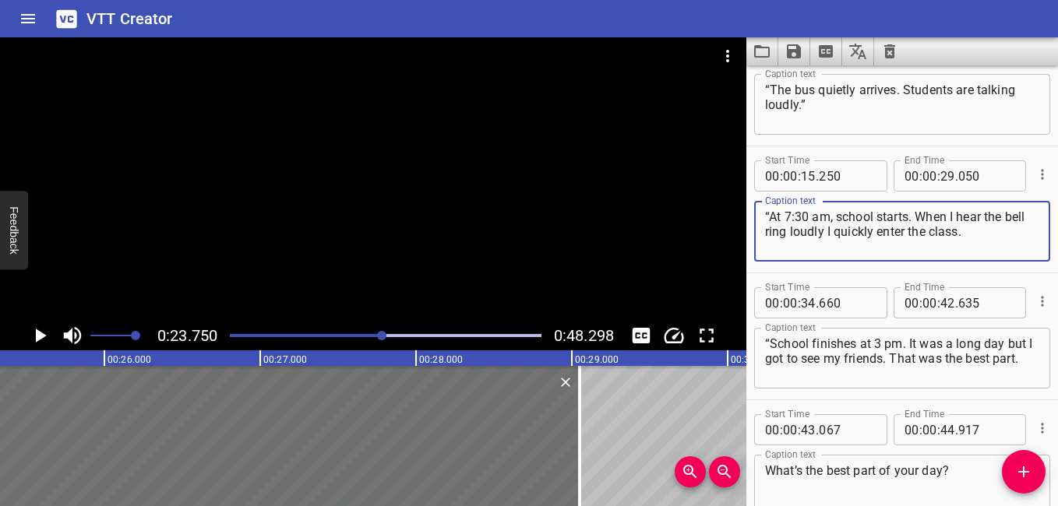
scroll to position [0, 3926]
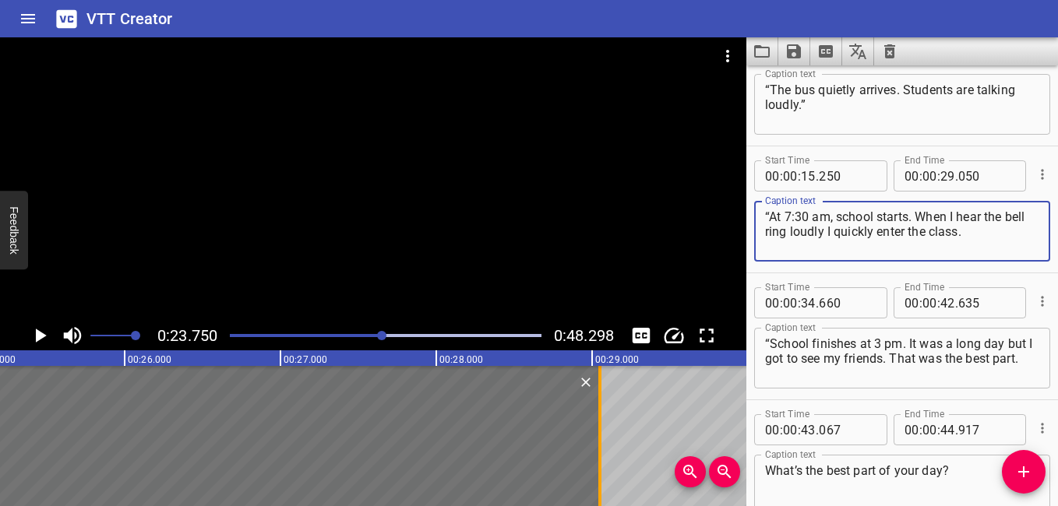
type textarea "“At 7:30 am, school starts. When I hear the bell ring loudly I quickly enter th…"
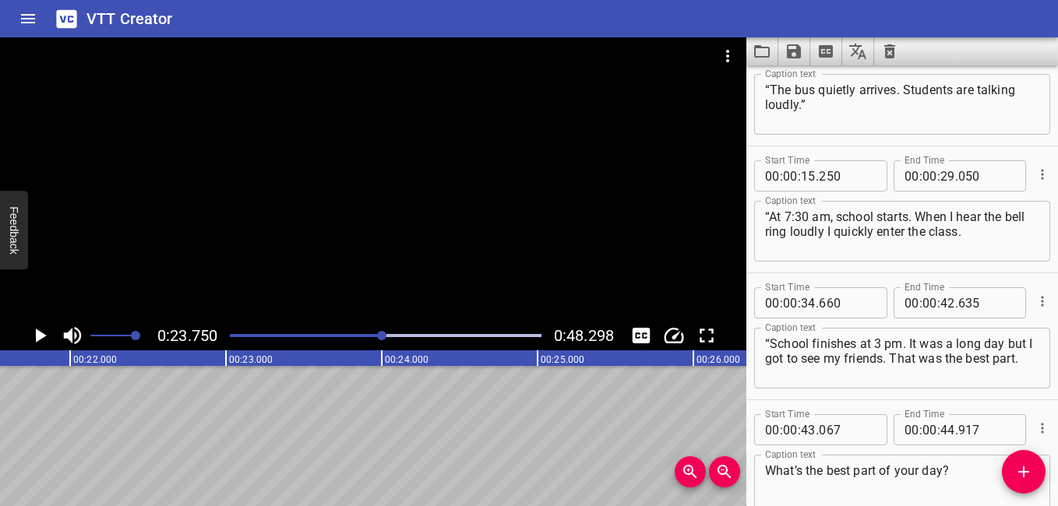
scroll to position [0, 3324]
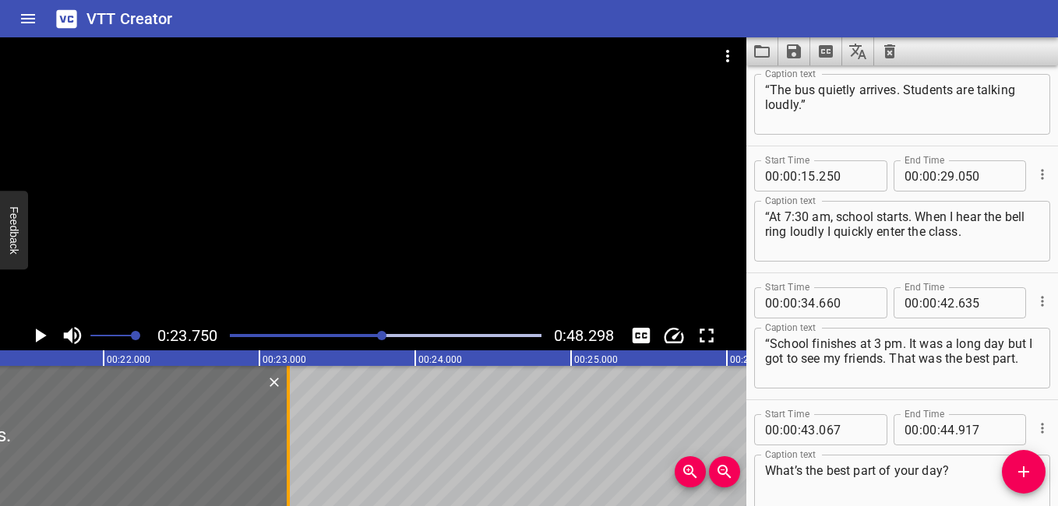
drag, startPoint x: 598, startPoint y: 446, endPoint x: 290, endPoint y: 432, distance: 308.8
click at [290, 432] on div at bounding box center [288, 436] width 16 height 140
type input "23"
type input "185"
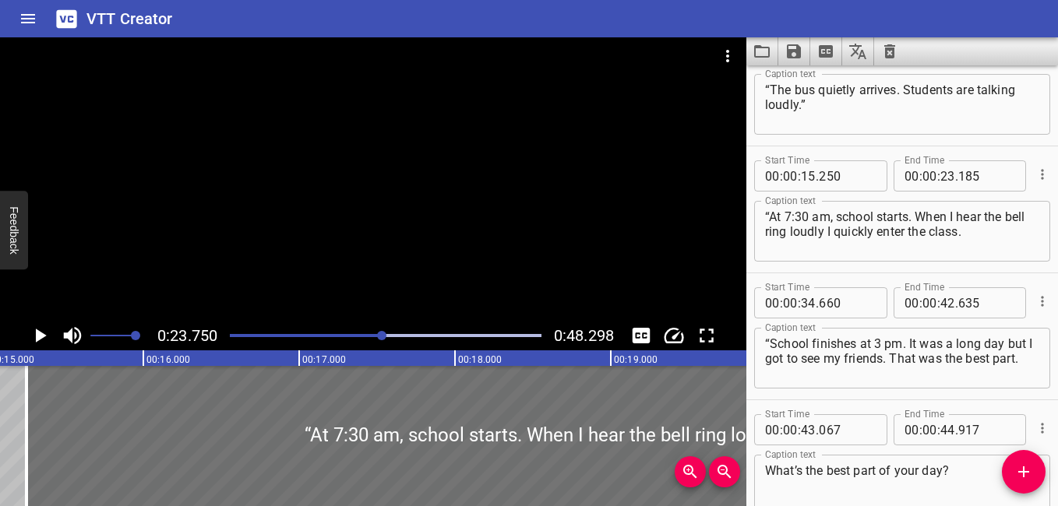
scroll to position [0, 2339]
click at [350, 335] on div "Play progress" at bounding box center [228, 335] width 312 height 3
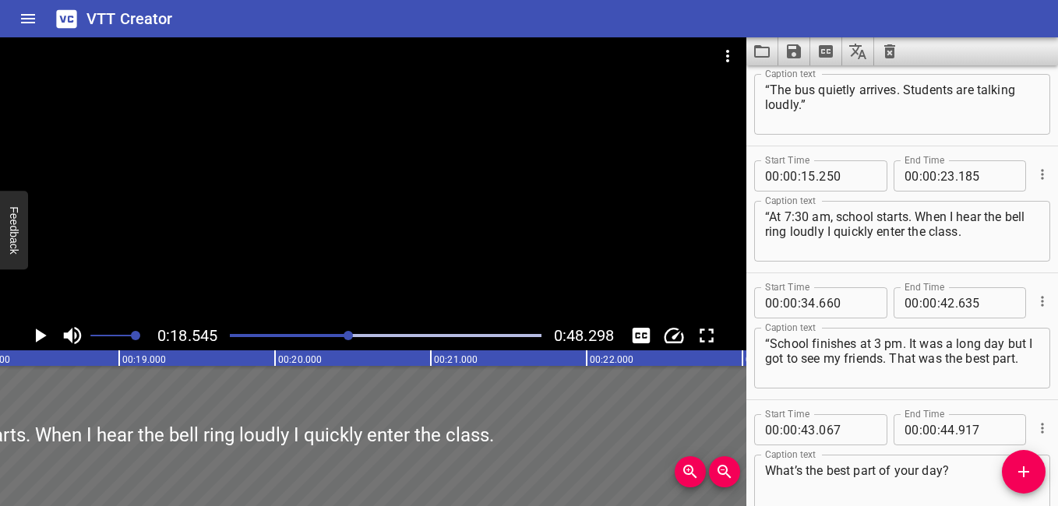
scroll to position [0, 2889]
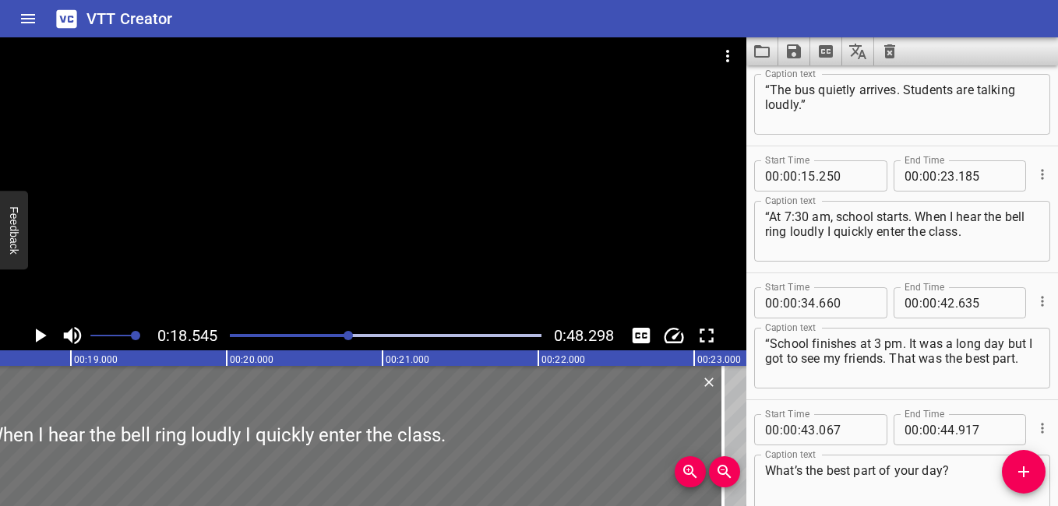
click at [33, 332] on icon "Play/Pause" at bounding box center [39, 335] width 23 height 23
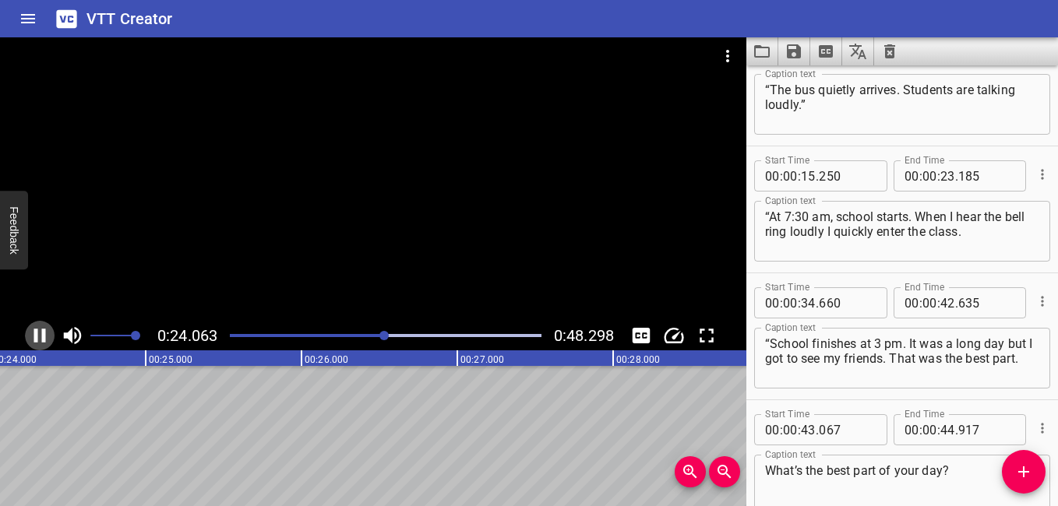
click at [34, 334] on icon "Play/Pause" at bounding box center [40, 336] width 12 height 14
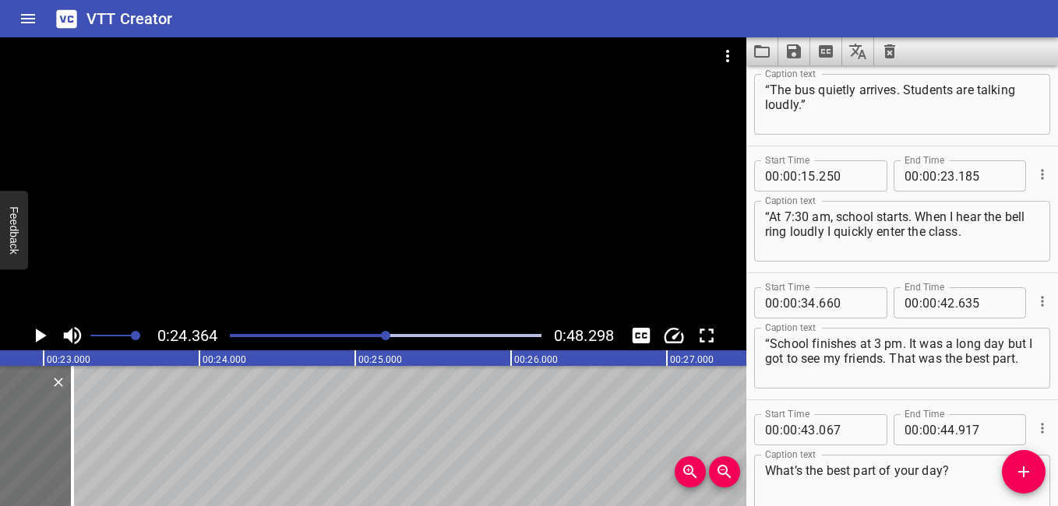
scroll to position [0, 3447]
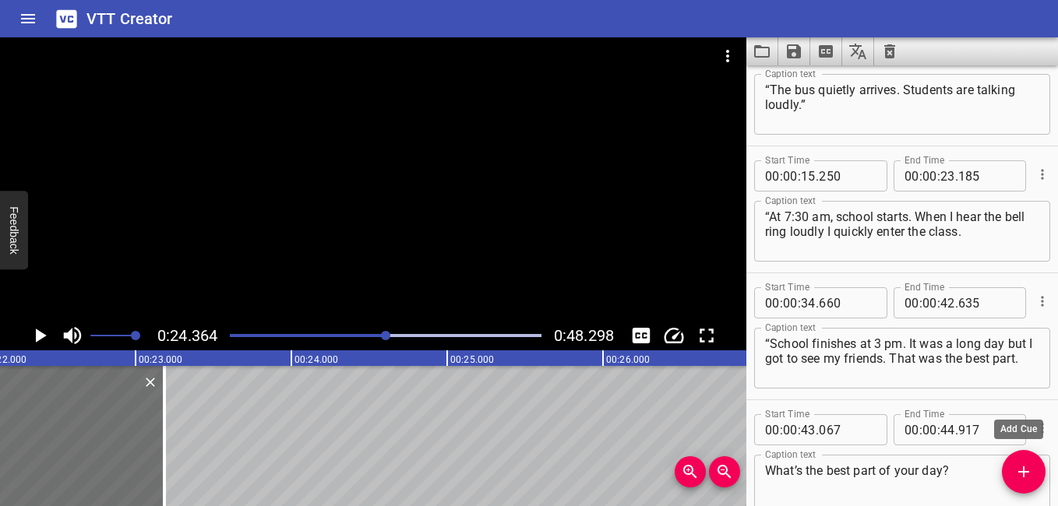
click at [1024, 465] on icon "Add Cue" at bounding box center [1023, 472] width 19 height 19
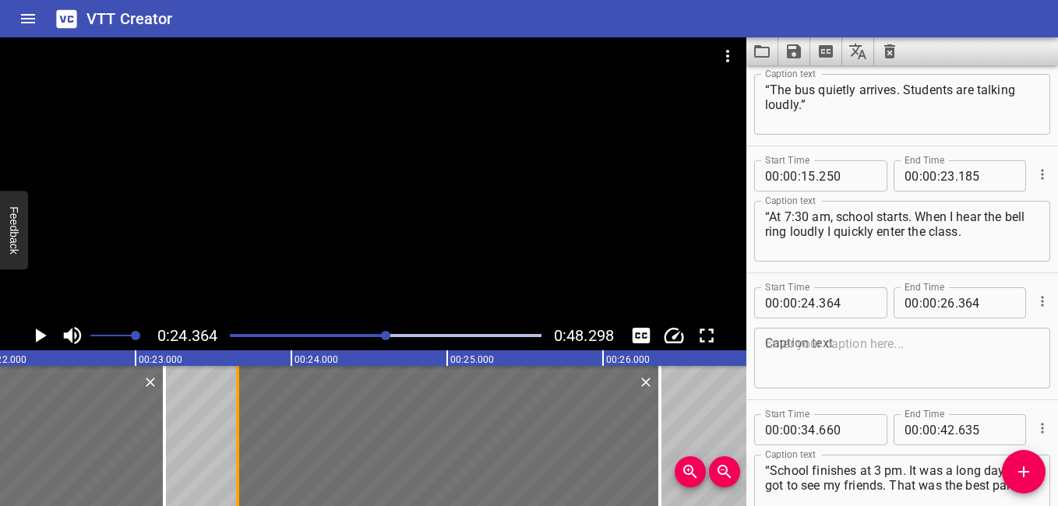
drag, startPoint x: 347, startPoint y: 449, endPoint x: 236, endPoint y: 415, distance: 115.6
click at [236, 415] on div at bounding box center [237, 436] width 3 height 140
type input "23"
type input "654"
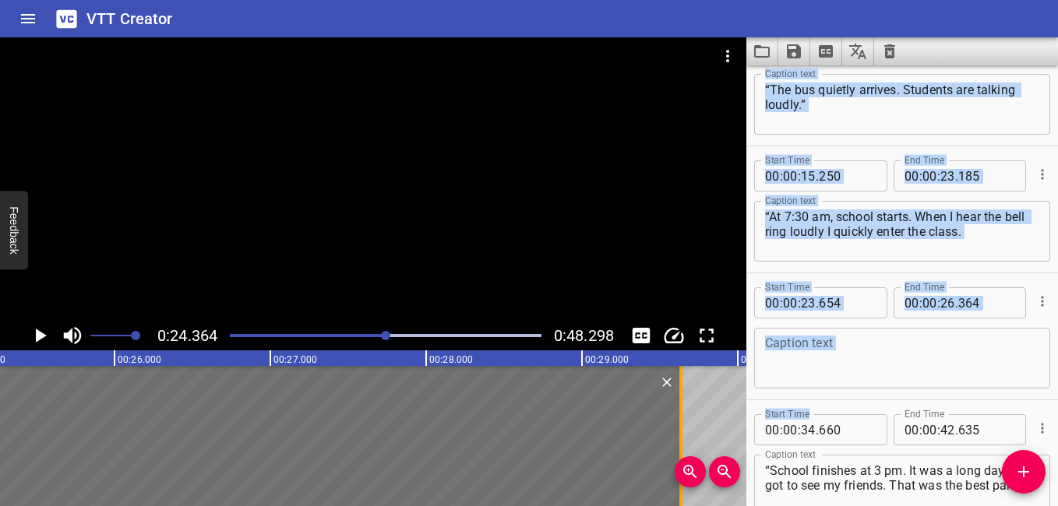
scroll to position [0, 4212]
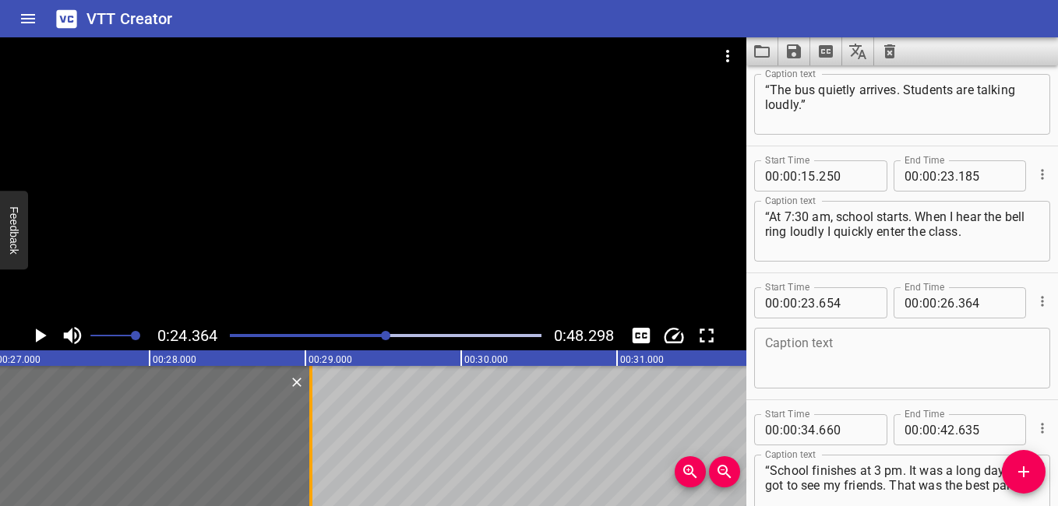
drag, startPoint x: 664, startPoint y: 430, endPoint x: 315, endPoint y: 456, distance: 350.0
click at [315, 456] on div at bounding box center [311, 436] width 16 height 140
type input "29"
click at [83, 254] on div at bounding box center [373, 179] width 746 height 284
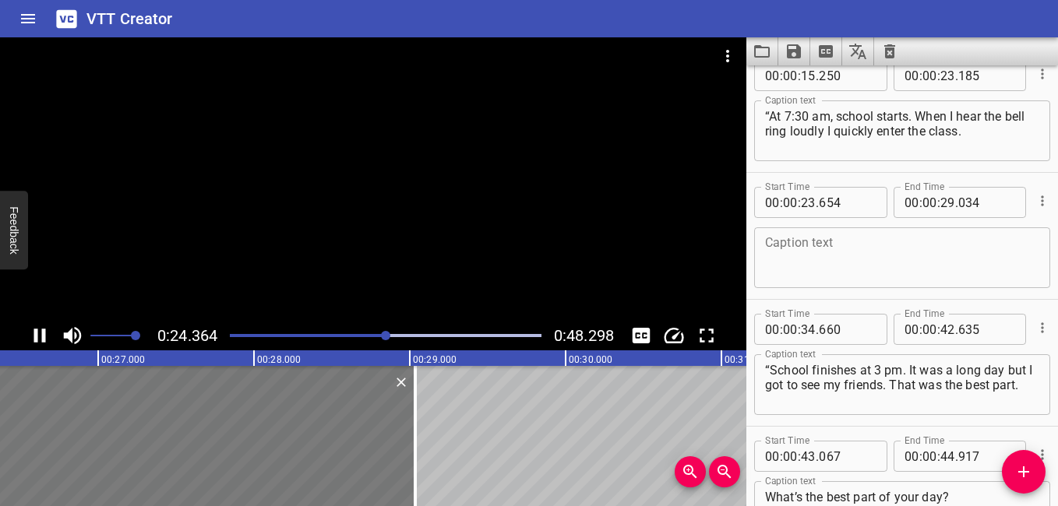
scroll to position [381, 0]
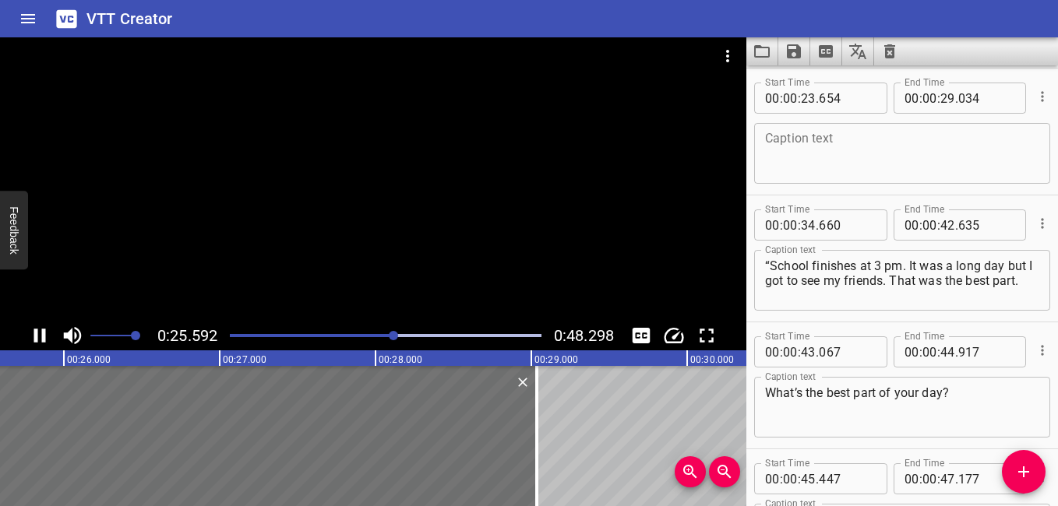
click at [34, 337] on icon "Play/Pause" at bounding box center [40, 336] width 12 height 14
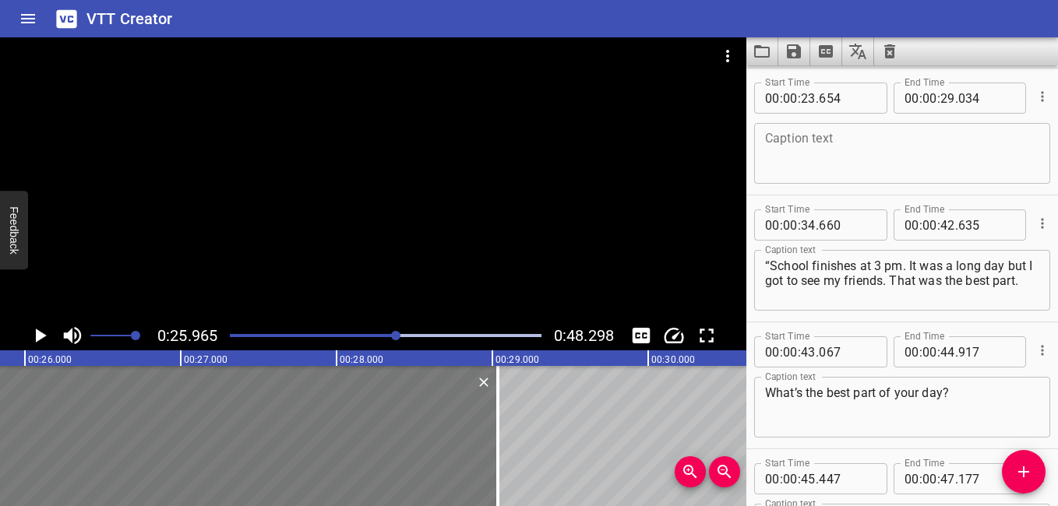
scroll to position [0, 4045]
click at [488, 459] on div at bounding box center [483, 436] width 16 height 140
type input "059"
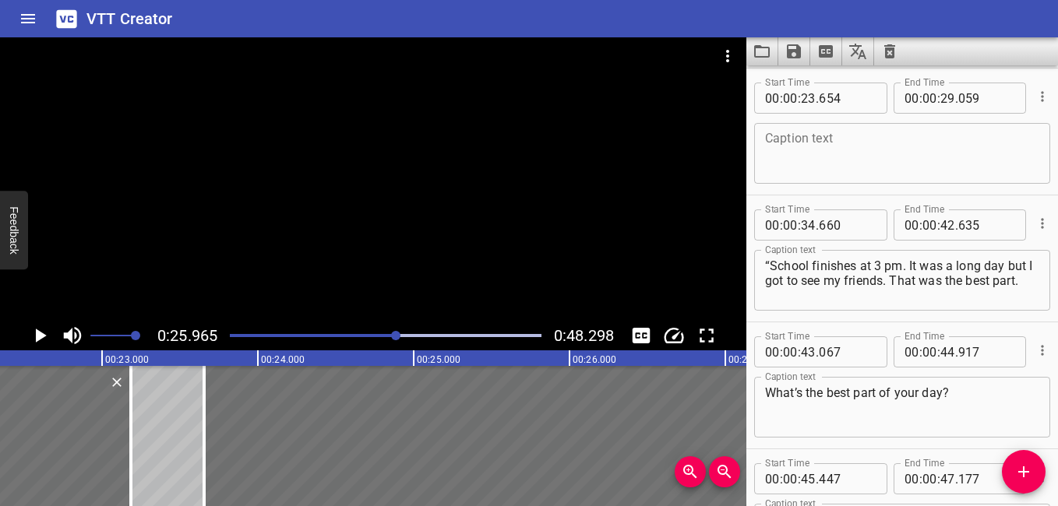
scroll to position [0, 3501]
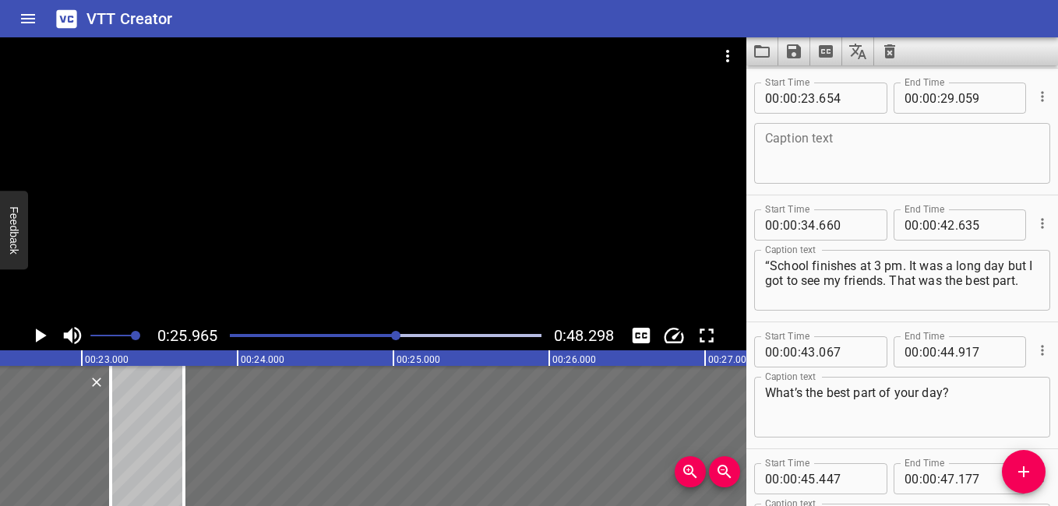
click at [859, 144] on textarea at bounding box center [902, 154] width 274 height 44
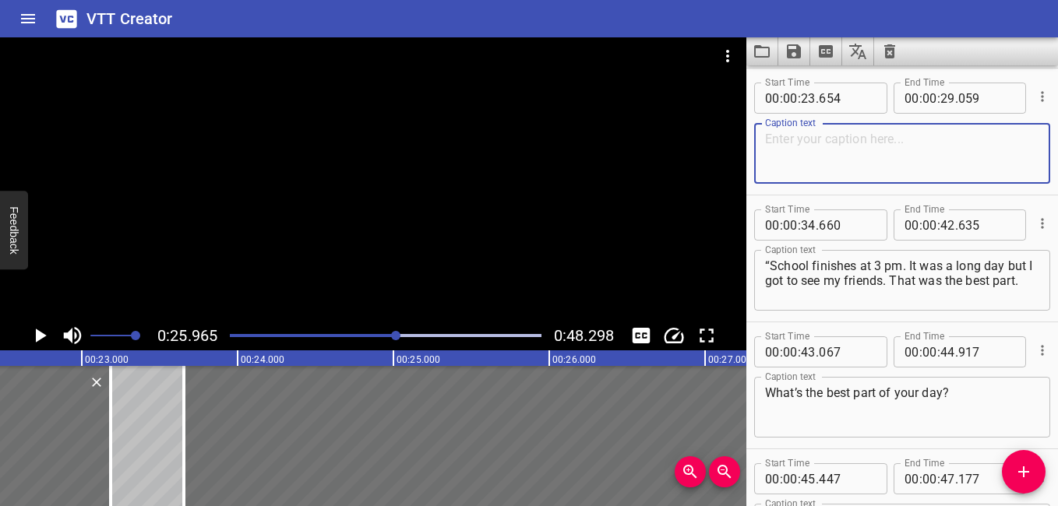
paste textarea "One the way to my desk I made sure my uniform is nice and clean"
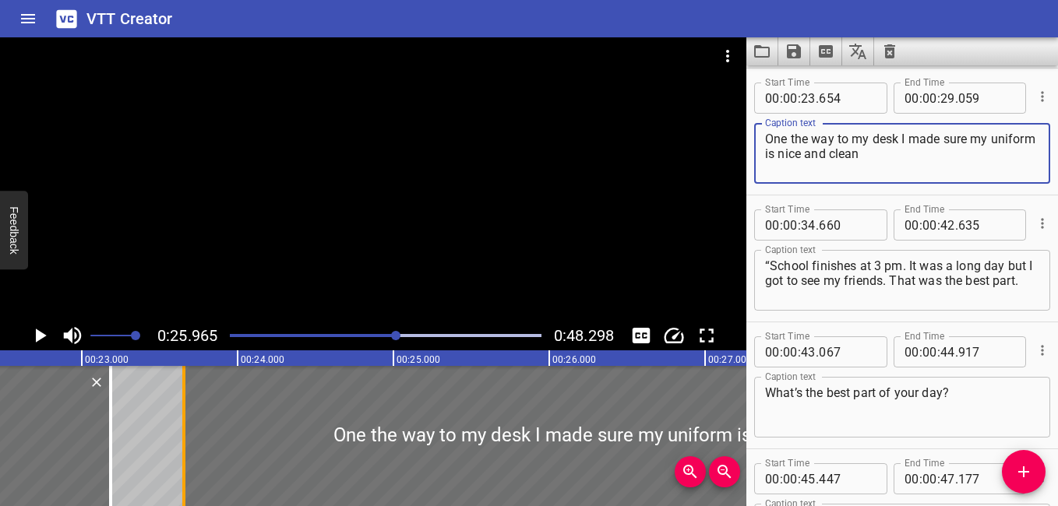
type textarea "One the way to my desk I made sure my uniform is nice and clean"
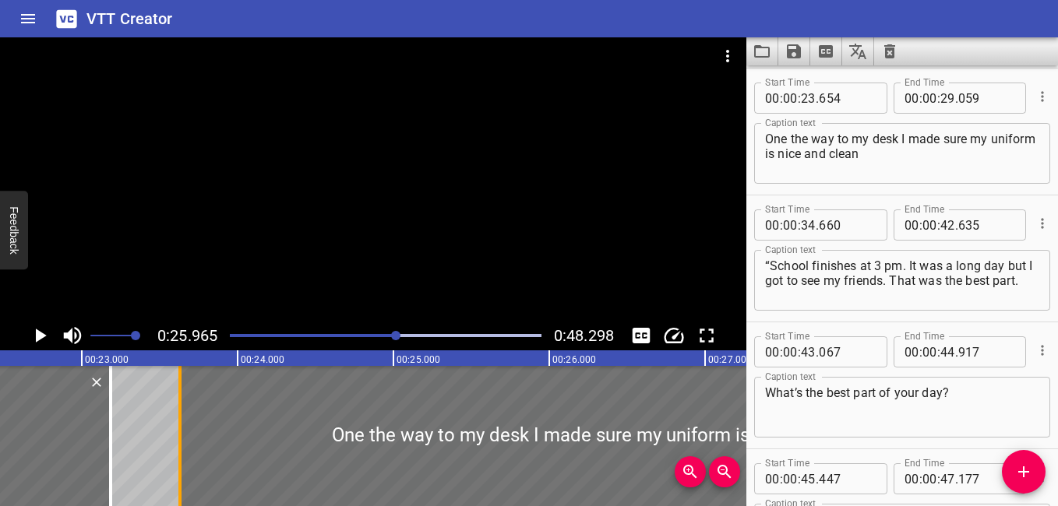
click at [181, 443] on div at bounding box center [180, 436] width 16 height 140
type input "629"
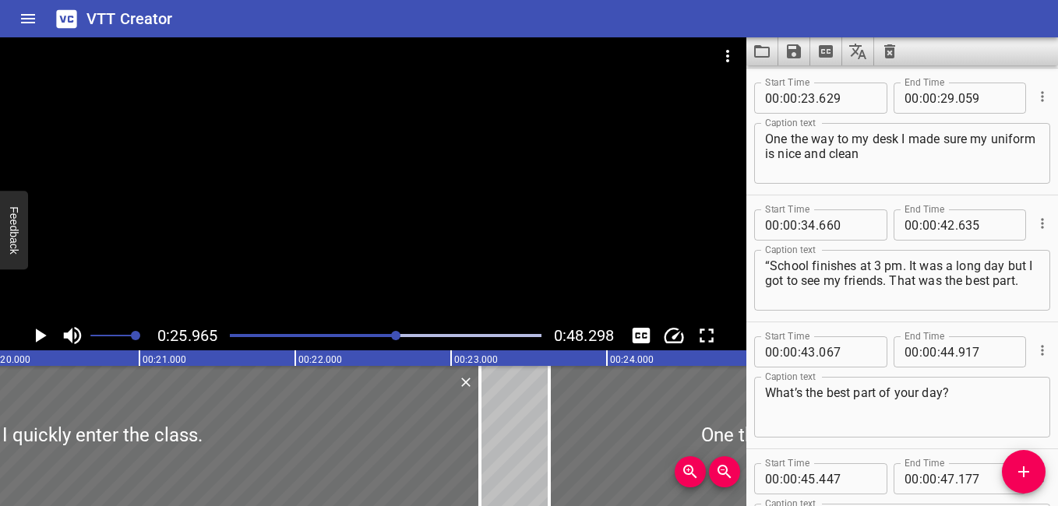
scroll to position [0, 3081]
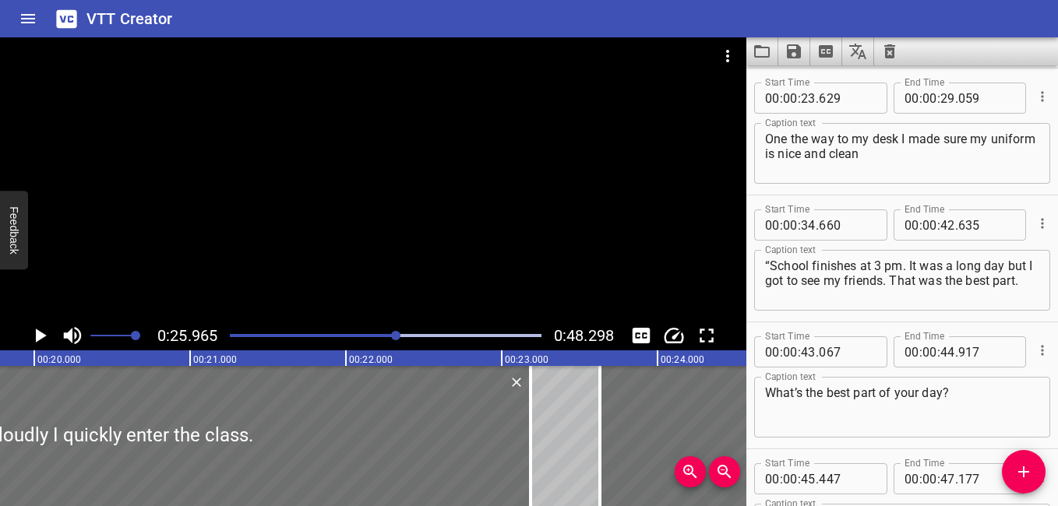
click at [370, 335] on div "Play progress" at bounding box center [242, 335] width 312 height 3
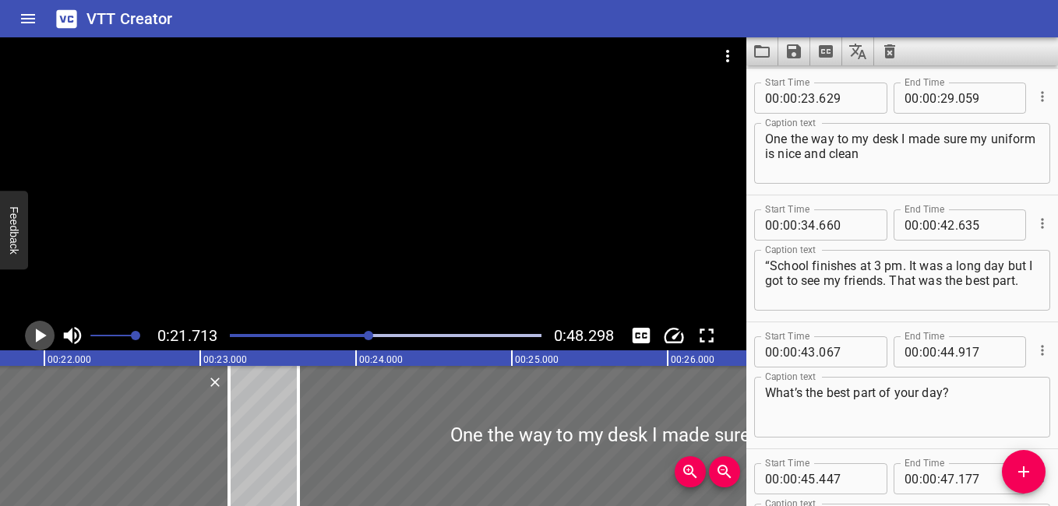
click at [43, 333] on icon "Play/Pause" at bounding box center [41, 336] width 11 height 14
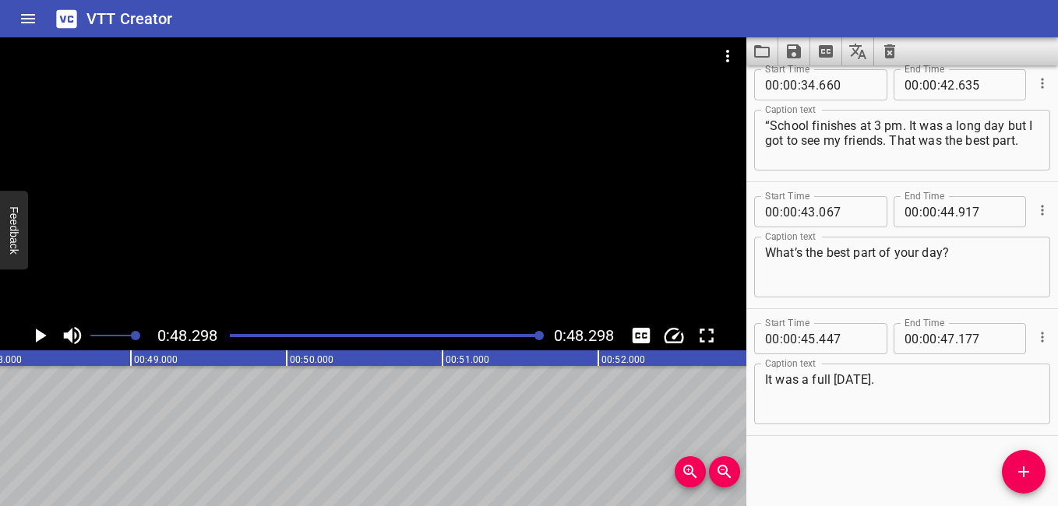
scroll to position [0, 7524]
click at [794, 51] on icon "Save captions to file" at bounding box center [794, 51] width 14 height 14
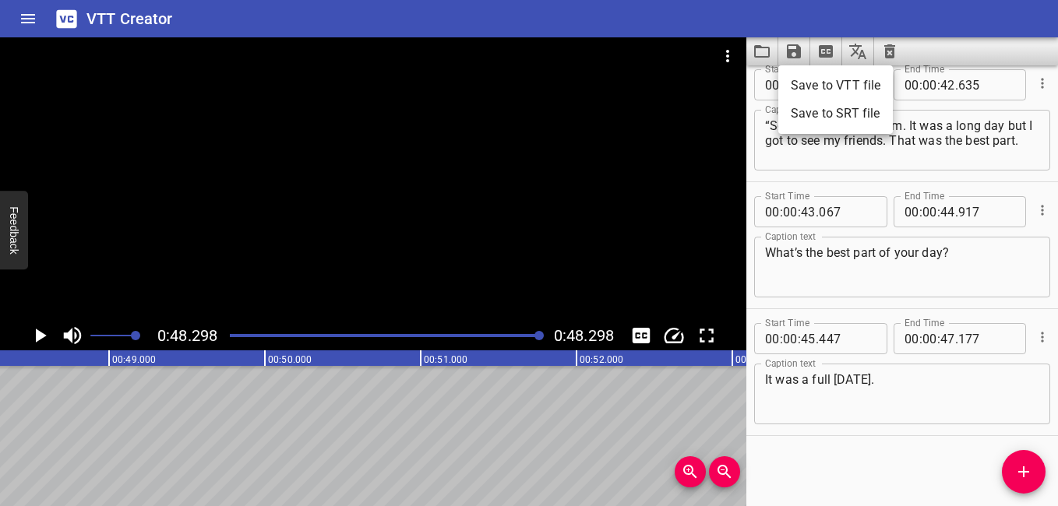
click at [833, 82] on li "Save to VTT file" at bounding box center [835, 86] width 115 height 28
